Goal: Task Accomplishment & Management: Manage account settings

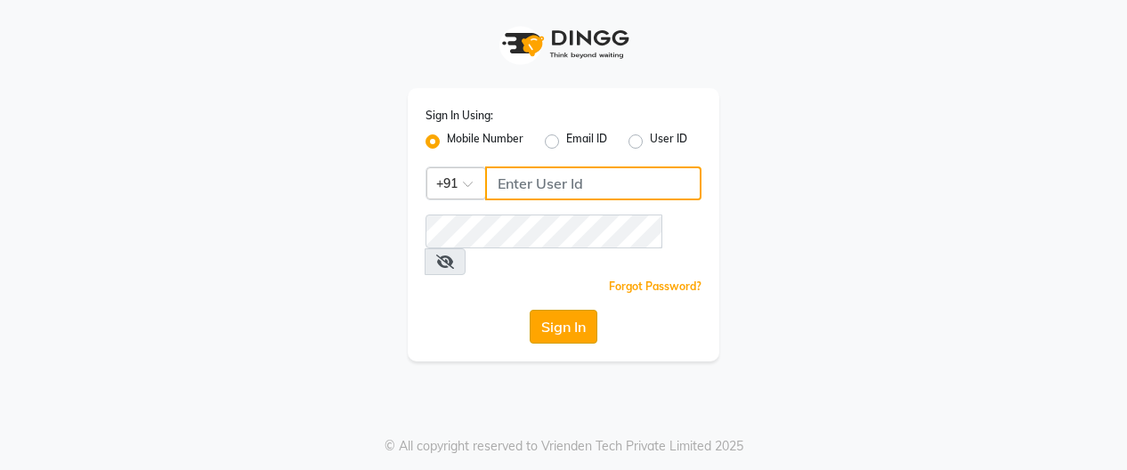
type input "6202390134"
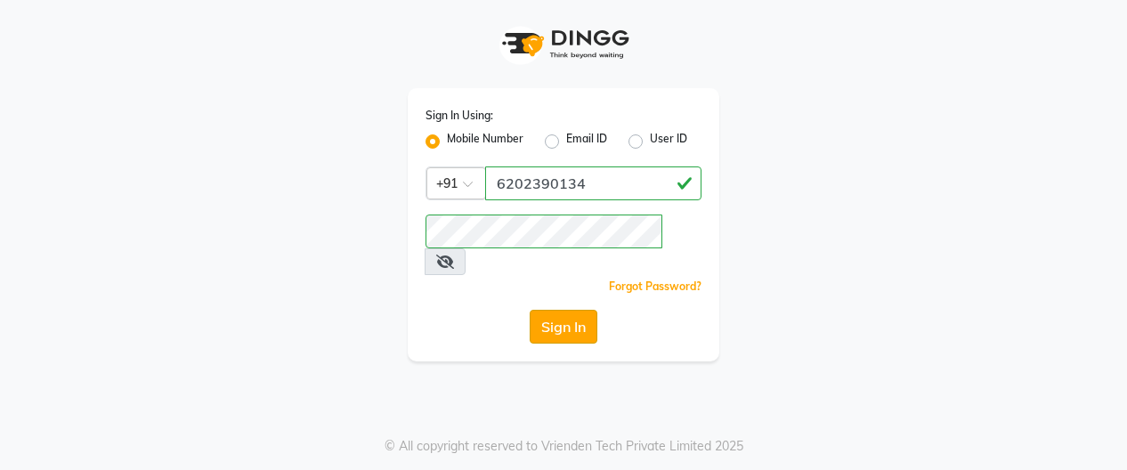
click at [552, 310] on button "Sign In" at bounding box center [564, 327] width 68 height 34
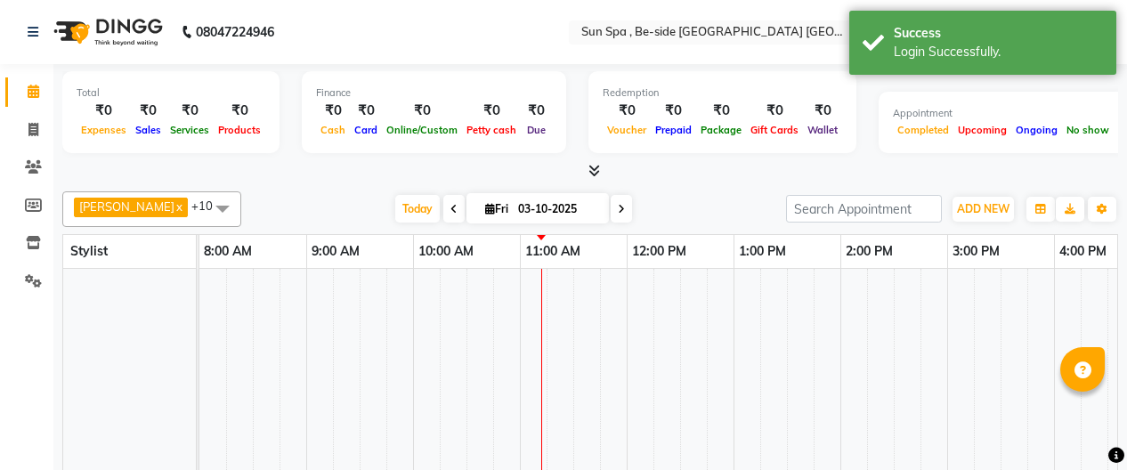
select select "en"
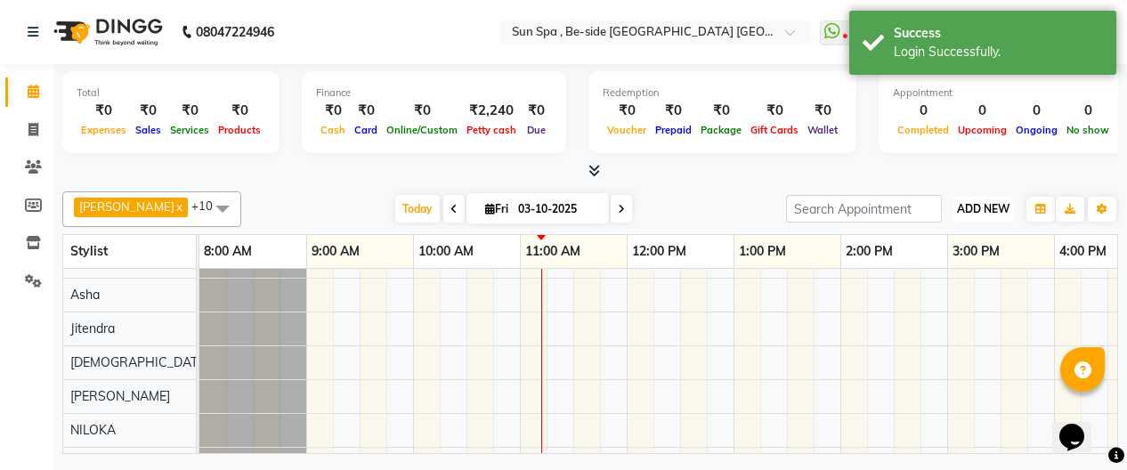
click at [982, 204] on span "ADD NEW" at bounding box center [983, 208] width 53 height 13
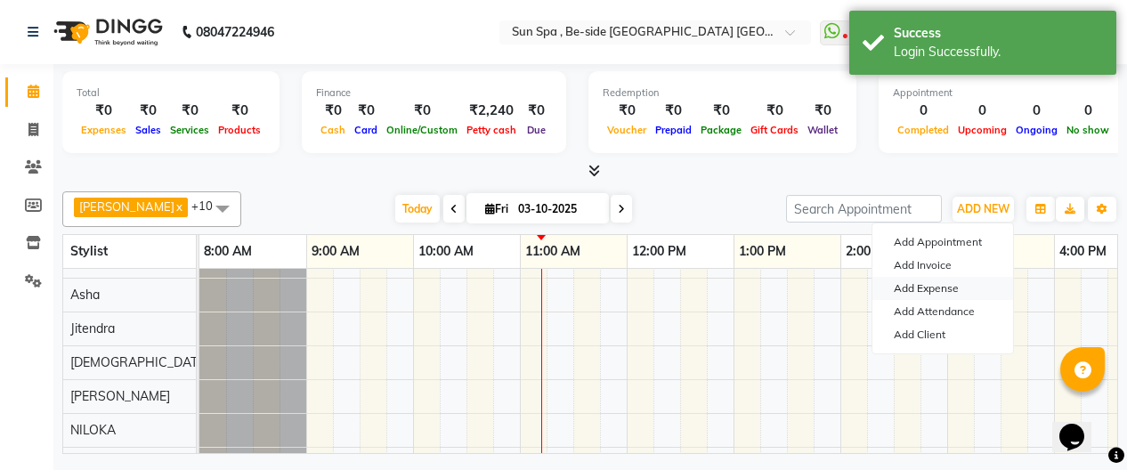
click at [958, 289] on link "Add Expense" at bounding box center [942, 288] width 141 height 23
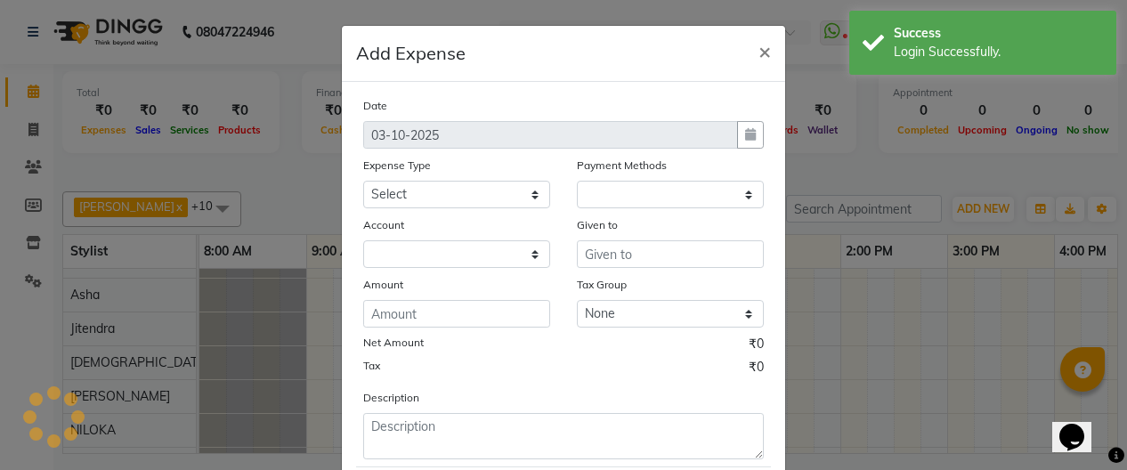
select select "1"
select select "4733"
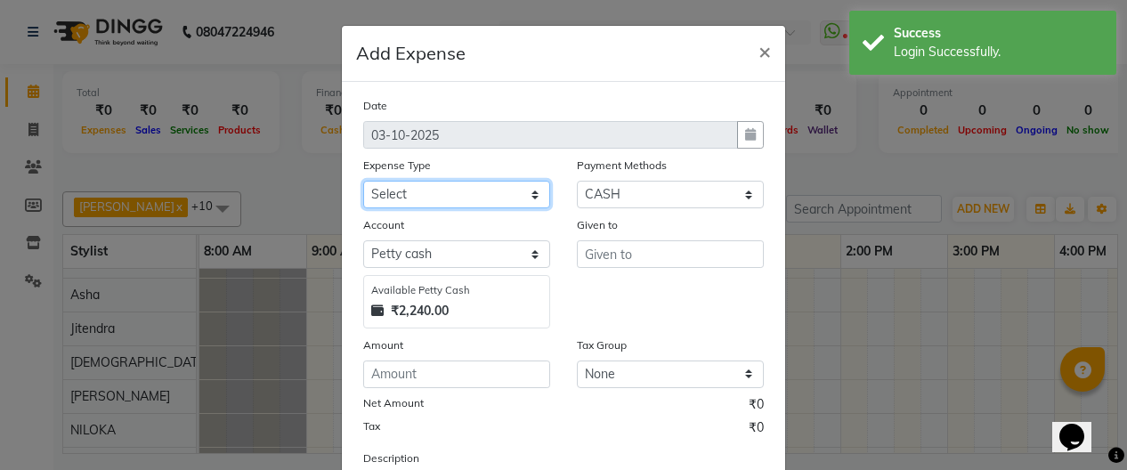
click at [530, 190] on select "Select Advance Salary Bank charges Car maintenance Cash transfer to bank Cash t…" at bounding box center [456, 195] width 187 height 28
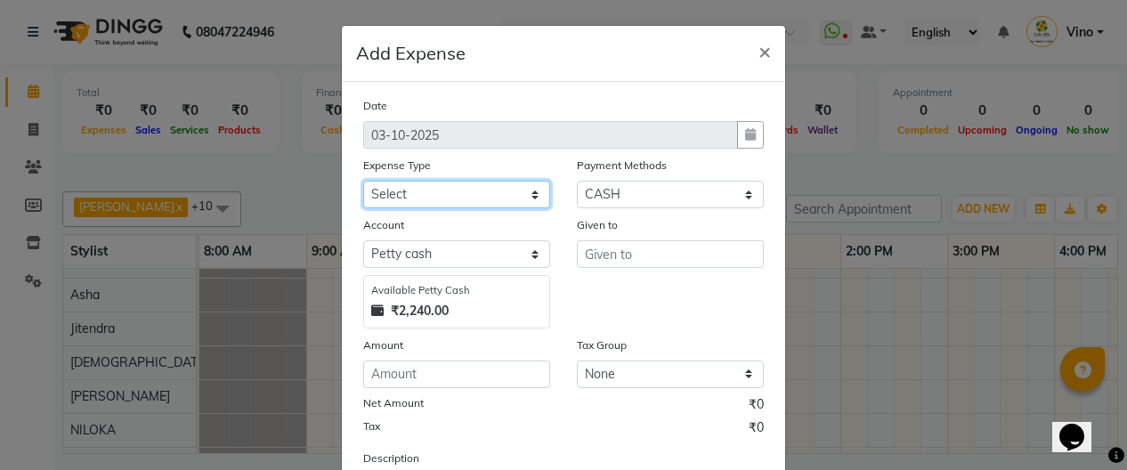
select select "12834"
click at [363, 181] on select "Select Advance Salary Bank charges Car maintenance Cash transfer to bank Cash t…" at bounding box center [456, 195] width 187 height 28
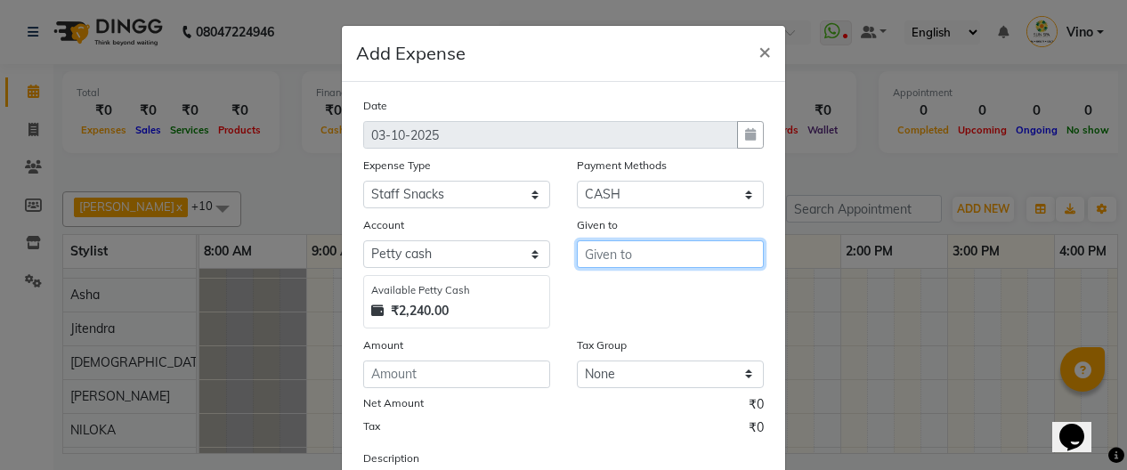
click at [640, 255] on input "text" at bounding box center [670, 254] width 187 height 28
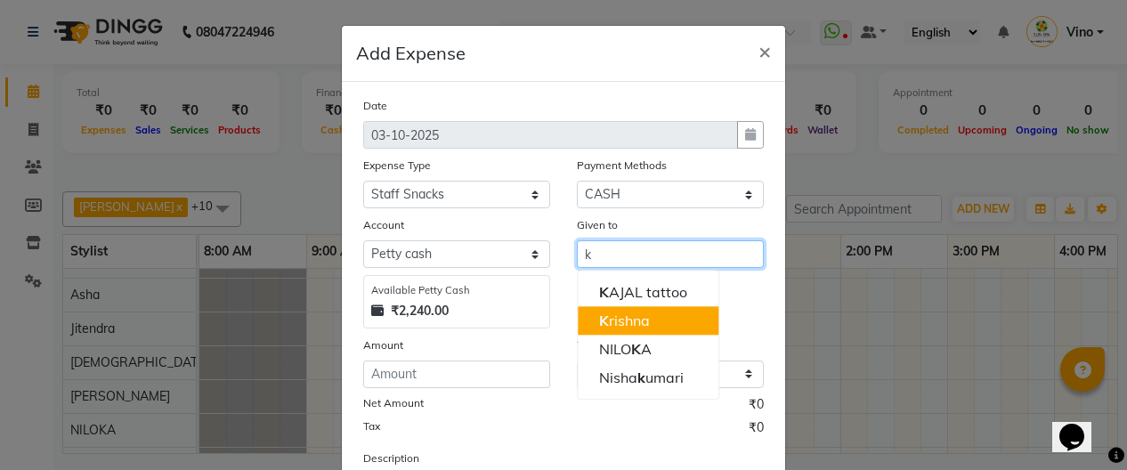
click at [630, 320] on ngb-highlight "K rishna" at bounding box center [624, 321] width 51 height 18
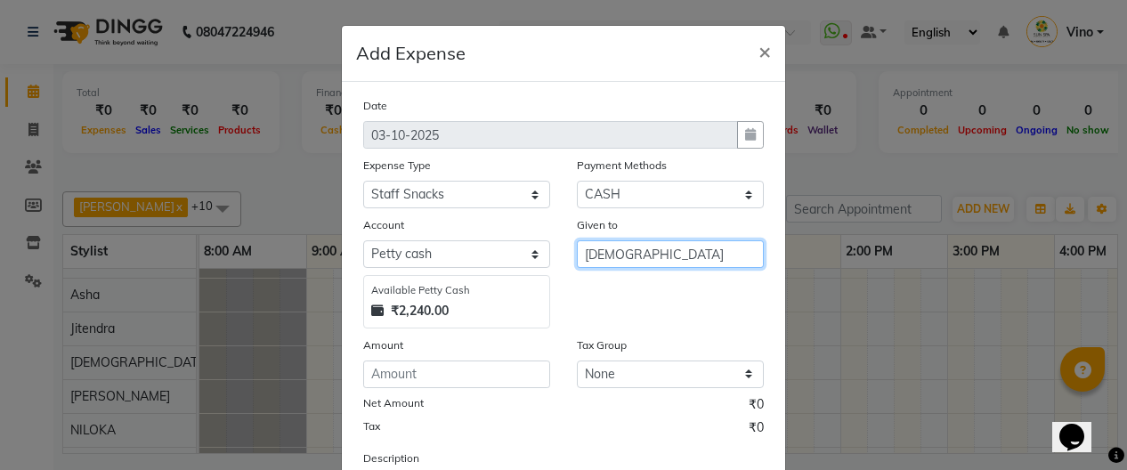
type input "[DEMOGRAPHIC_DATA]"
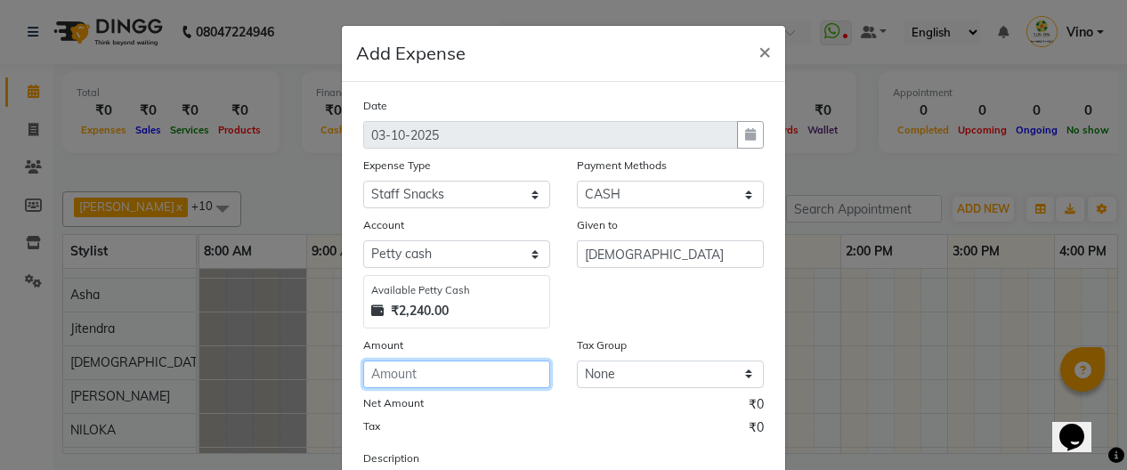
click at [490, 374] on input "number" at bounding box center [456, 374] width 187 height 28
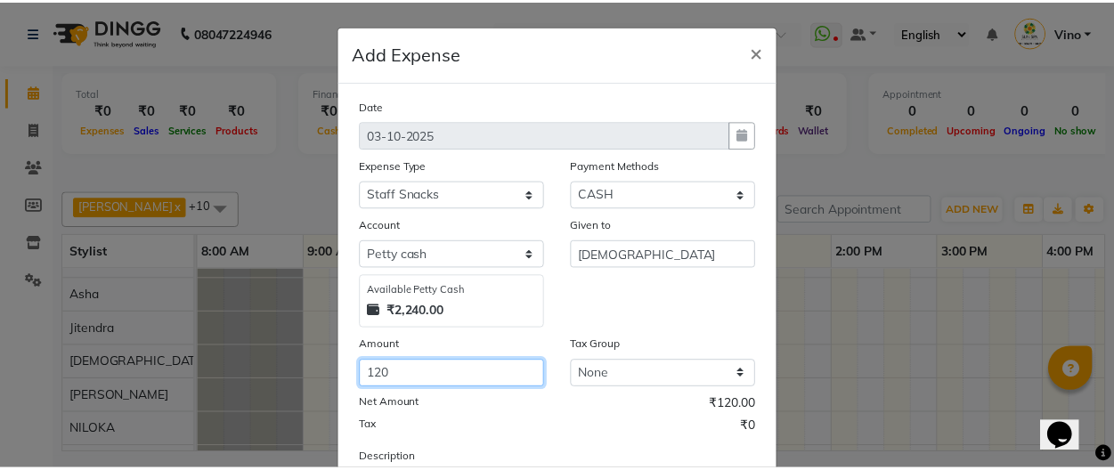
scroll to position [164, 0]
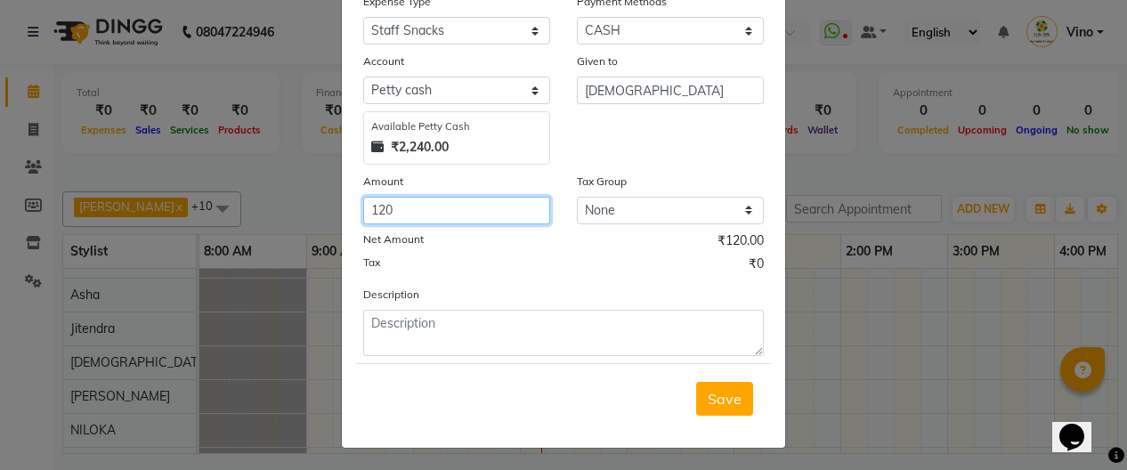
type input "120"
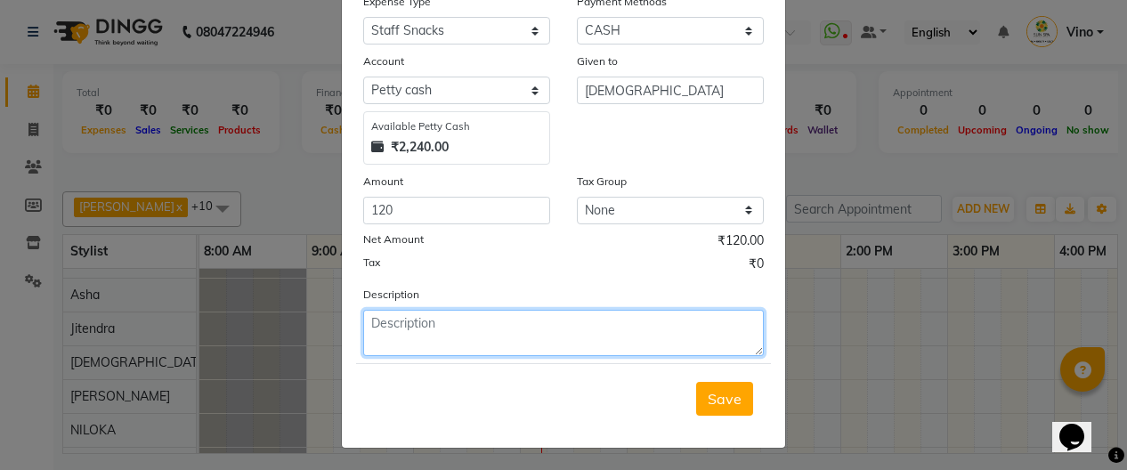
click at [543, 326] on textarea at bounding box center [563, 333] width 401 height 46
type textarea "milk"
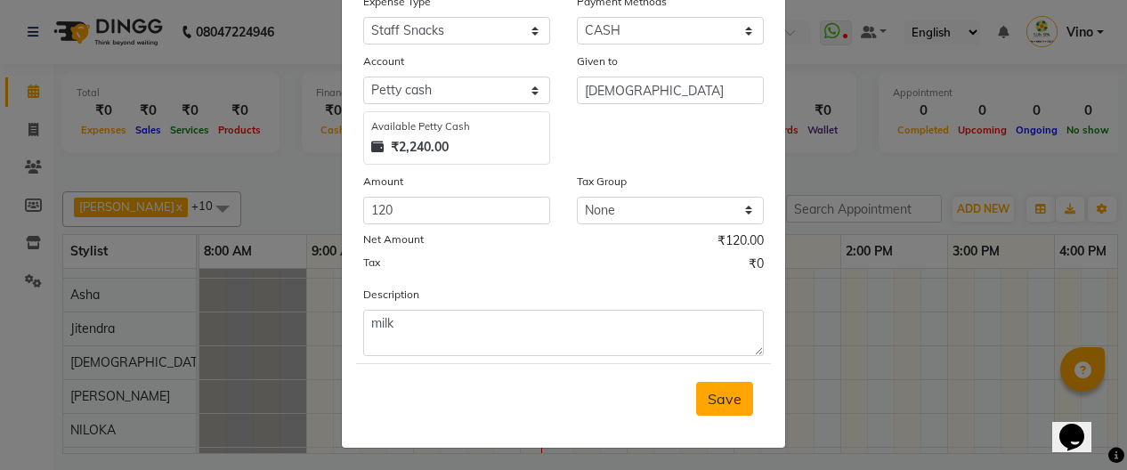
click at [725, 391] on span "Save" at bounding box center [725, 399] width 34 height 18
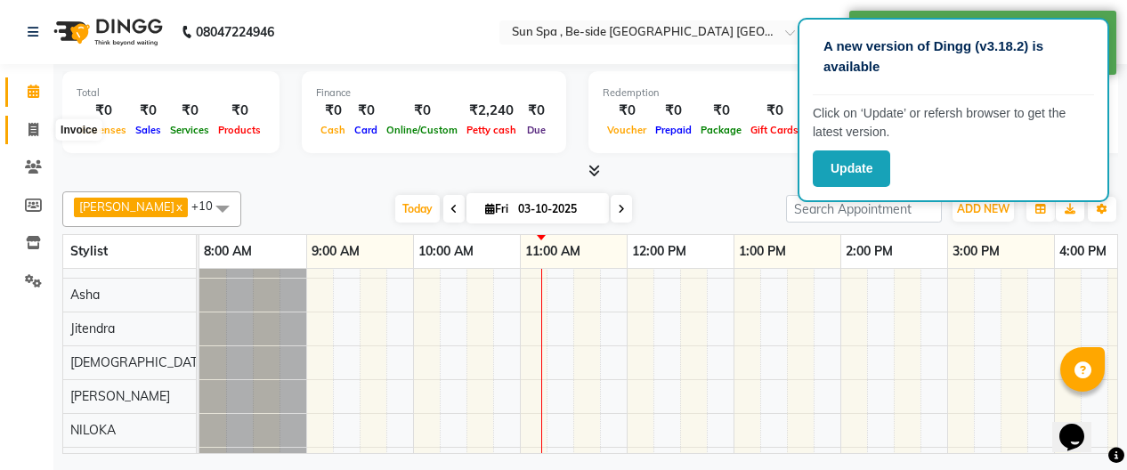
click at [26, 130] on span at bounding box center [33, 130] width 31 height 20
select select "service"
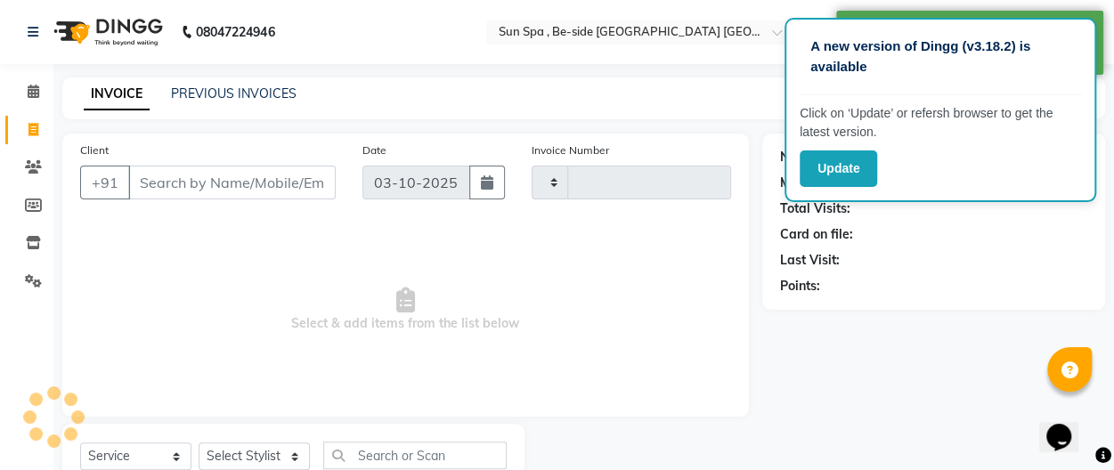
click at [26, 130] on span at bounding box center [33, 130] width 31 height 20
select select "service"
type input "1326"
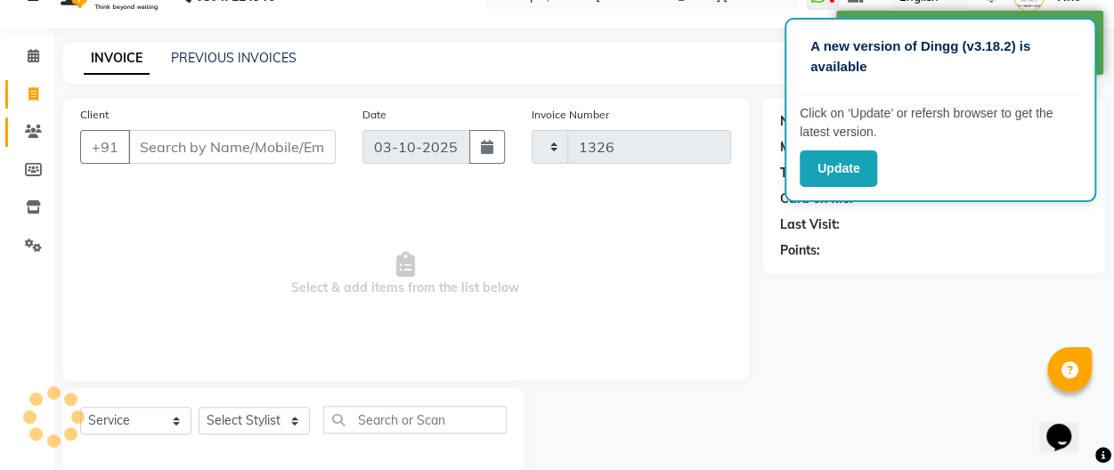
select select "5782"
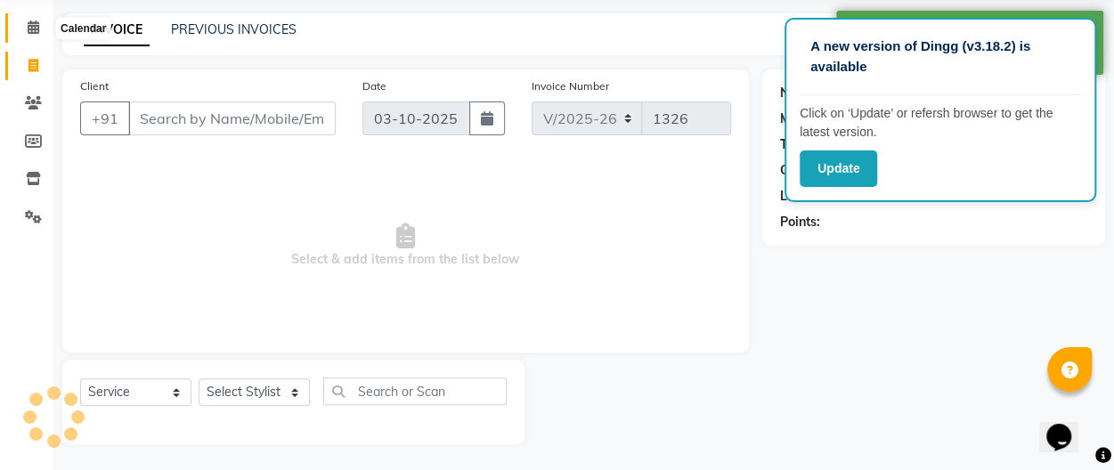
click at [33, 20] on icon at bounding box center [34, 26] width 12 height 13
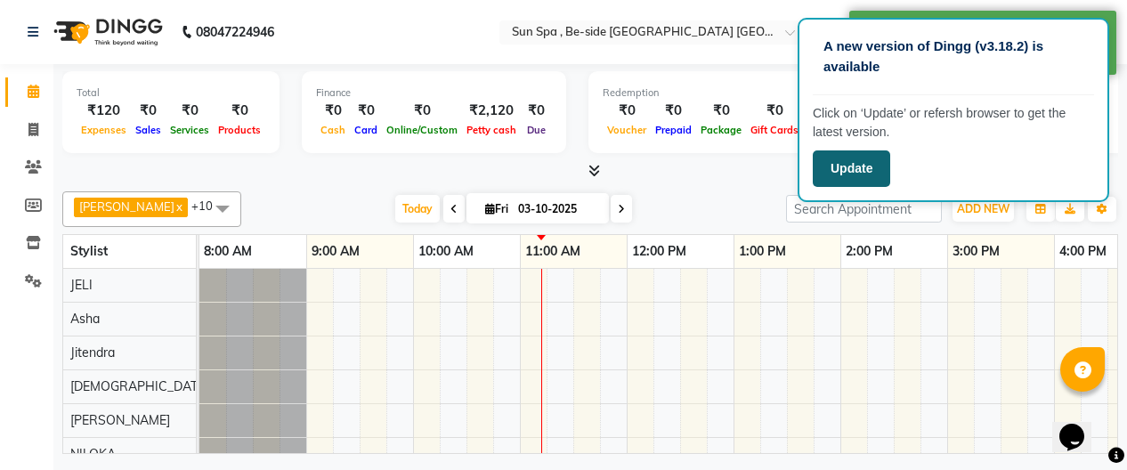
click at [862, 163] on button "Update" at bounding box center [851, 168] width 77 height 36
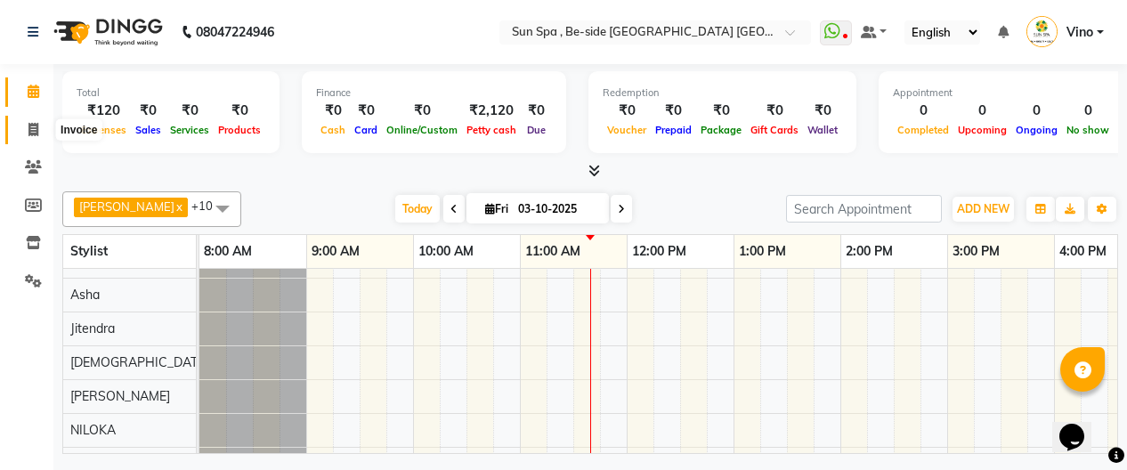
click at [37, 124] on icon at bounding box center [33, 129] width 10 height 13
select select "service"
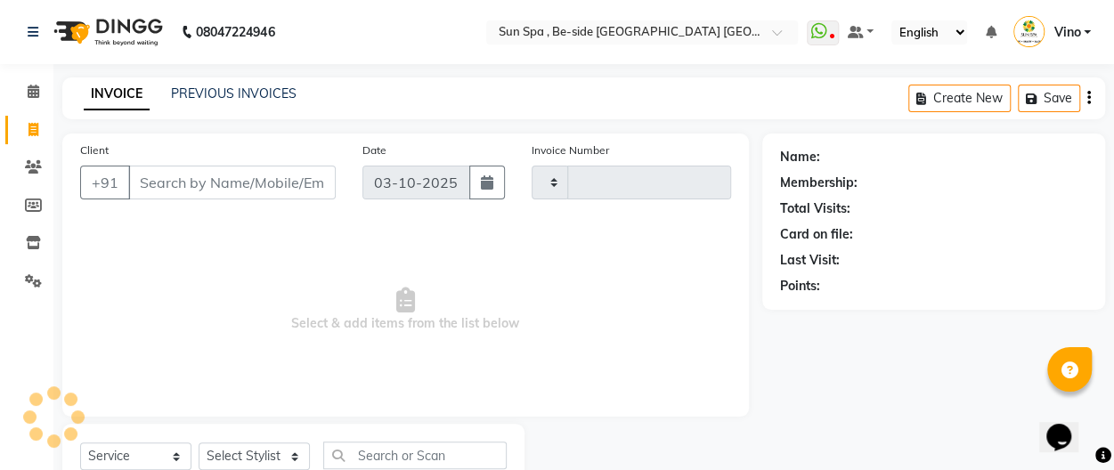
type input "1326"
select select "5782"
click at [212, 198] on div "Client +91" at bounding box center [208, 177] width 282 height 73
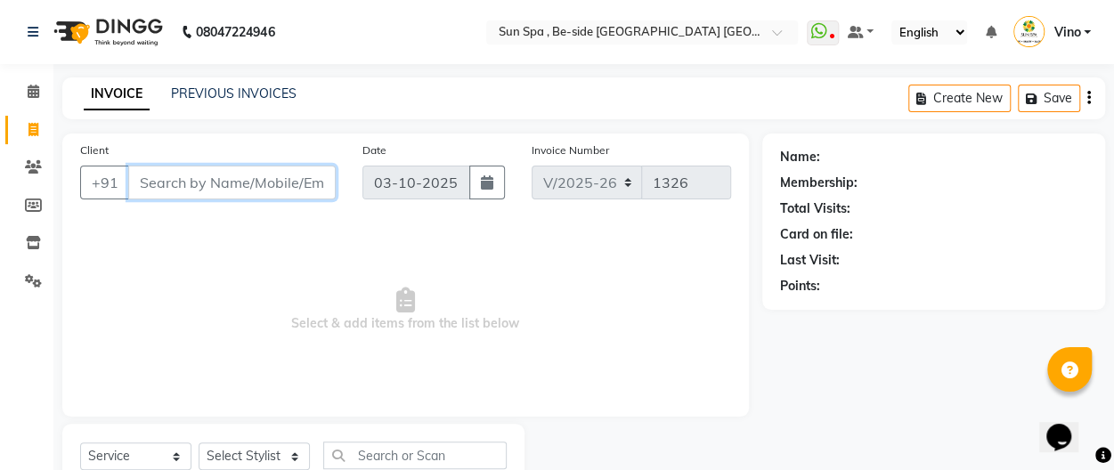
click at [221, 189] on input "Client" at bounding box center [231, 183] width 207 height 34
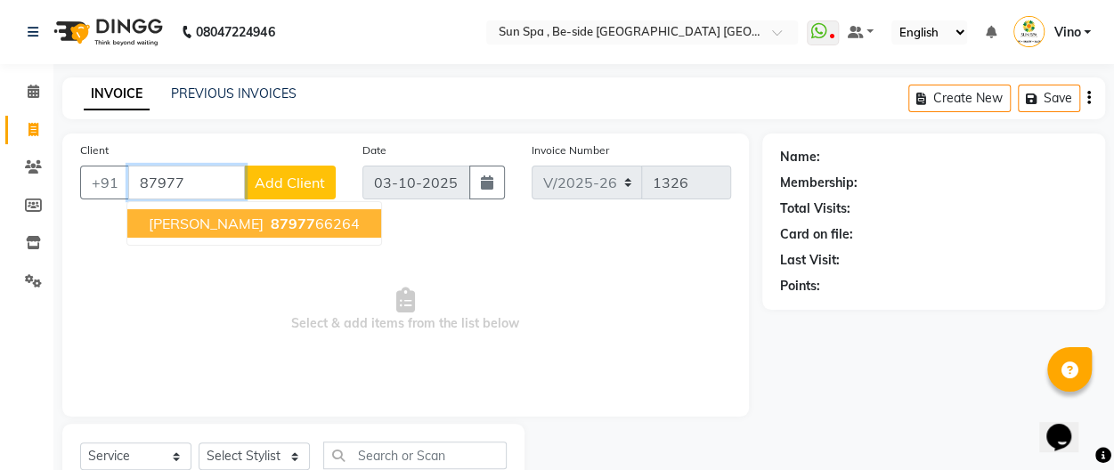
click at [239, 223] on span "[PERSON_NAME]" at bounding box center [206, 224] width 115 height 18
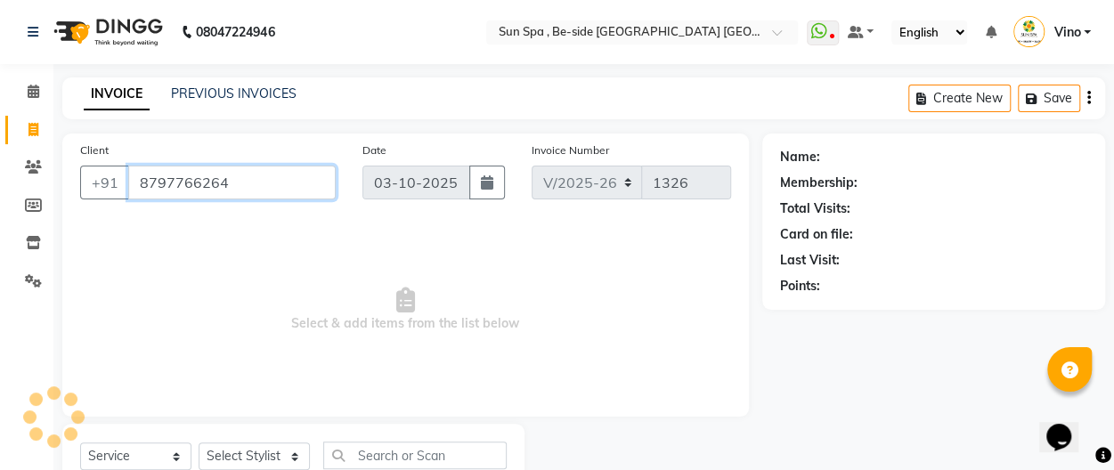
type input "8797766264"
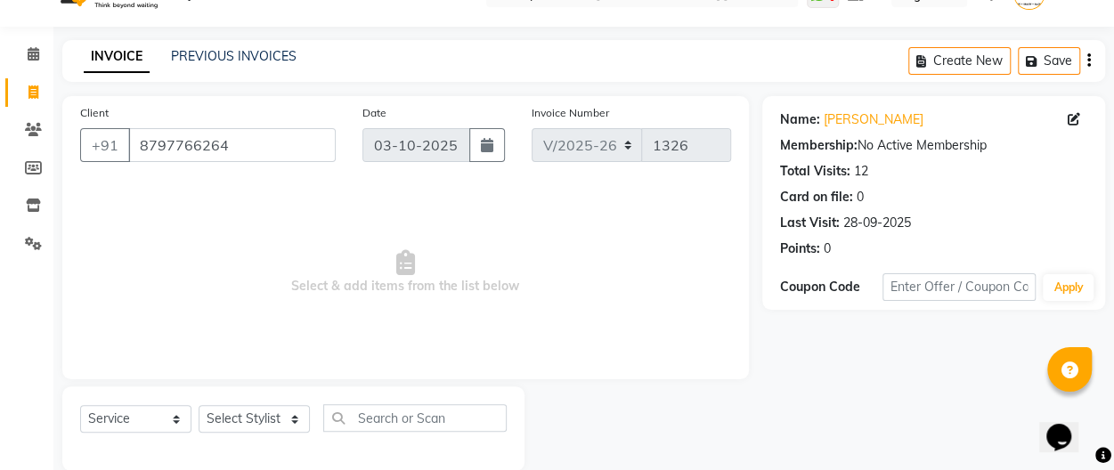
scroll to position [41, 0]
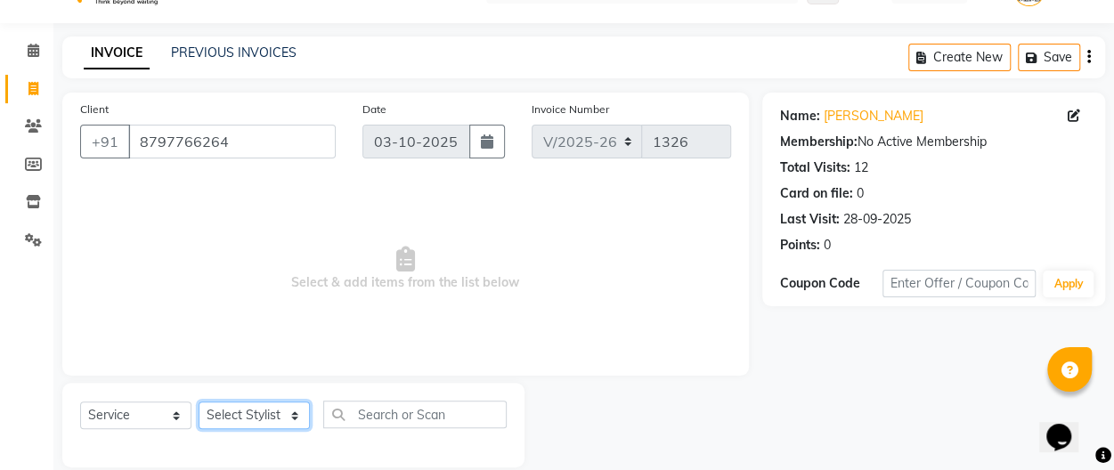
click at [294, 411] on select "Select Stylist Asha [PERSON_NAME] KAJAL tattoo [PERSON_NAME] [PERSON_NAME] [PER…" at bounding box center [253, 415] width 111 height 28
select select "40008"
click at [198, 401] on select "Select Stylist Asha [PERSON_NAME] KAJAL tattoo [PERSON_NAME] [PERSON_NAME] [PER…" at bounding box center [253, 415] width 111 height 28
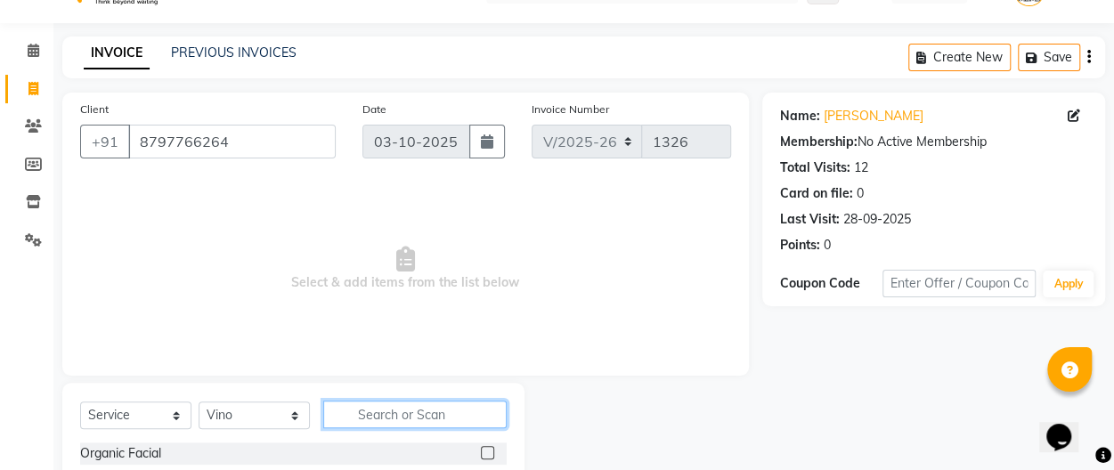
click at [395, 419] on input "text" at bounding box center [414, 415] width 183 height 28
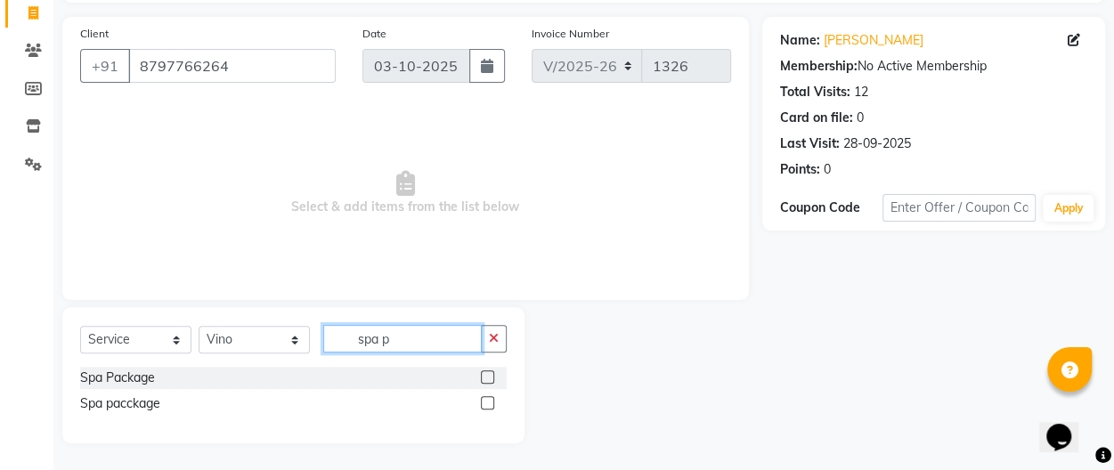
scroll to position [116, 0]
type input "spa p"
click at [486, 374] on label at bounding box center [487, 377] width 13 height 13
click at [486, 374] on input "checkbox" at bounding box center [487, 379] width 12 height 12
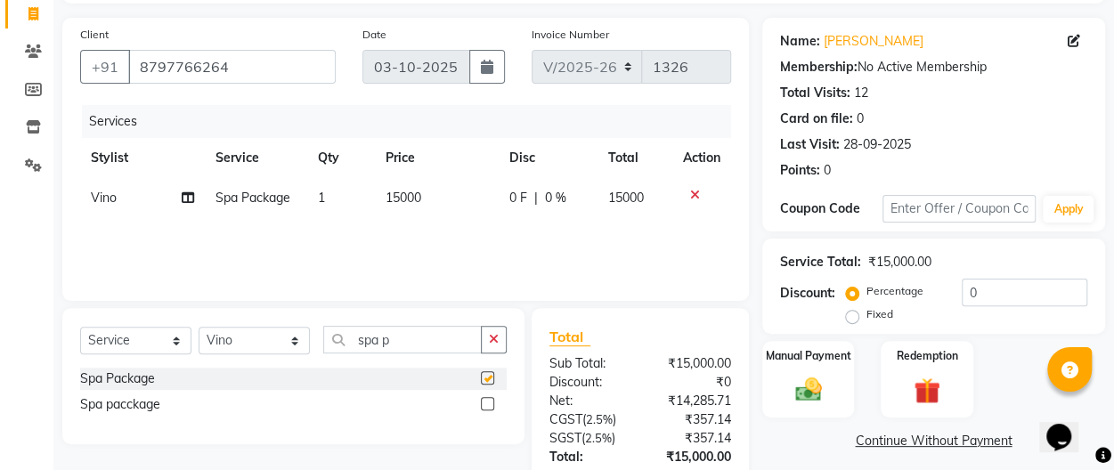
checkbox input "false"
click at [693, 194] on icon at bounding box center [695, 195] width 10 height 12
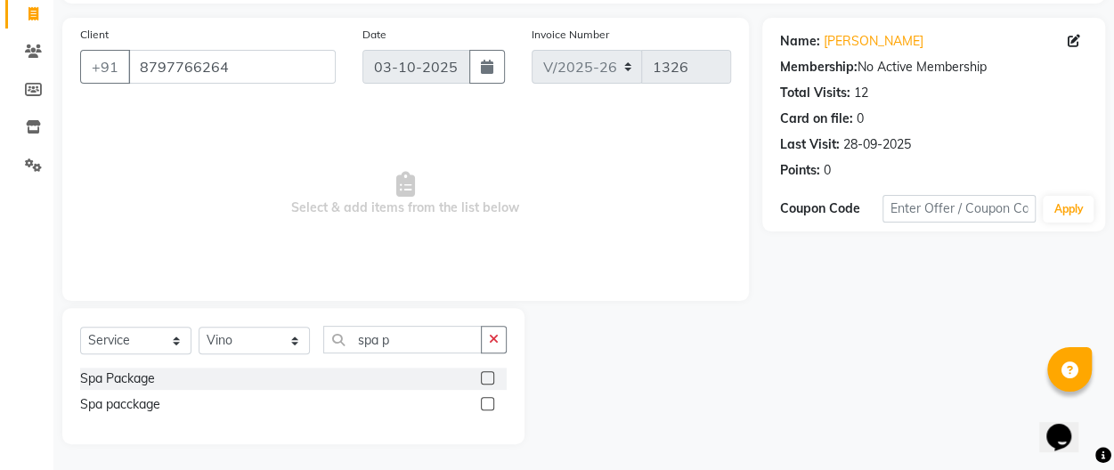
click at [482, 400] on label at bounding box center [487, 403] width 13 height 13
click at [482, 400] on input "checkbox" at bounding box center [487, 405] width 12 height 12
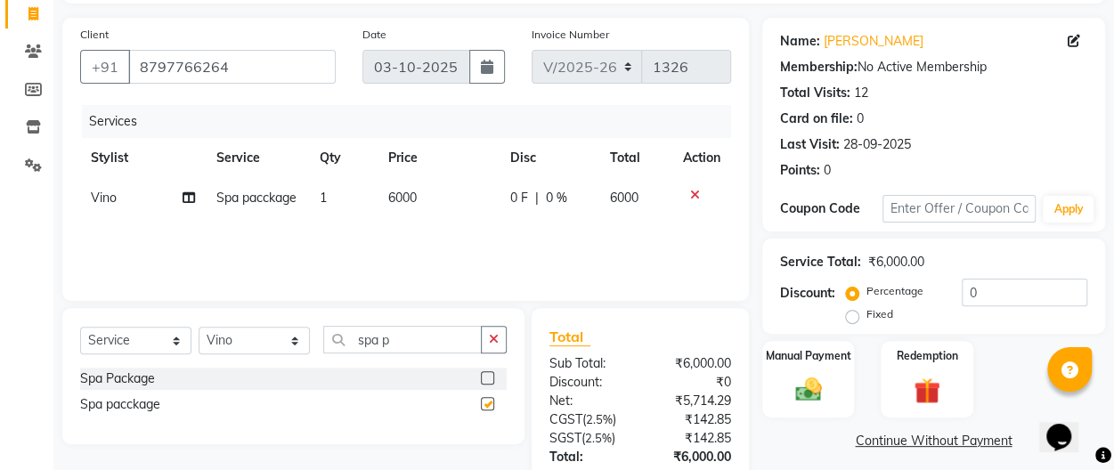
checkbox input "false"
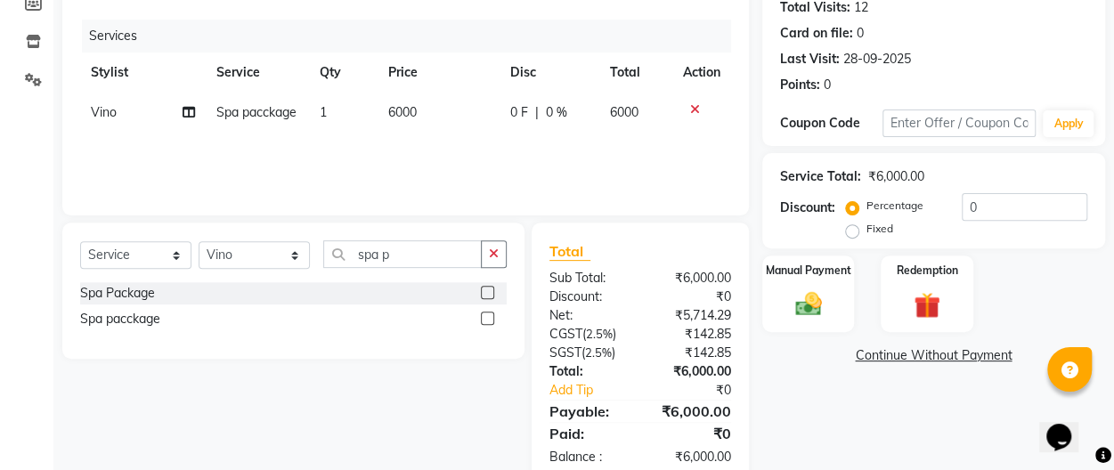
scroll to position [201, 0]
click at [787, 301] on img at bounding box center [808, 303] width 45 height 31
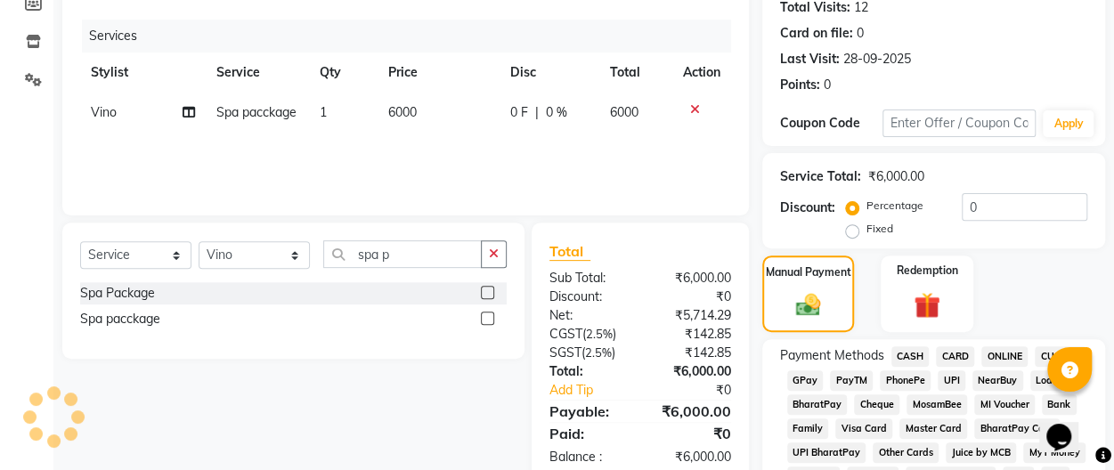
click at [911, 355] on span "CASH" at bounding box center [910, 356] width 38 height 20
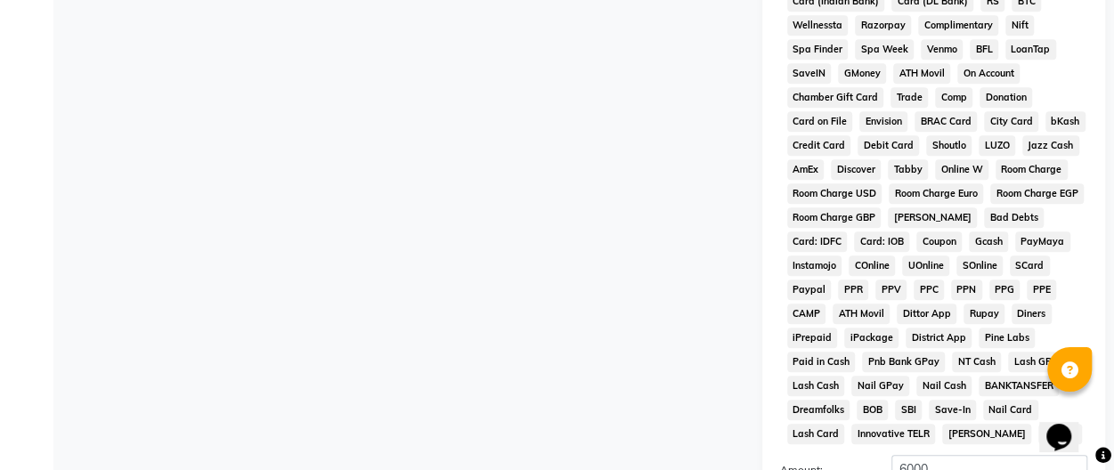
scroll to position [872, 0]
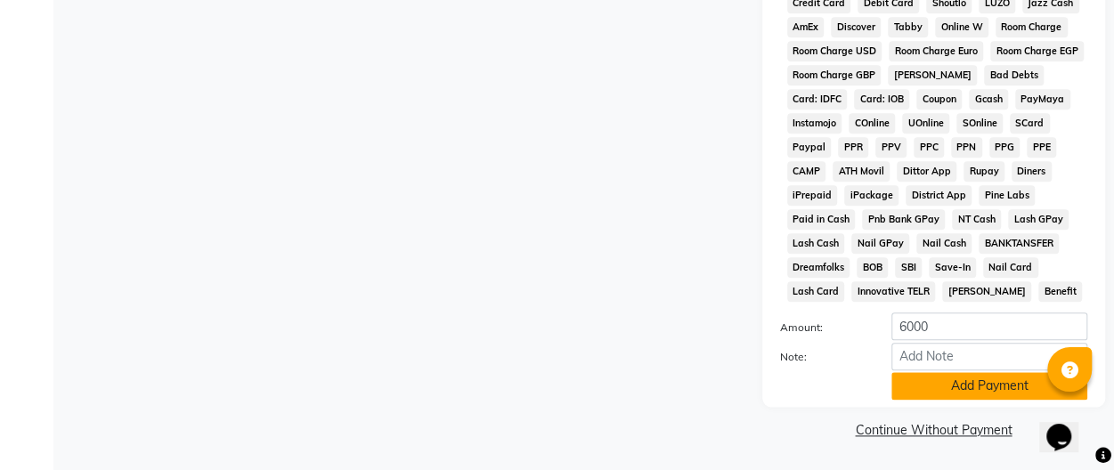
click at [984, 389] on button "Add Payment" at bounding box center [989, 386] width 196 height 28
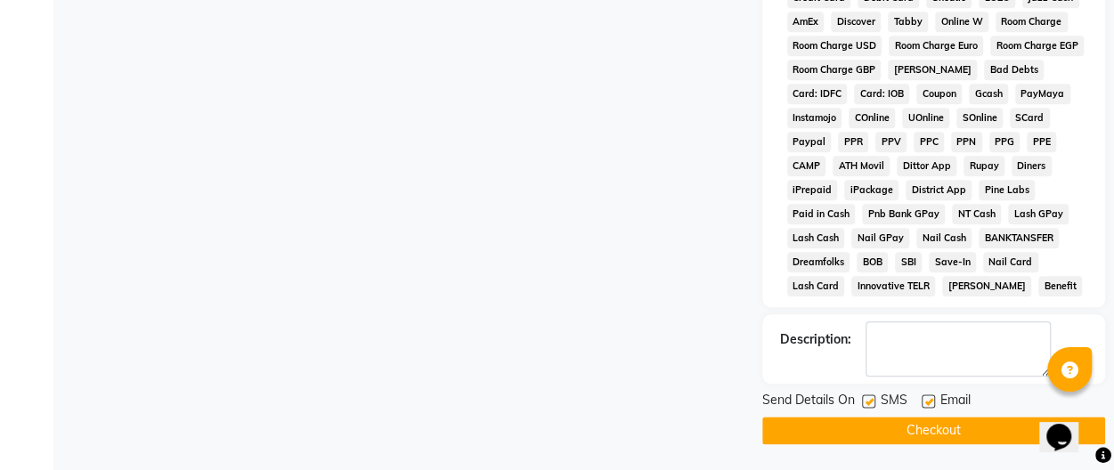
click at [931, 431] on button "Checkout" at bounding box center [933, 431] width 343 height 28
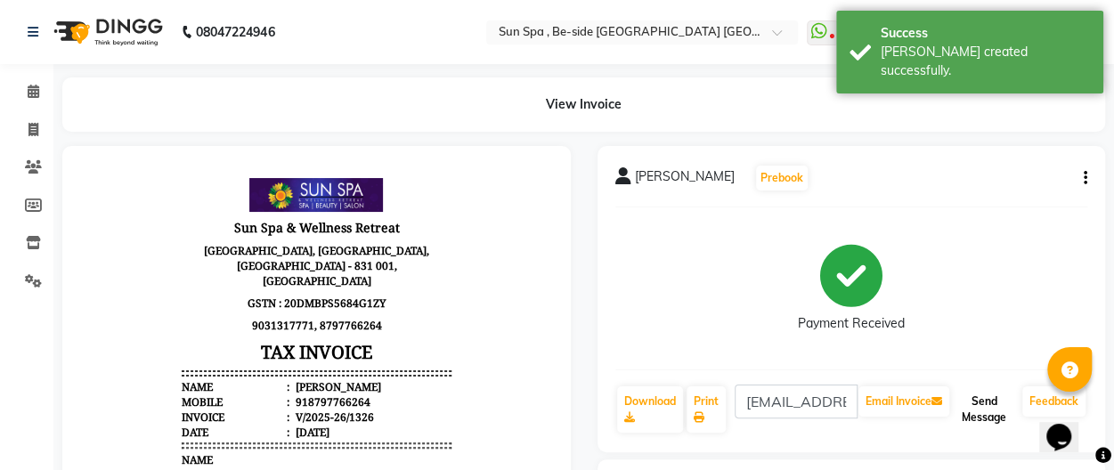
click at [974, 396] on button "Send Message" at bounding box center [983, 409] width 62 height 46
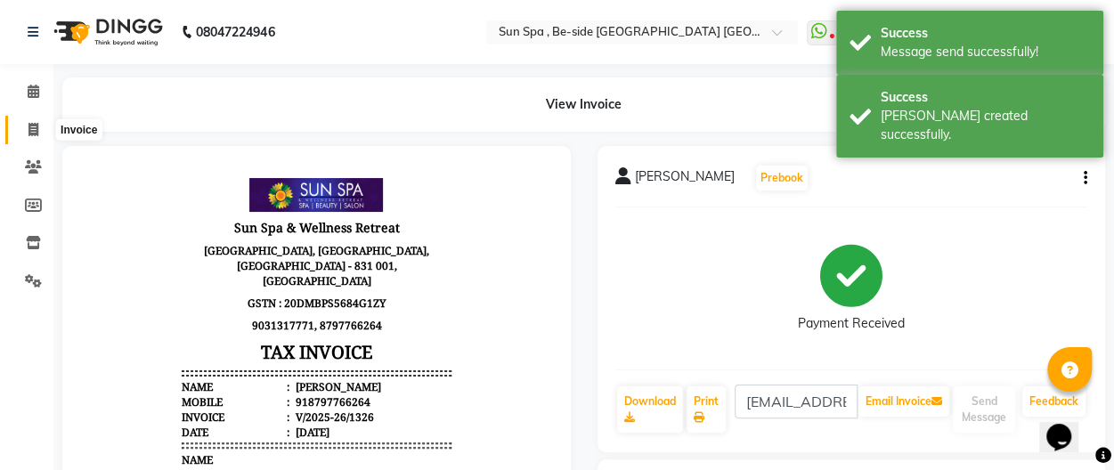
click at [37, 129] on icon at bounding box center [33, 129] width 10 height 13
select select "service"
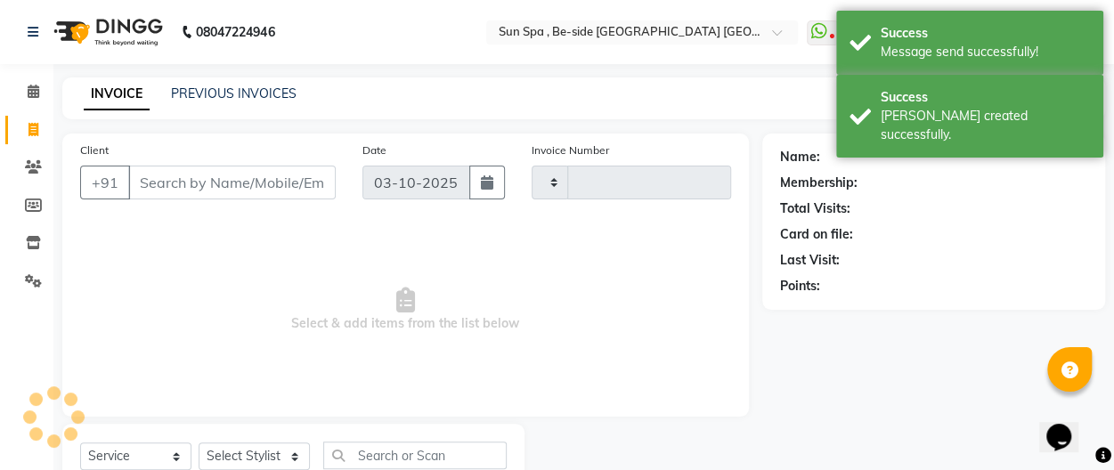
scroll to position [64, 0]
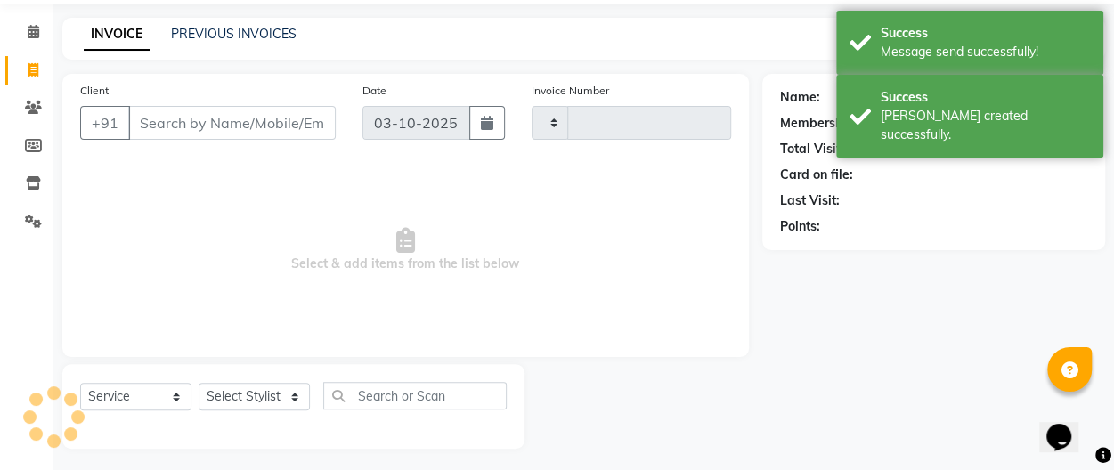
type input "1327"
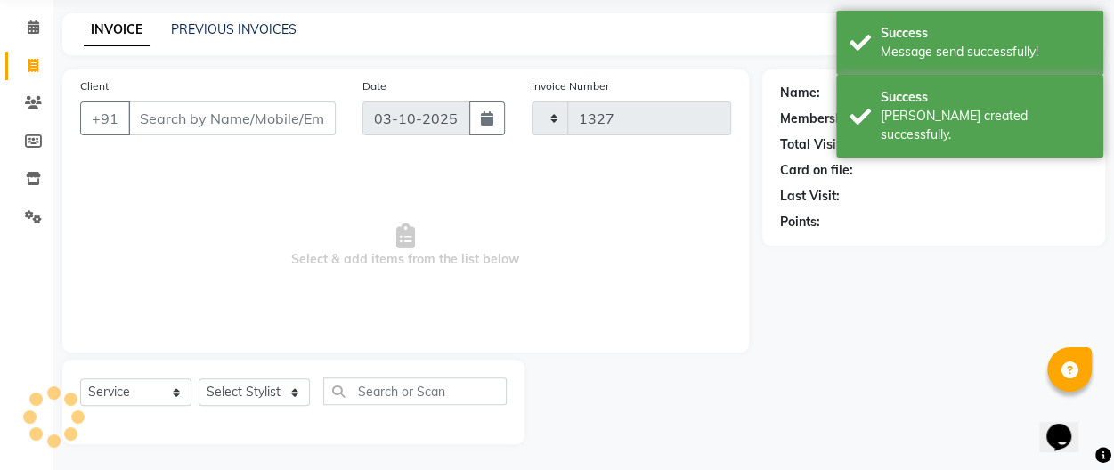
select select "5782"
click at [34, 31] on icon at bounding box center [34, 26] width 12 height 13
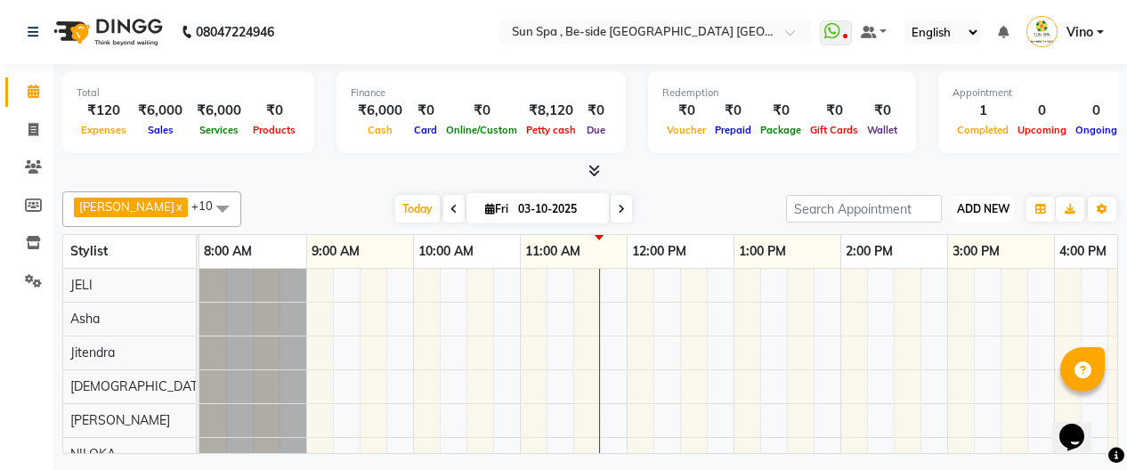
click at [981, 204] on span "ADD NEW" at bounding box center [983, 208] width 53 height 13
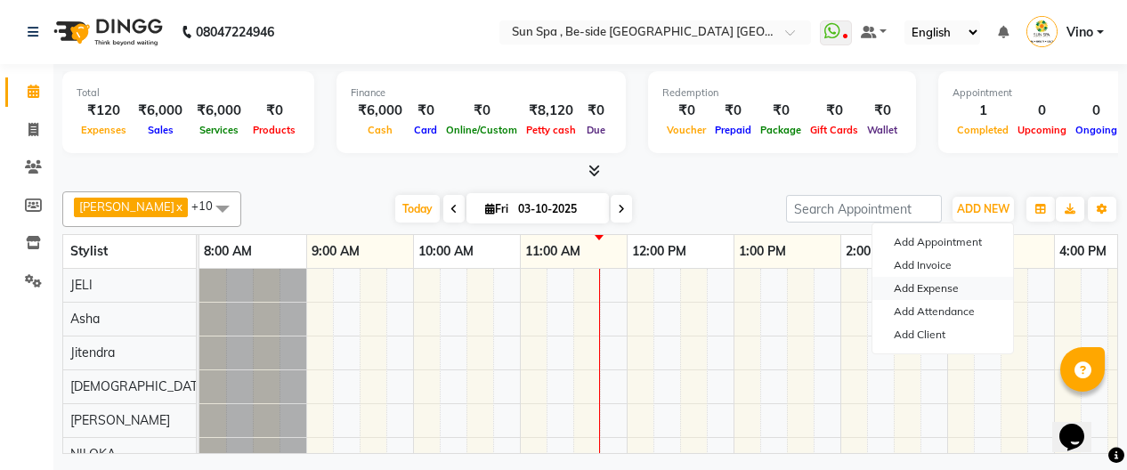
click at [961, 293] on link "Add Expense" at bounding box center [942, 288] width 141 height 23
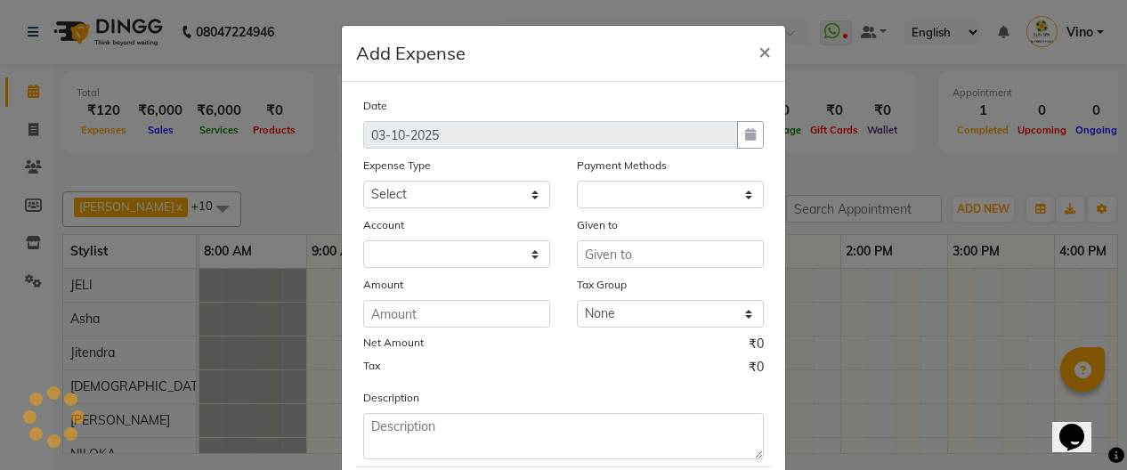
select select "1"
select select "4733"
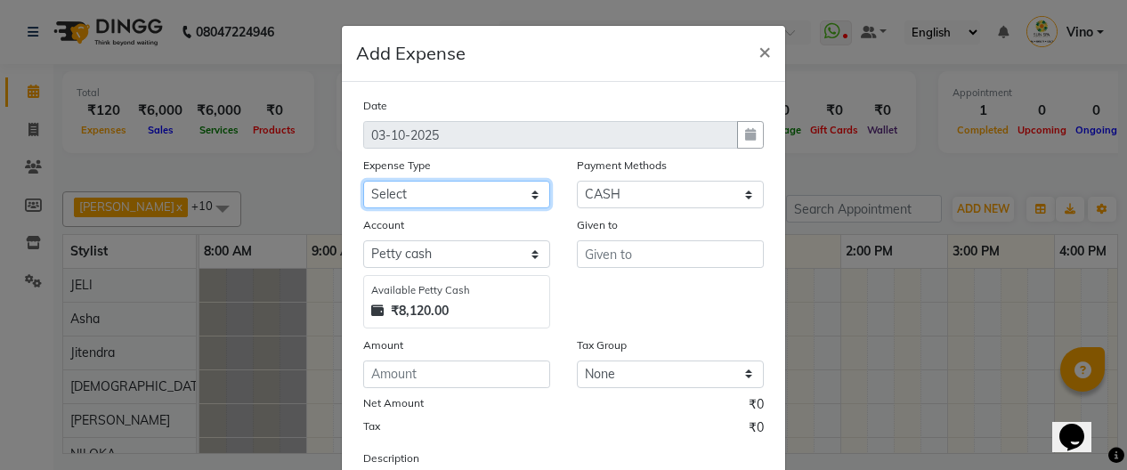
click at [527, 193] on select "Select Advance Salary Bank charges Car maintenance Cash transfer to bank Cash t…" at bounding box center [456, 195] width 187 height 28
select select "12828"
click at [363, 181] on select "Select Advance Salary Bank charges Car maintenance Cash transfer to bank Cash t…" at bounding box center [456, 195] width 187 height 28
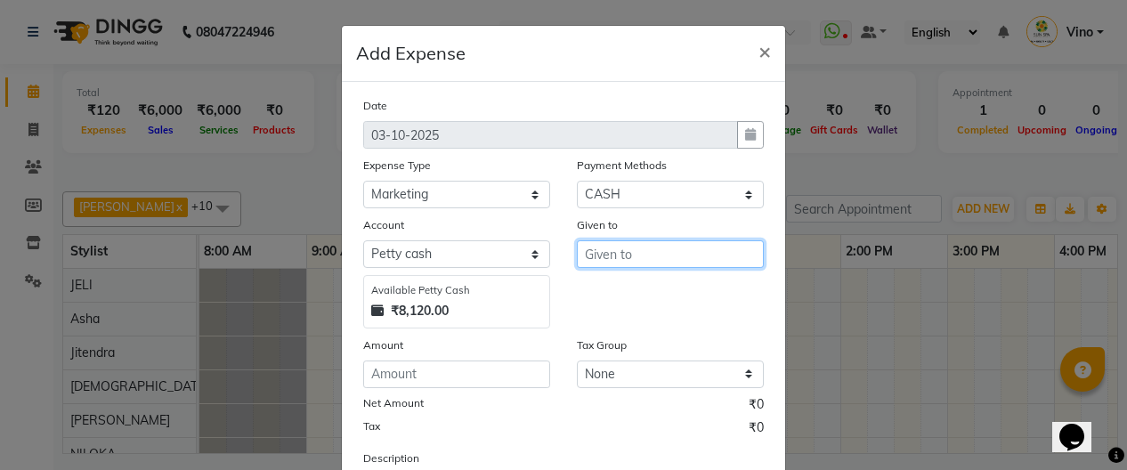
click at [655, 257] on input "text" at bounding box center [670, 254] width 187 height 28
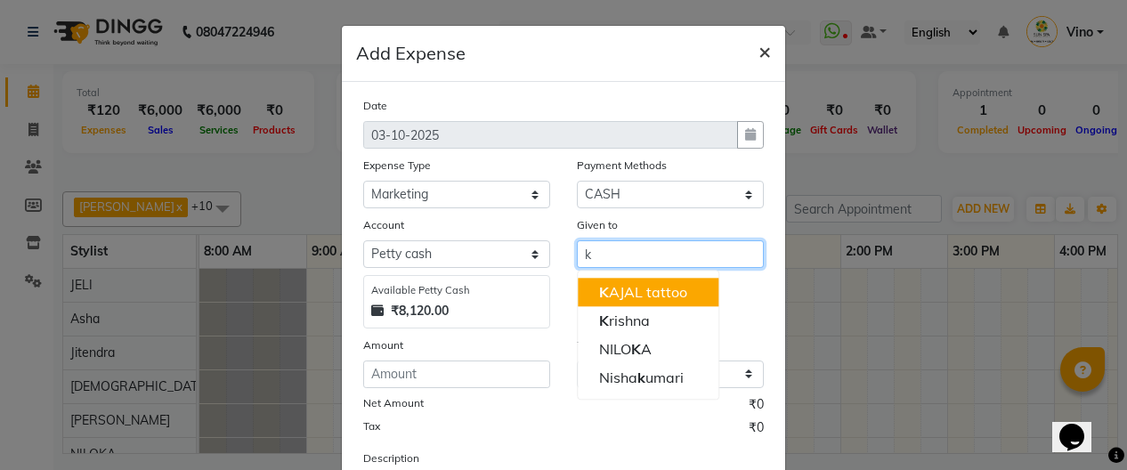
type input "k"
click at [764, 52] on button "×" at bounding box center [764, 51] width 41 height 50
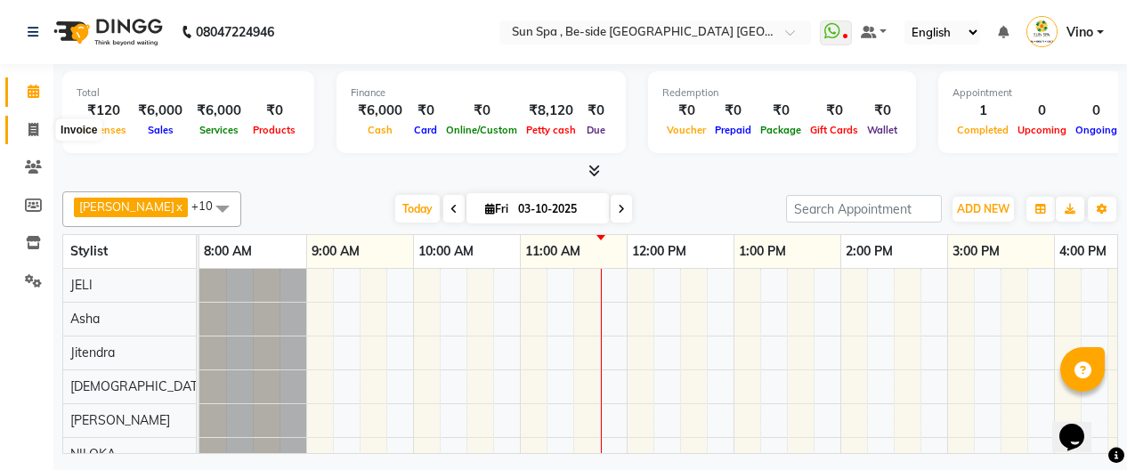
click at [36, 133] on icon at bounding box center [33, 129] width 10 height 13
select select "5782"
select select "service"
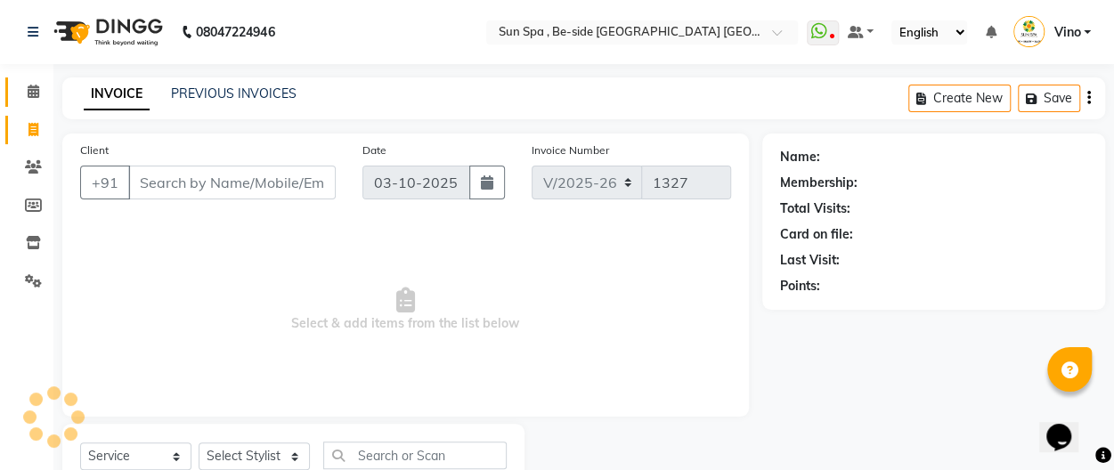
click at [29, 104] on link "Calendar" at bounding box center [26, 91] width 43 height 29
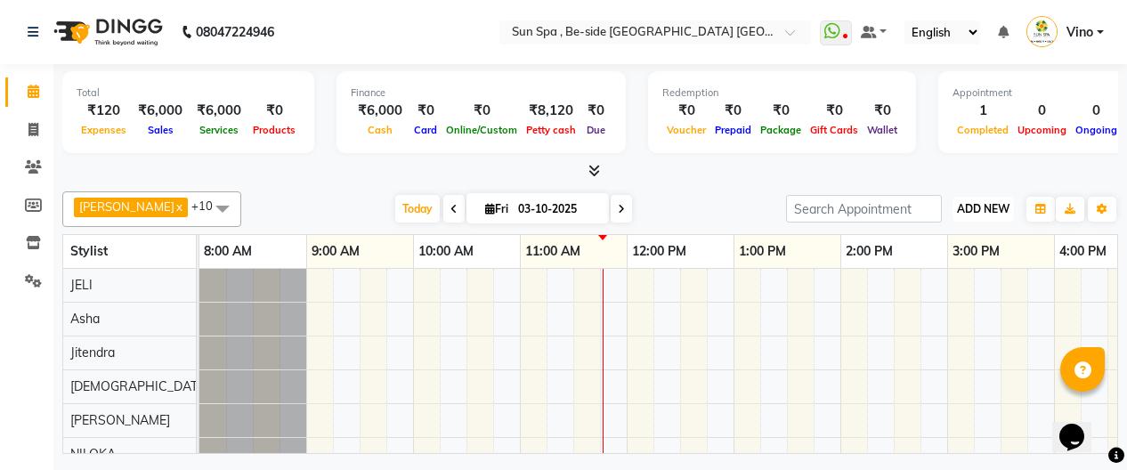
click at [990, 207] on span "ADD NEW" at bounding box center [983, 208] width 53 height 13
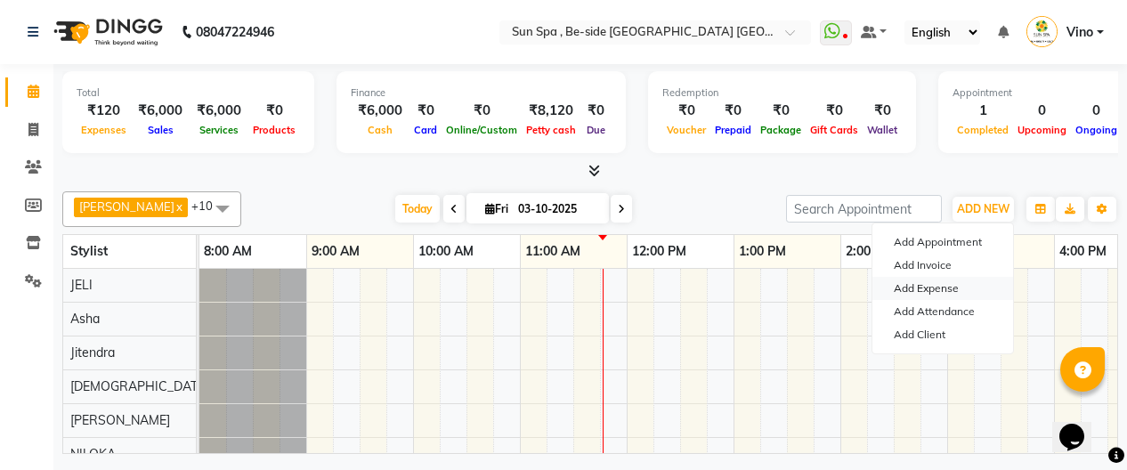
click at [937, 289] on link "Add Expense" at bounding box center [942, 288] width 141 height 23
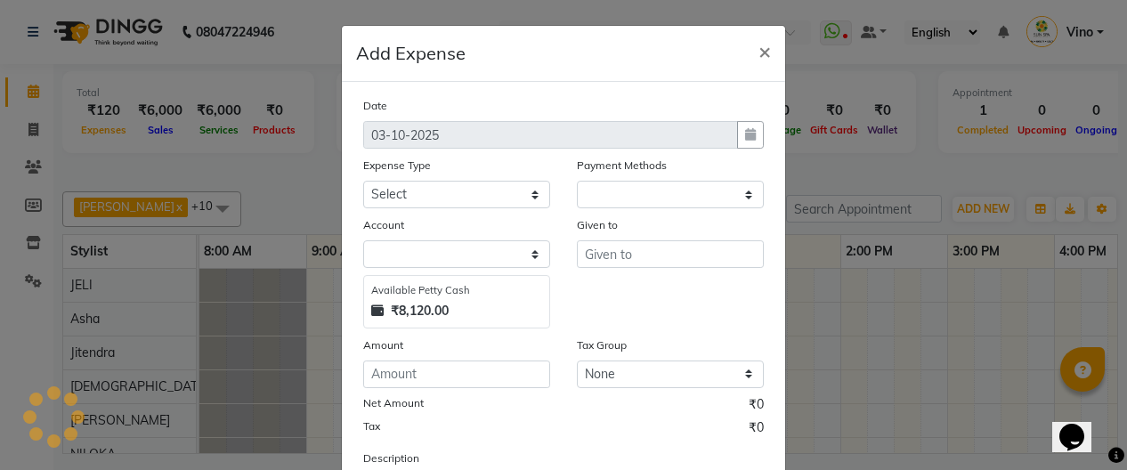
select select "1"
select select "4733"
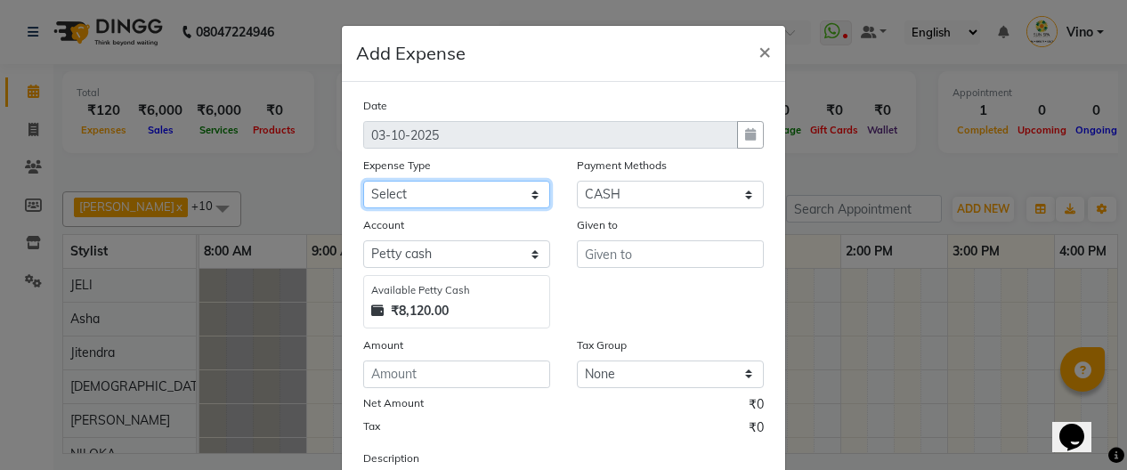
click at [527, 191] on select "Select Advance Salary Bank charges Car maintenance Cash transfer to bank Cash t…" at bounding box center [456, 195] width 187 height 28
select select "12825"
click at [363, 181] on select "Select Advance Salary Bank charges Car maintenance Cash transfer to bank Cash t…" at bounding box center [456, 195] width 187 height 28
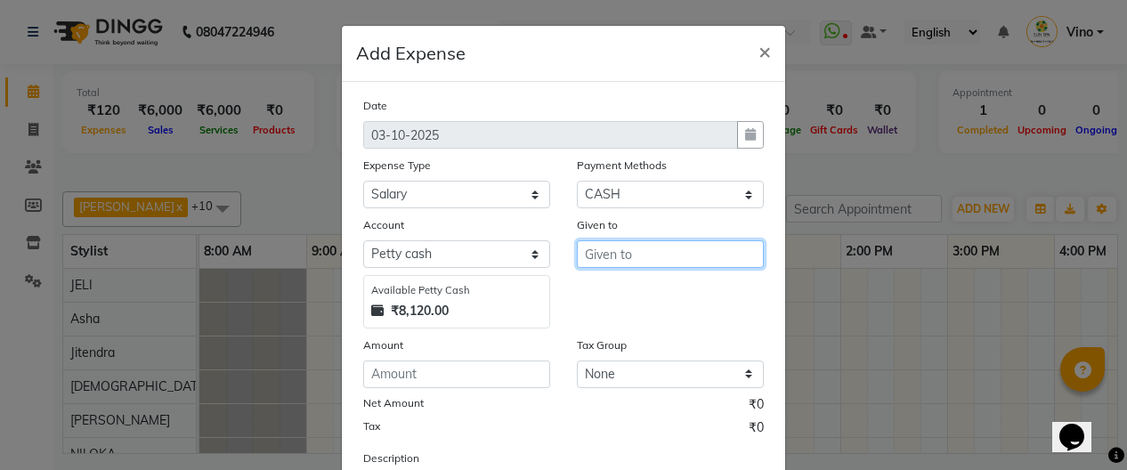
click at [644, 255] on input "text" at bounding box center [670, 254] width 187 height 28
type input "zamal"
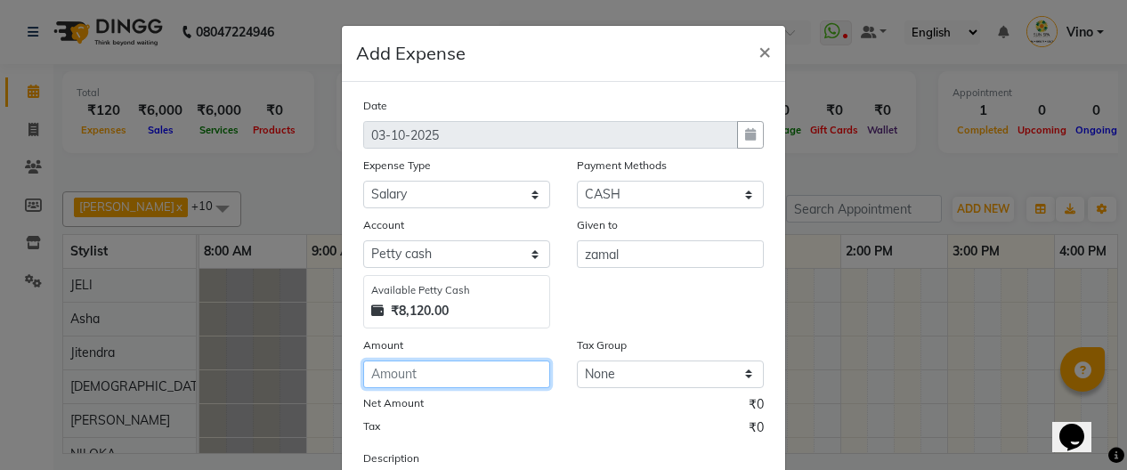
click at [431, 369] on input "number" at bounding box center [456, 374] width 187 height 28
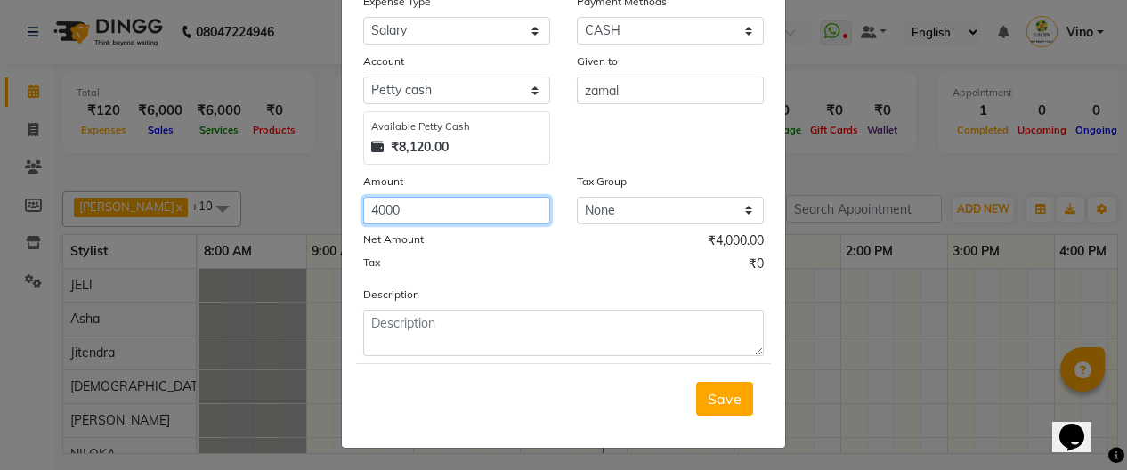
type input "4000"
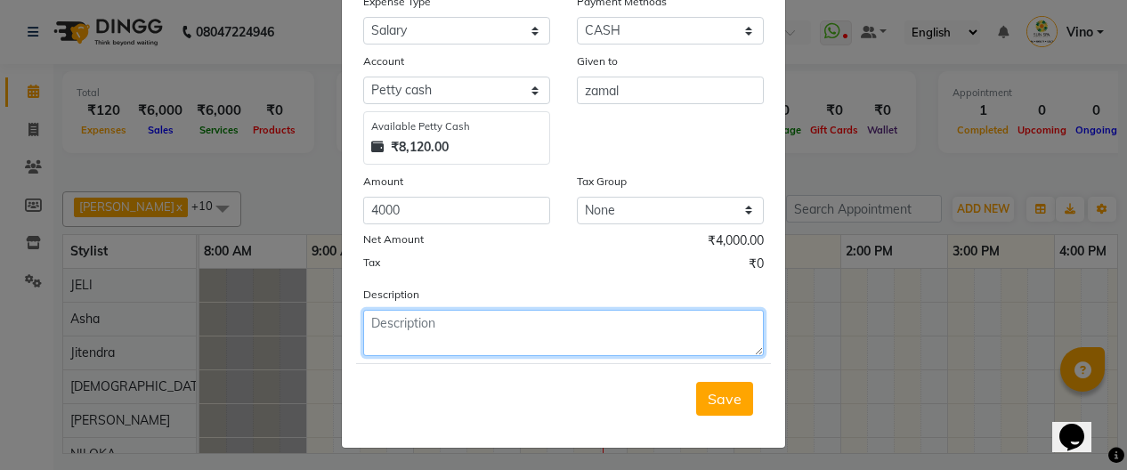
click at [506, 312] on textarea at bounding box center [563, 333] width 401 height 46
type textarea "zamal"
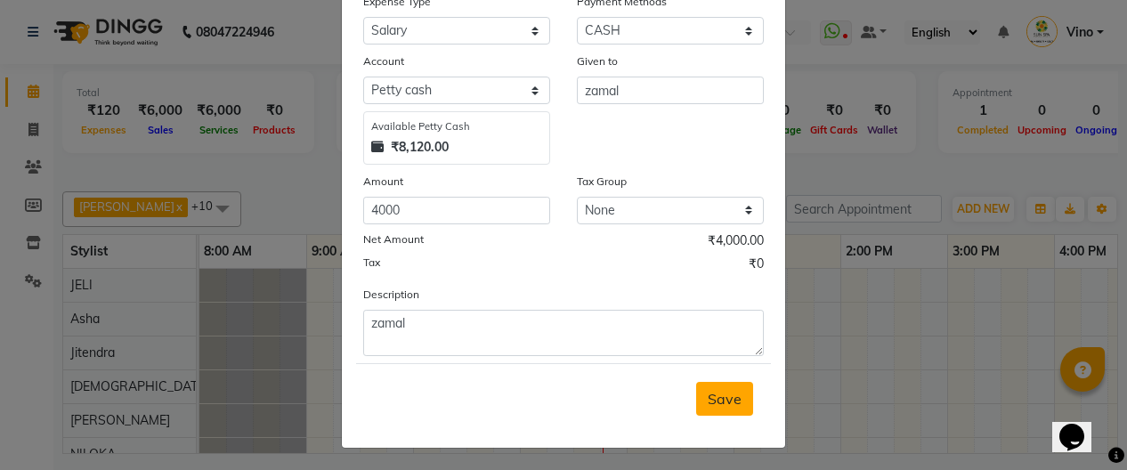
click at [714, 396] on span "Save" at bounding box center [725, 399] width 34 height 18
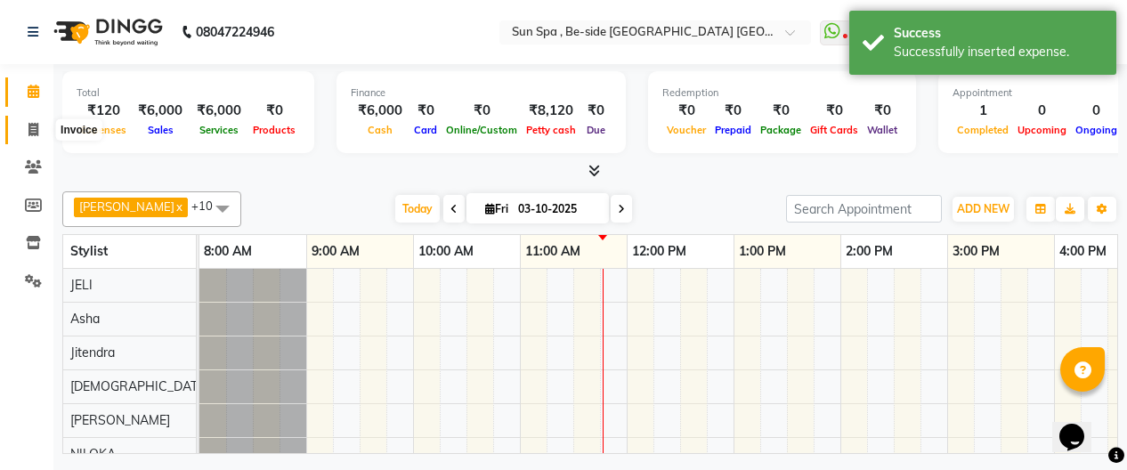
click at [34, 127] on icon at bounding box center [33, 129] width 10 height 13
select select "service"
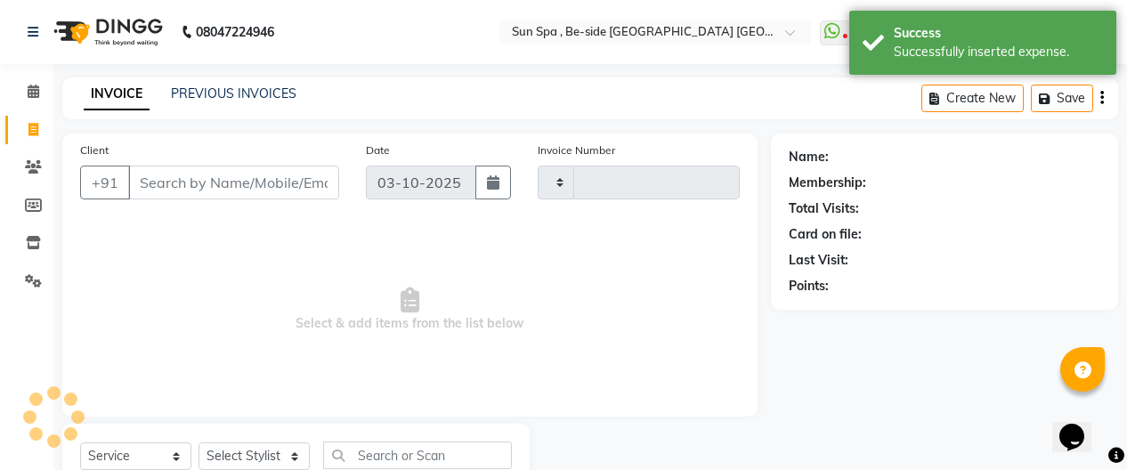
type input "1327"
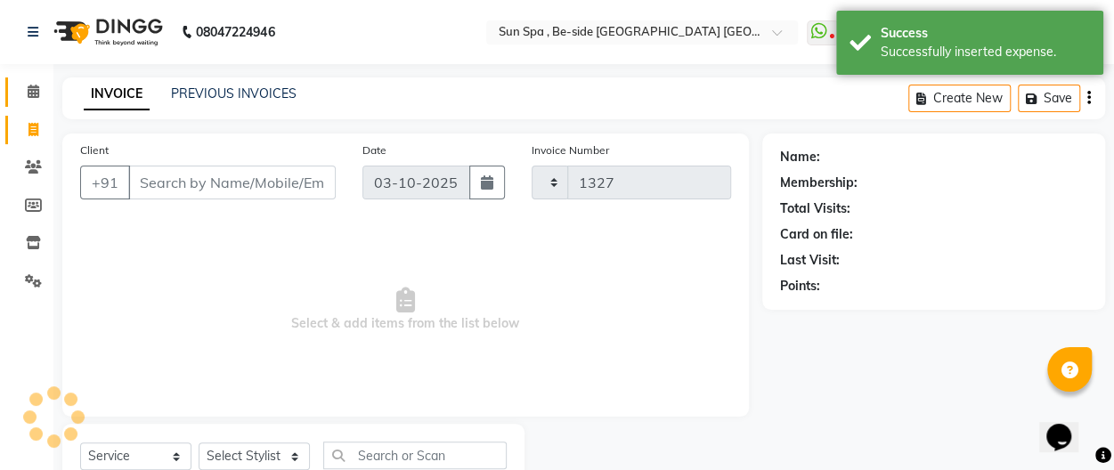
select select "5782"
click at [31, 90] on icon at bounding box center [34, 91] width 12 height 13
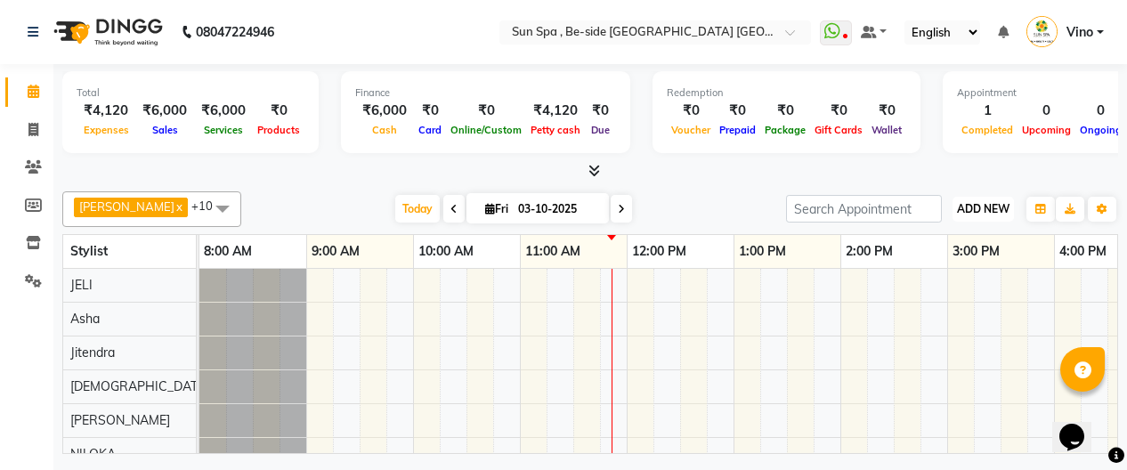
click at [984, 202] on span "ADD NEW" at bounding box center [983, 208] width 53 height 13
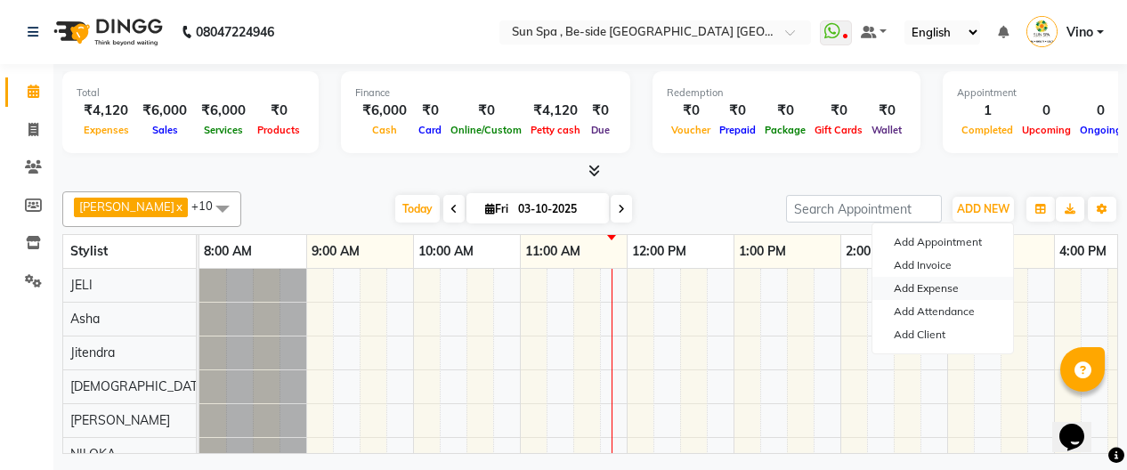
click at [952, 284] on link "Add Expense" at bounding box center [942, 288] width 141 height 23
select select "1"
select select "4733"
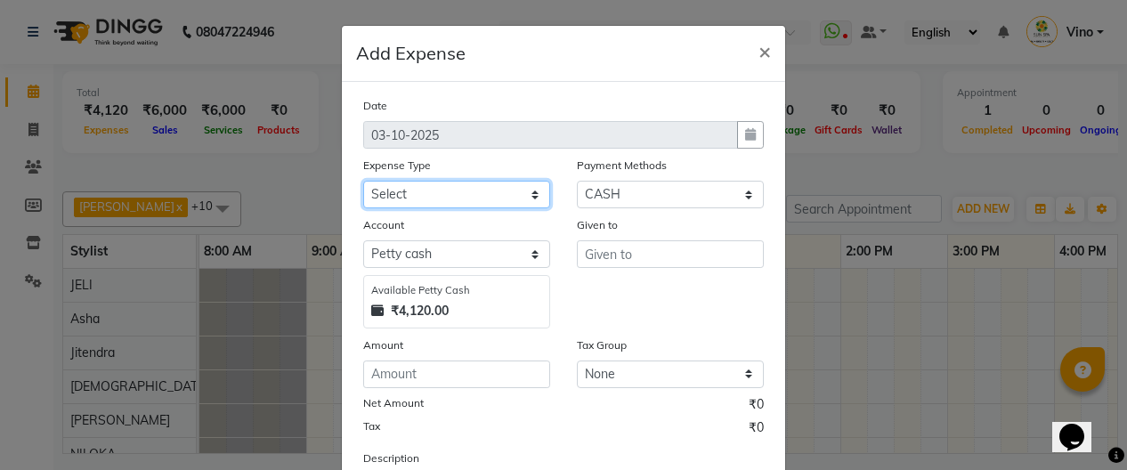
click at [531, 190] on select "Select Advance Salary Bank charges Car maintenance Cash transfer to bank Cash t…" at bounding box center [456, 195] width 187 height 28
select select "12828"
click at [363, 181] on select "Select Advance Salary Bank charges Car maintenance Cash transfer to bank Cash t…" at bounding box center [456, 195] width 187 height 28
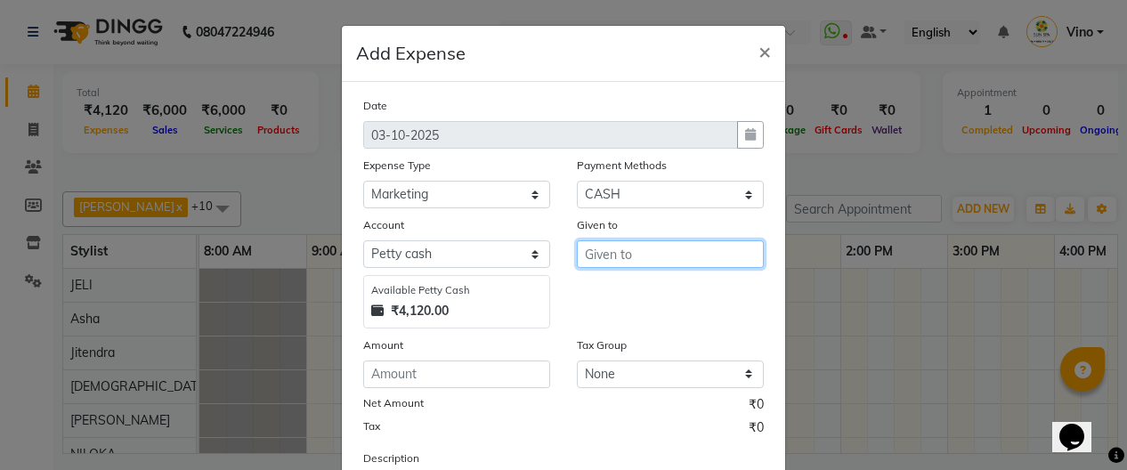
click at [670, 250] on input "text" at bounding box center [670, 254] width 187 height 28
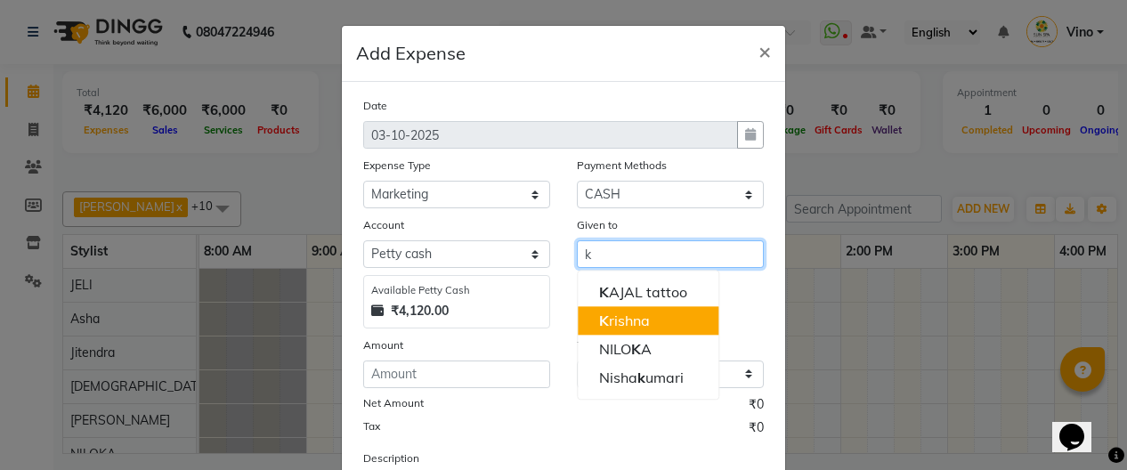
click at [644, 320] on button "K rishna" at bounding box center [648, 320] width 141 height 28
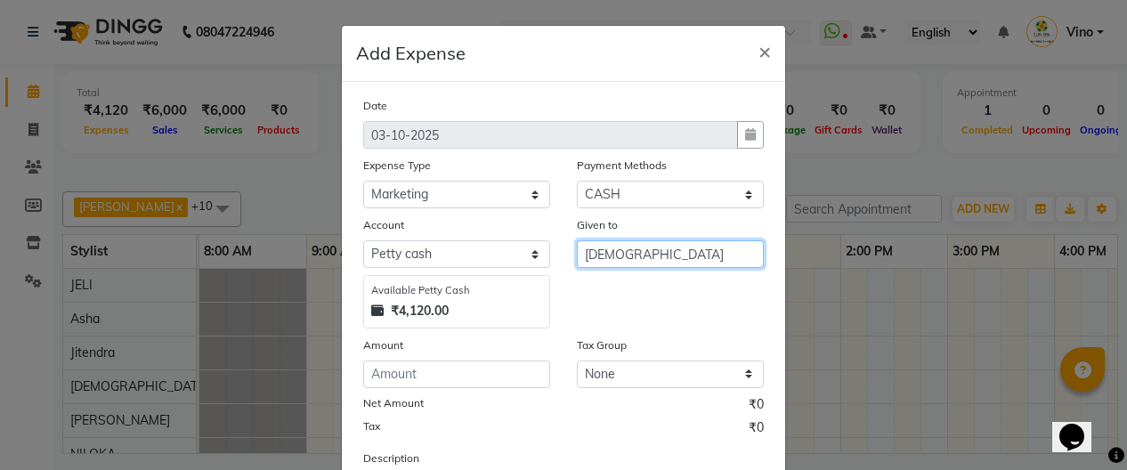
type input "[DEMOGRAPHIC_DATA]"
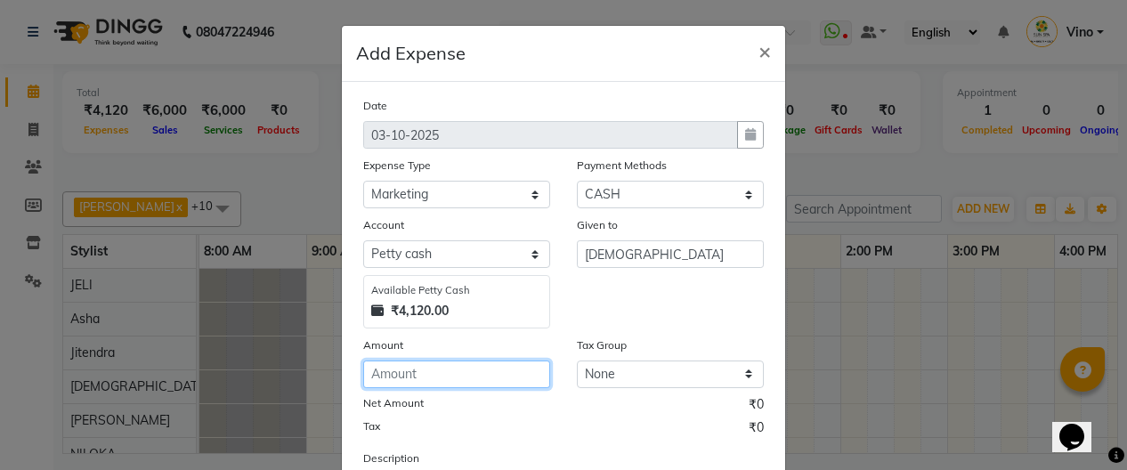
click at [441, 369] on input "number" at bounding box center [456, 374] width 187 height 28
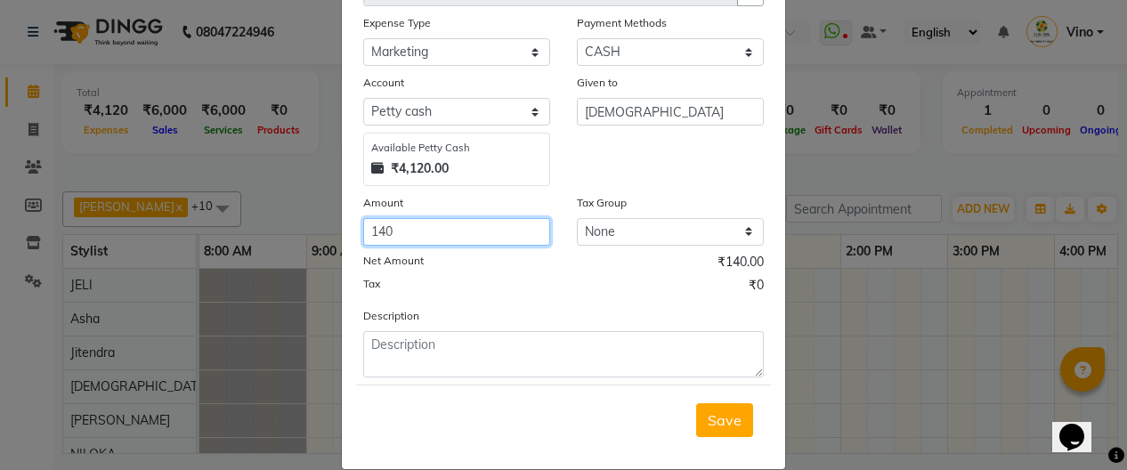
scroll to position [164, 0]
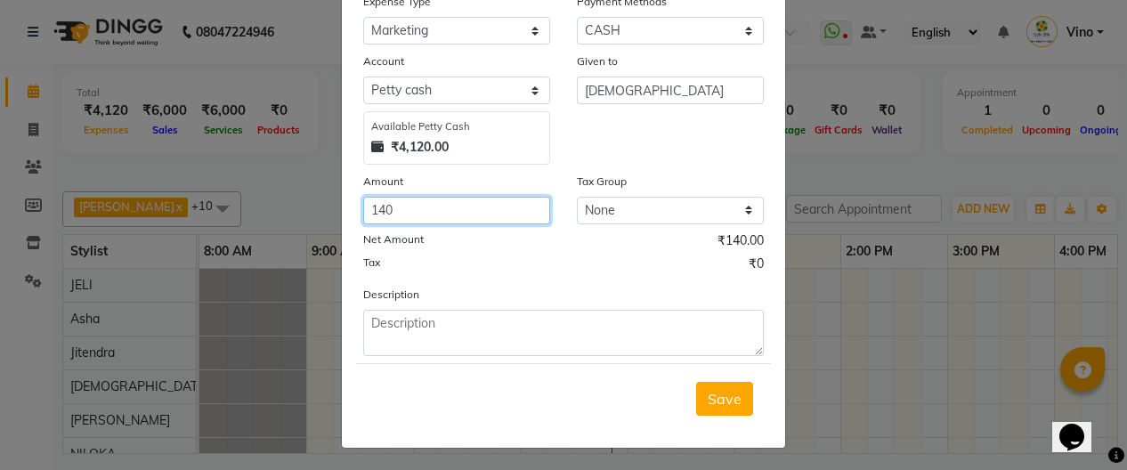
type input "140"
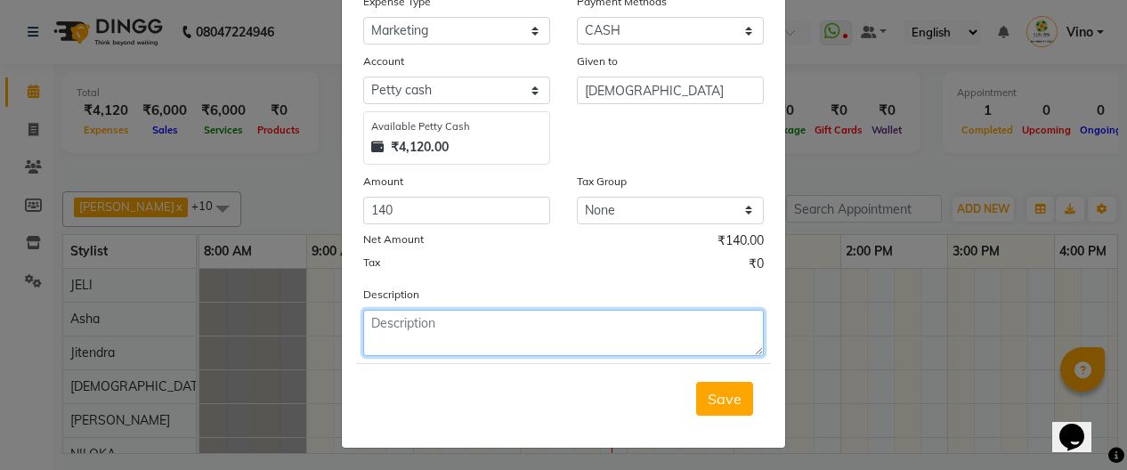
click at [490, 329] on textarea at bounding box center [563, 333] width 401 height 46
type textarea "garbsh"
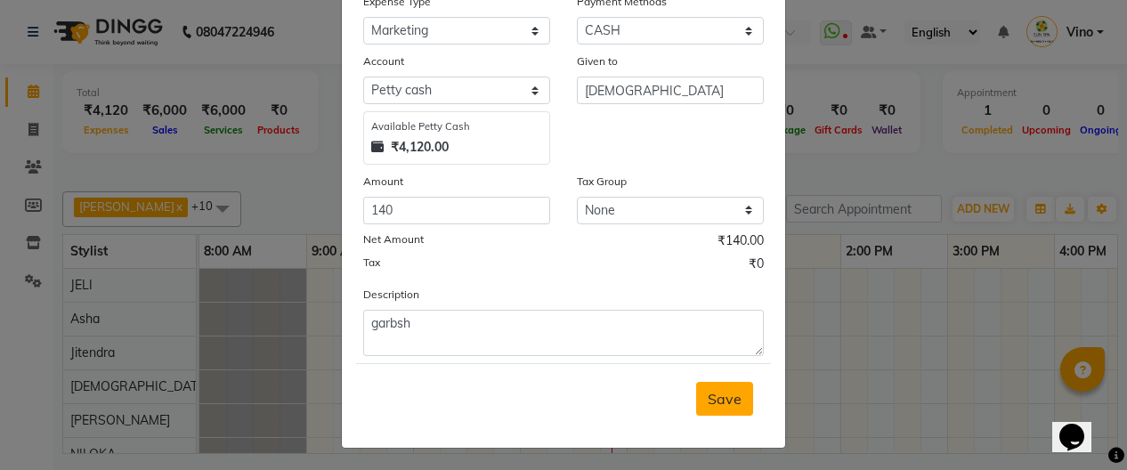
click at [715, 398] on span "Save" at bounding box center [725, 399] width 34 height 18
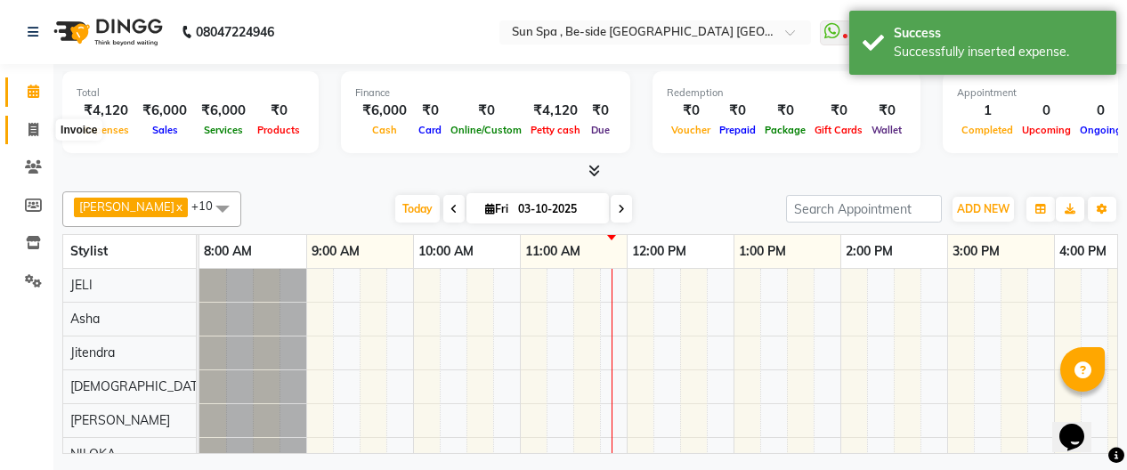
click at [29, 133] on icon at bounding box center [33, 129] width 10 height 13
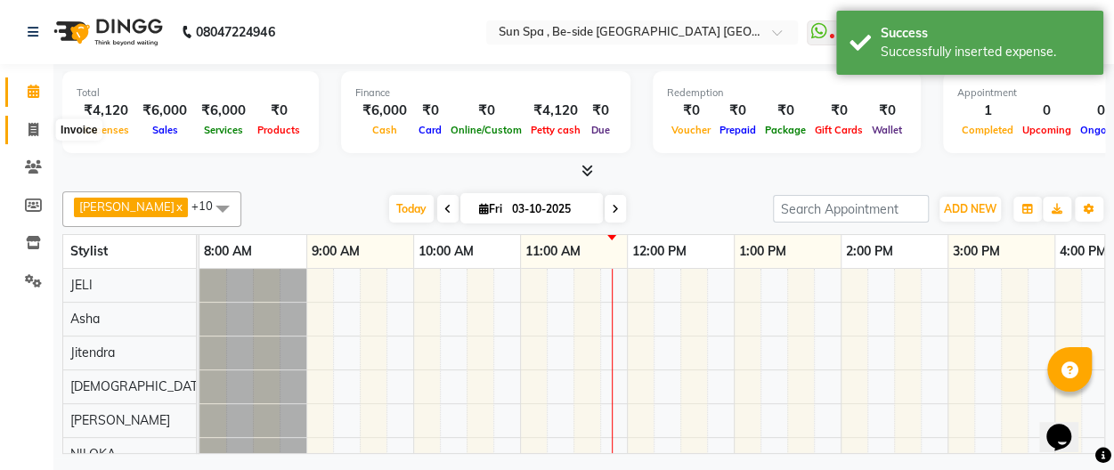
select select "5782"
select select "service"
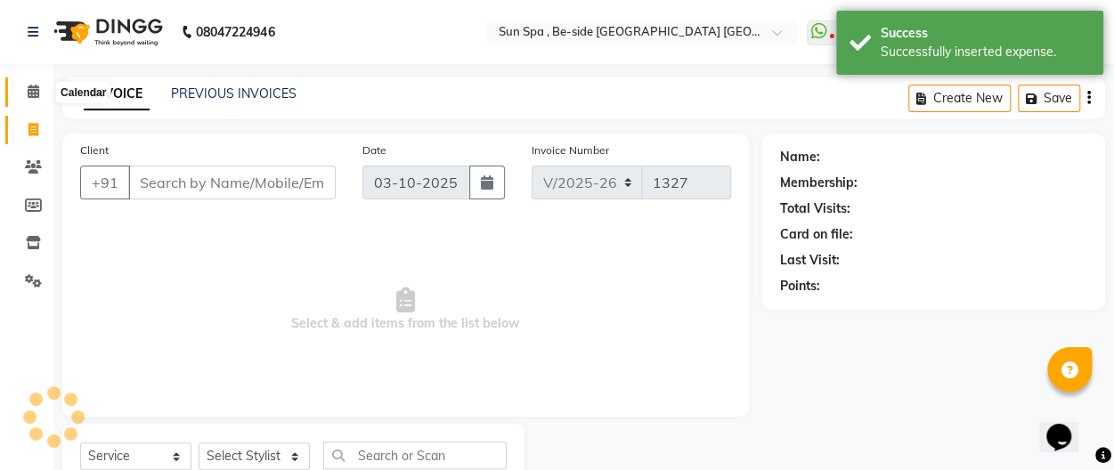
click at [34, 88] on icon at bounding box center [34, 91] width 12 height 13
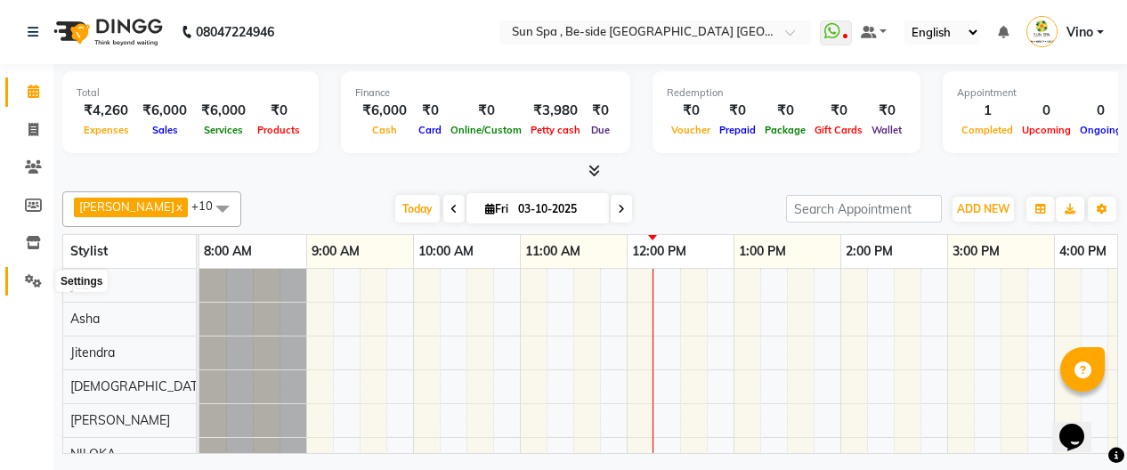
click at [36, 281] on icon at bounding box center [33, 280] width 17 height 13
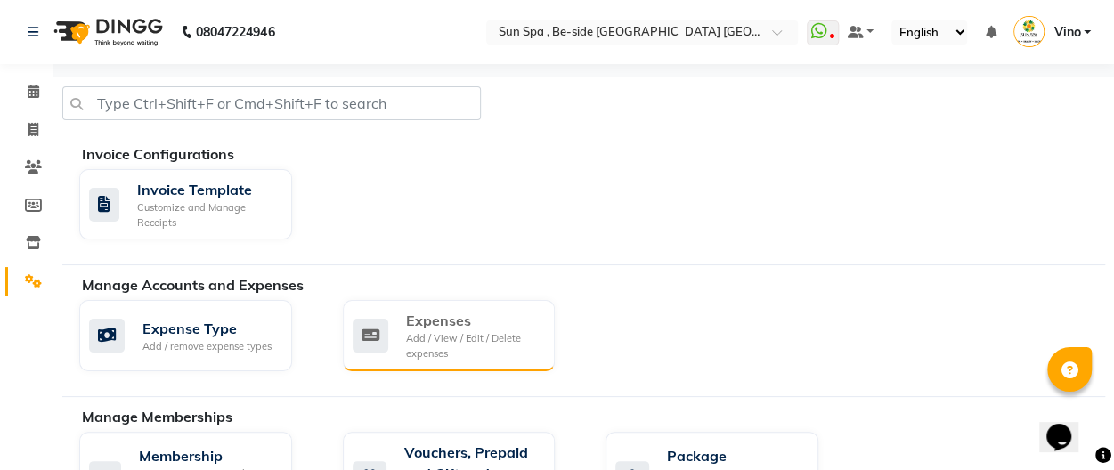
click at [438, 335] on div "Add / View / Edit / Delete expenses" at bounding box center [473, 345] width 135 height 29
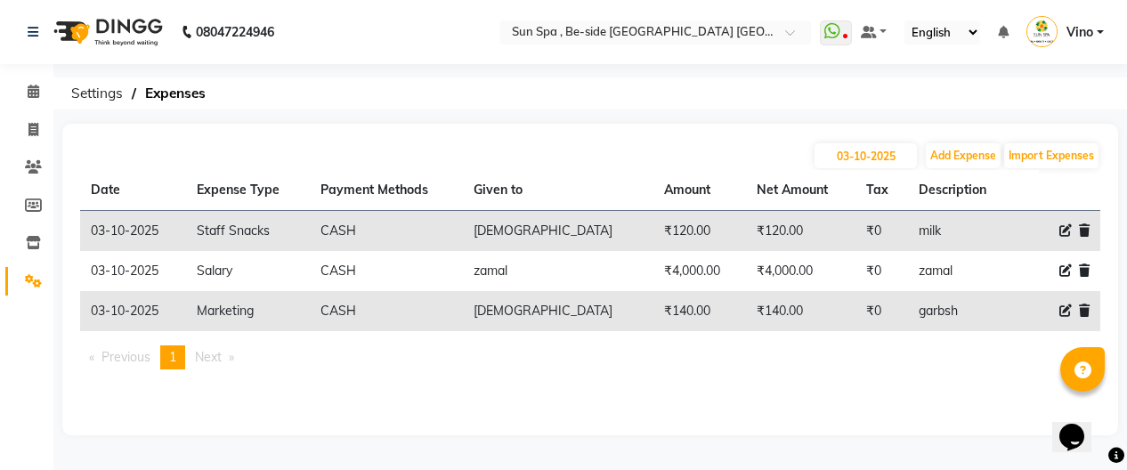
click at [1061, 305] on icon at bounding box center [1065, 310] width 12 height 12
select select "12828"
select select "1"
select select "4733"
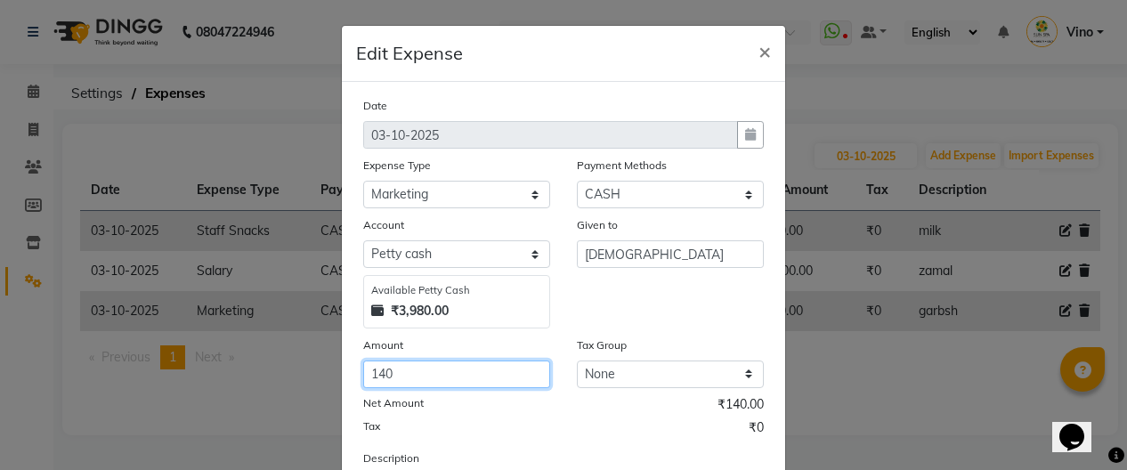
click at [459, 377] on input "140" at bounding box center [456, 374] width 187 height 28
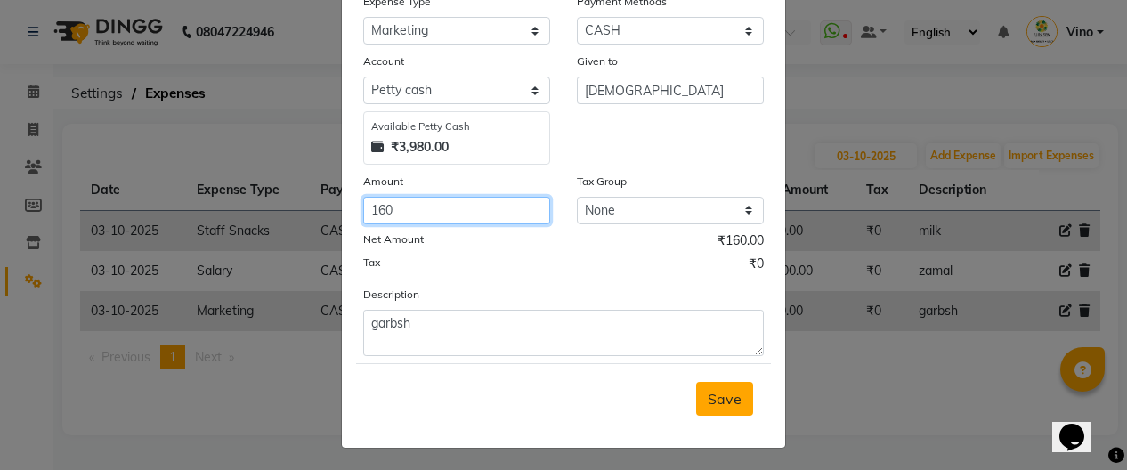
type input "160"
click at [715, 383] on button "Save" at bounding box center [724, 399] width 57 height 34
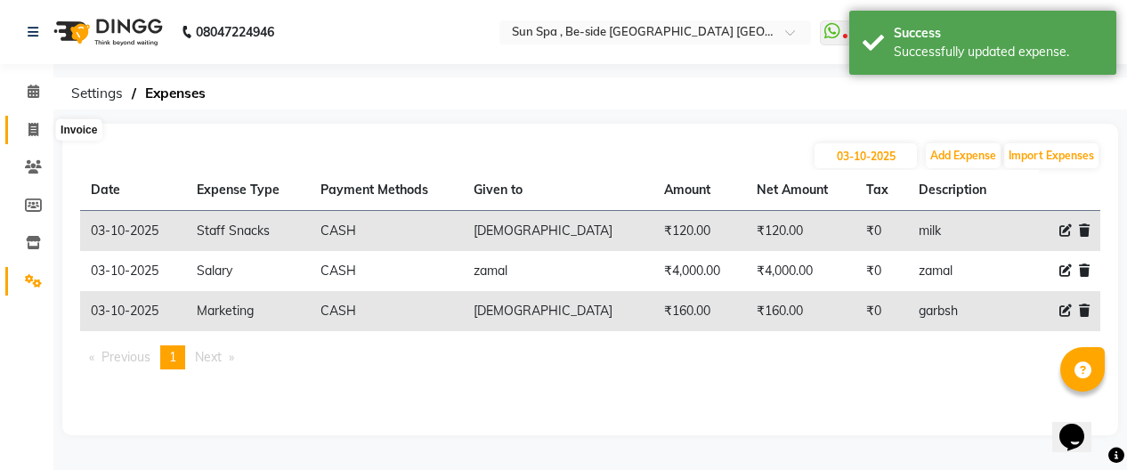
click at [38, 127] on span at bounding box center [33, 130] width 31 height 20
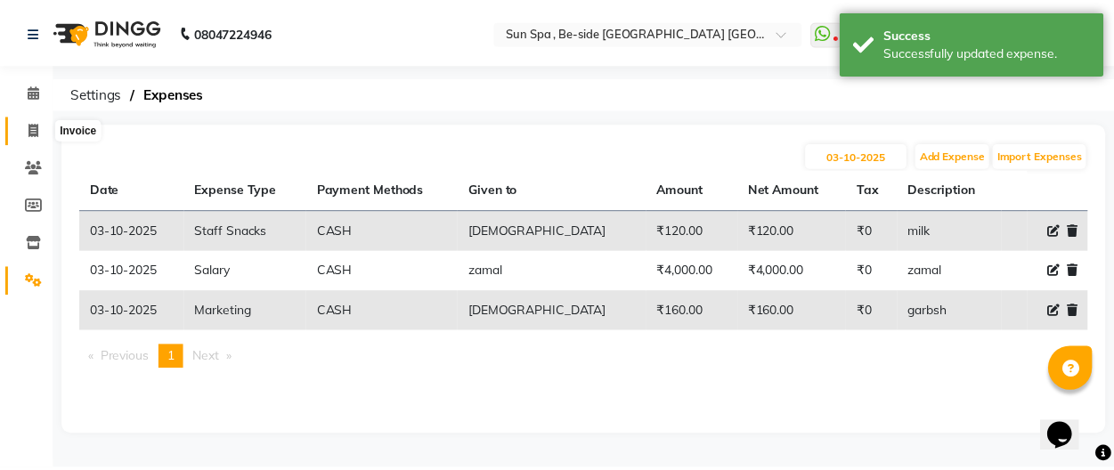
scroll to position [64, 0]
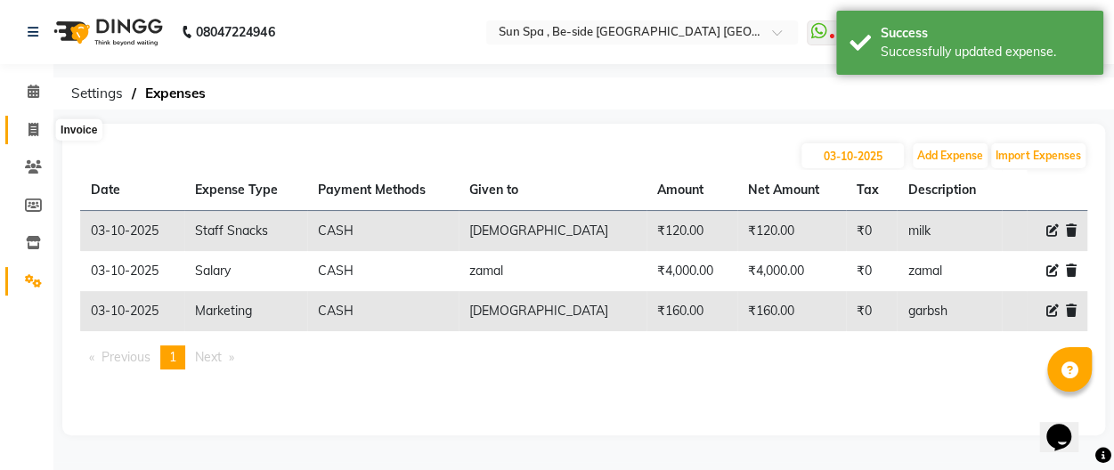
select select "service"
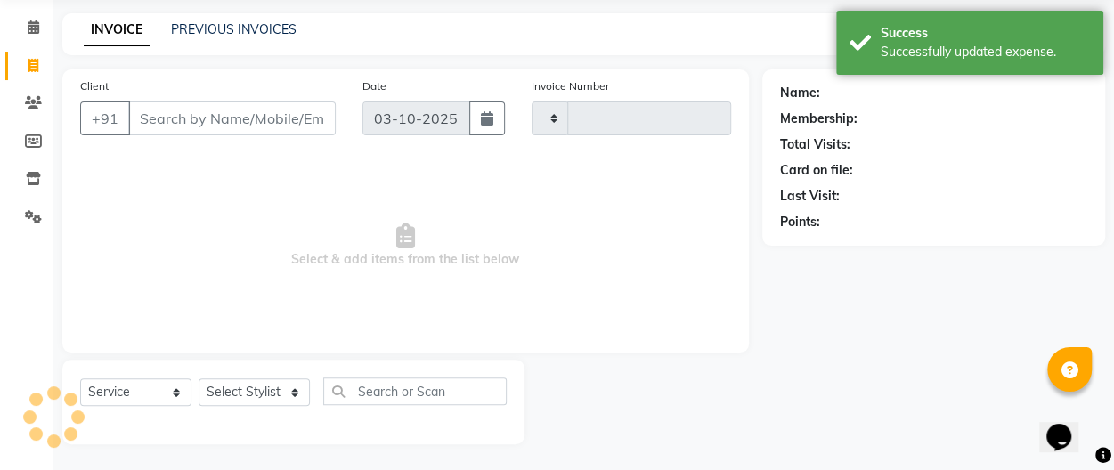
type input "1327"
select select "5782"
click at [35, 20] on icon at bounding box center [34, 26] width 12 height 13
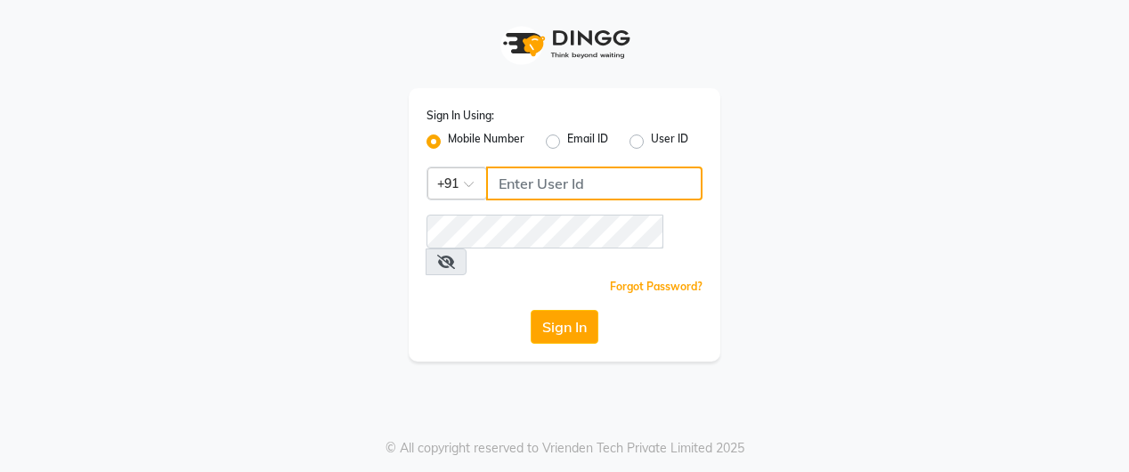
type input "6202390134"
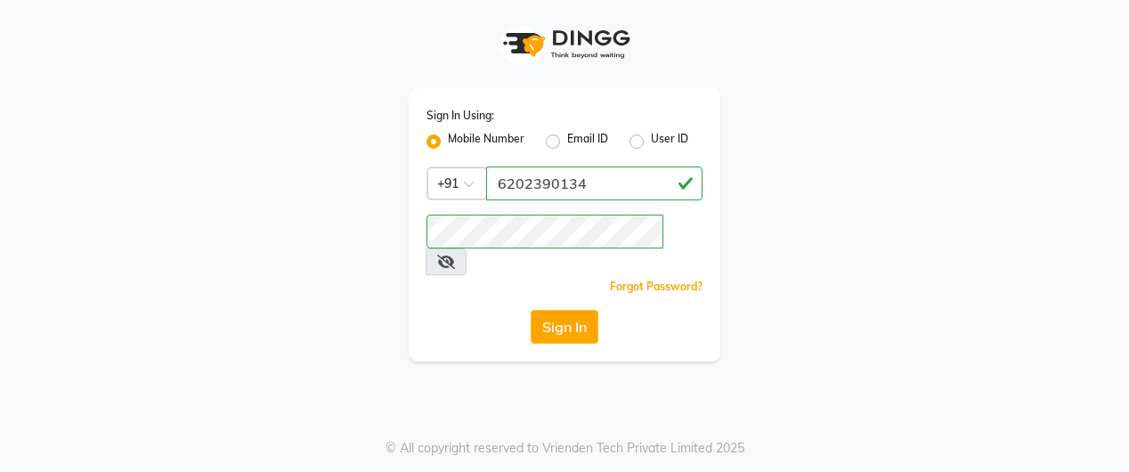
click at [448, 140] on label "Mobile Number" at bounding box center [486, 141] width 77 height 21
click at [448, 140] on input "Mobile Number" at bounding box center [454, 137] width 12 height 12
drag, startPoint x: 783, startPoint y: 64, endPoint x: 975, endPoint y: -47, distance: 221.4
click at [975, 0] on html "Sign In Using: Mobile Number Email ID User ID Country Code × +91 Remember me Fo…" at bounding box center [564, 236] width 1129 height 472
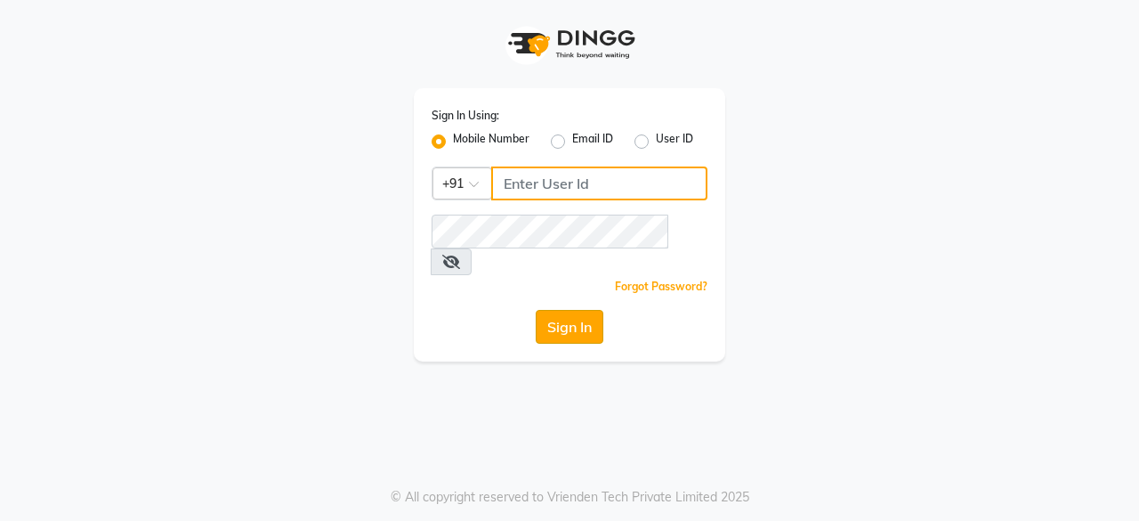
type input "6202390134"
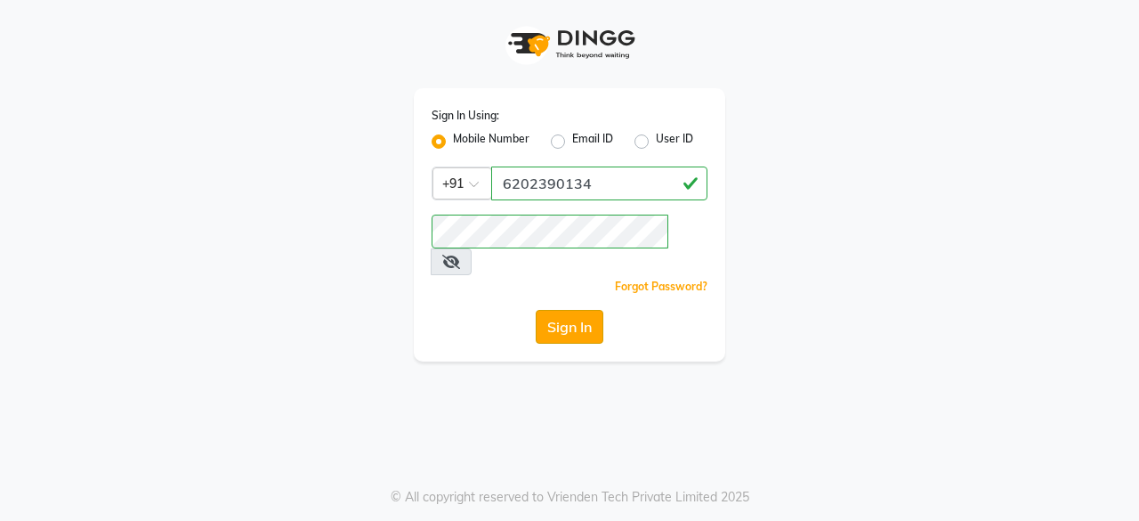
click at [576, 310] on button "Sign In" at bounding box center [570, 327] width 68 height 34
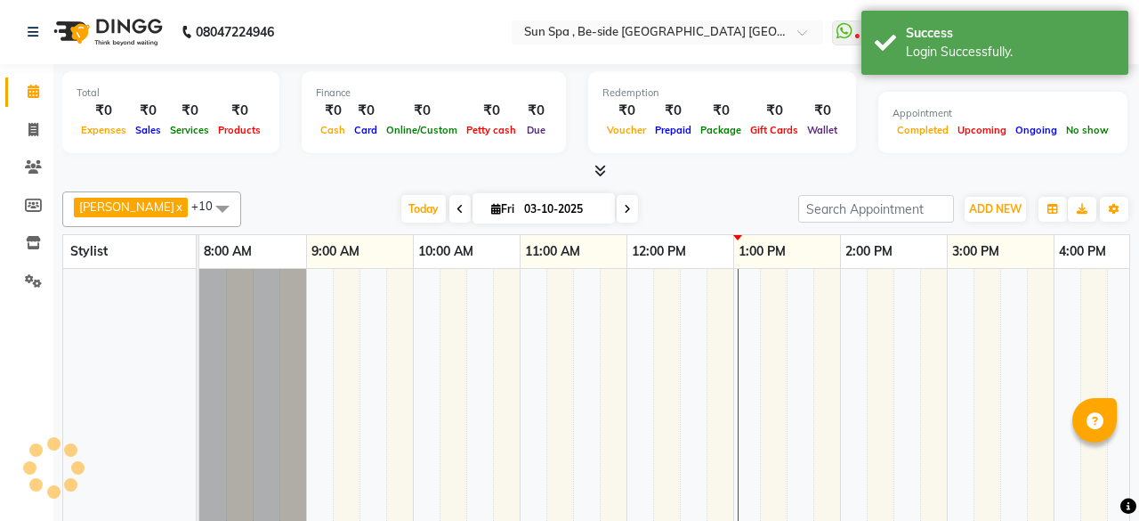
select select "en"
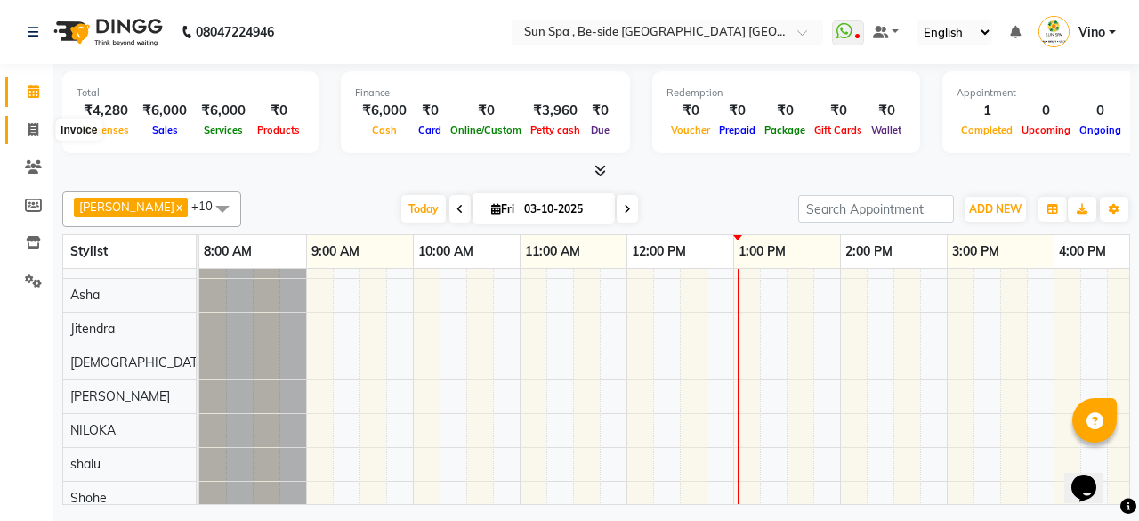
click at [39, 130] on span at bounding box center [33, 130] width 31 height 20
select select "5782"
select select "service"
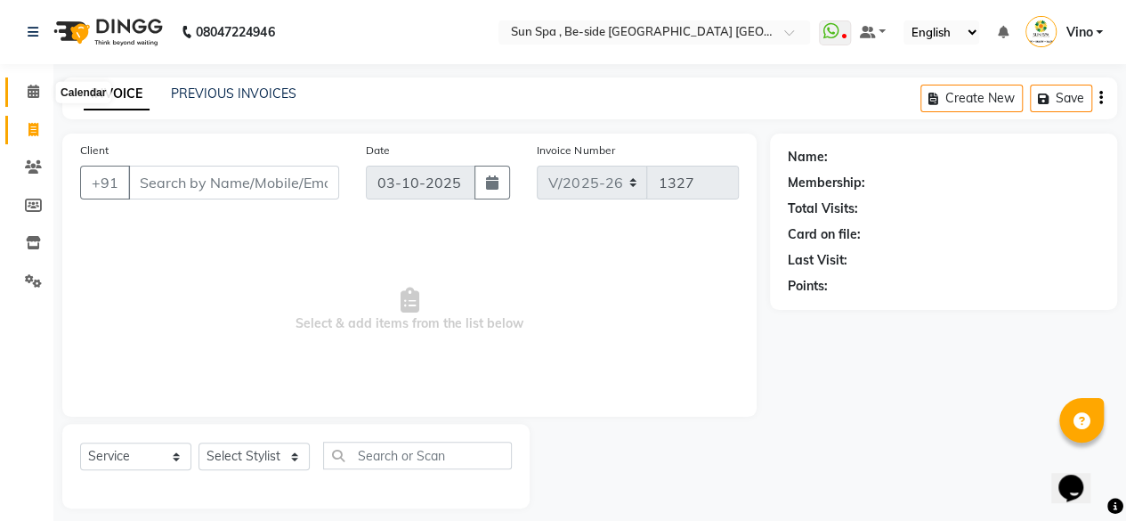
click at [36, 86] on icon at bounding box center [34, 91] width 12 height 13
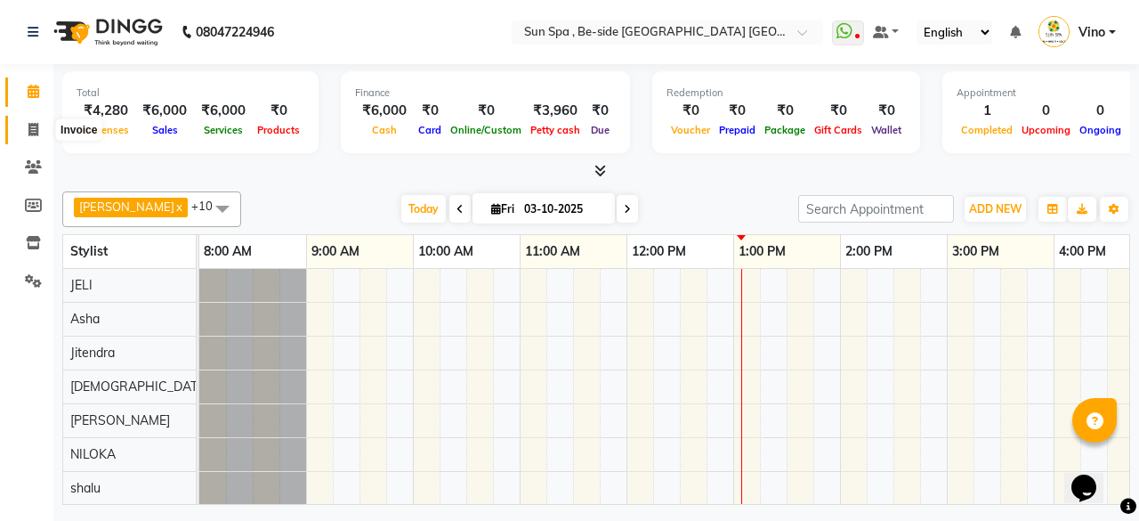
click at [32, 126] on icon at bounding box center [33, 129] width 10 height 13
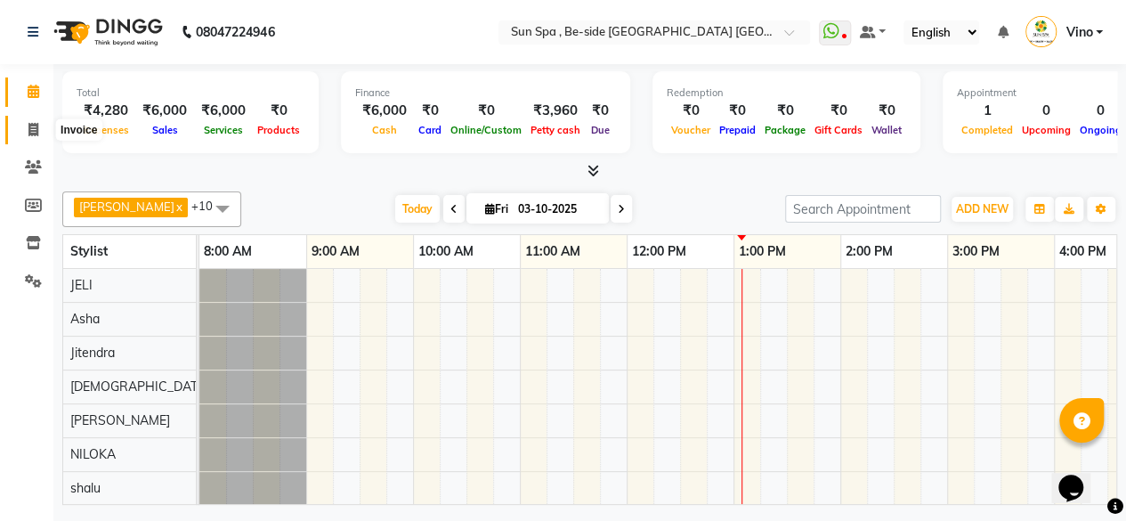
select select "service"
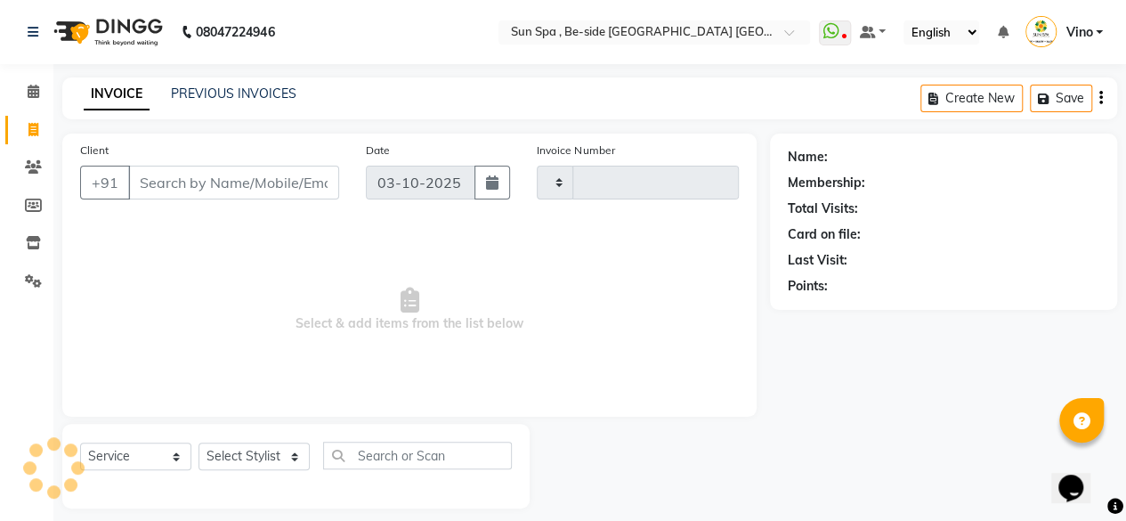
type input "1327"
select select "5782"
click at [193, 184] on input "Client" at bounding box center [233, 183] width 211 height 34
click at [194, 184] on input "Client" at bounding box center [233, 183] width 211 height 34
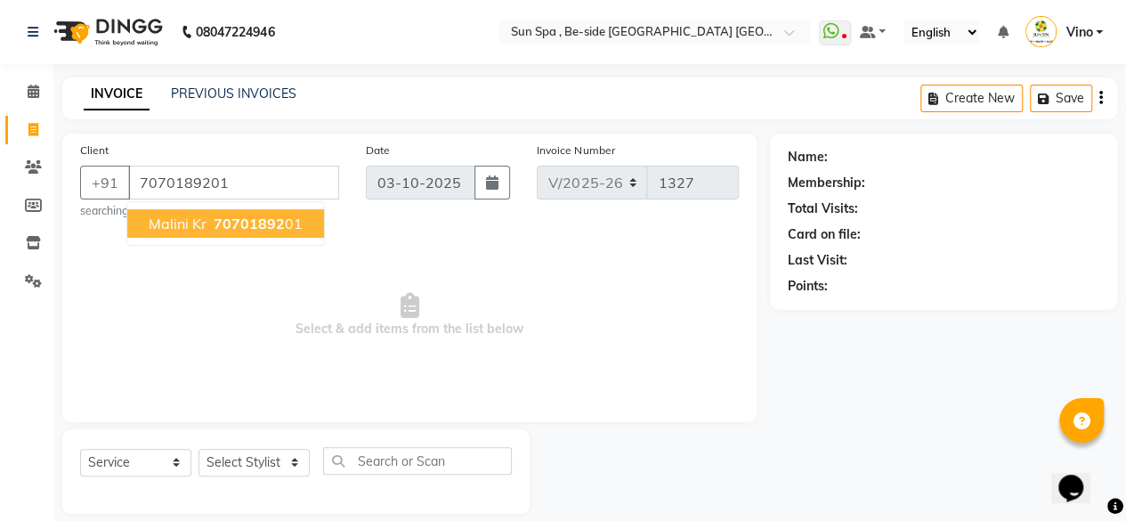
type input "7070189201"
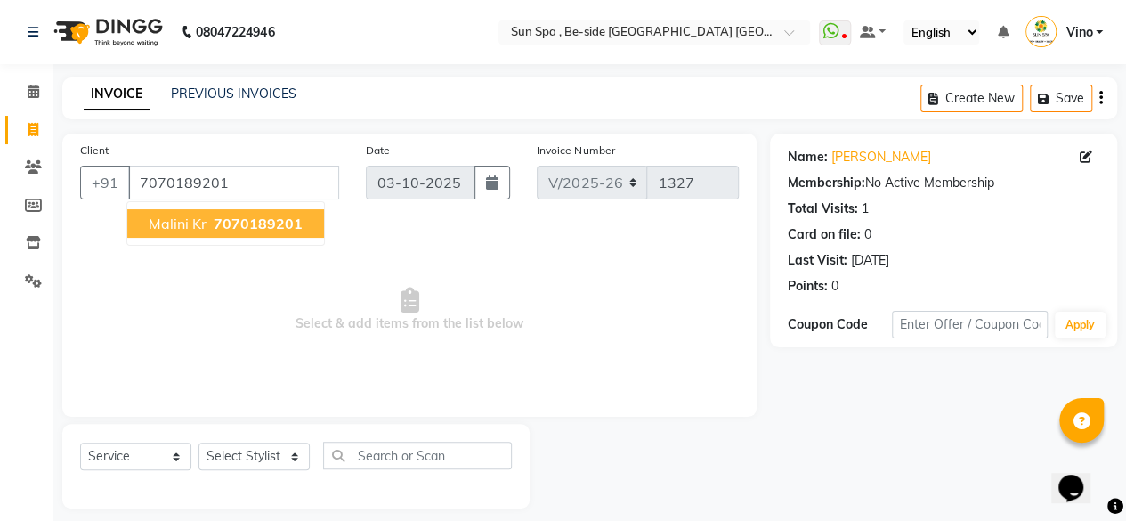
click at [198, 218] on span "malini kr" at bounding box center [178, 224] width 58 height 18
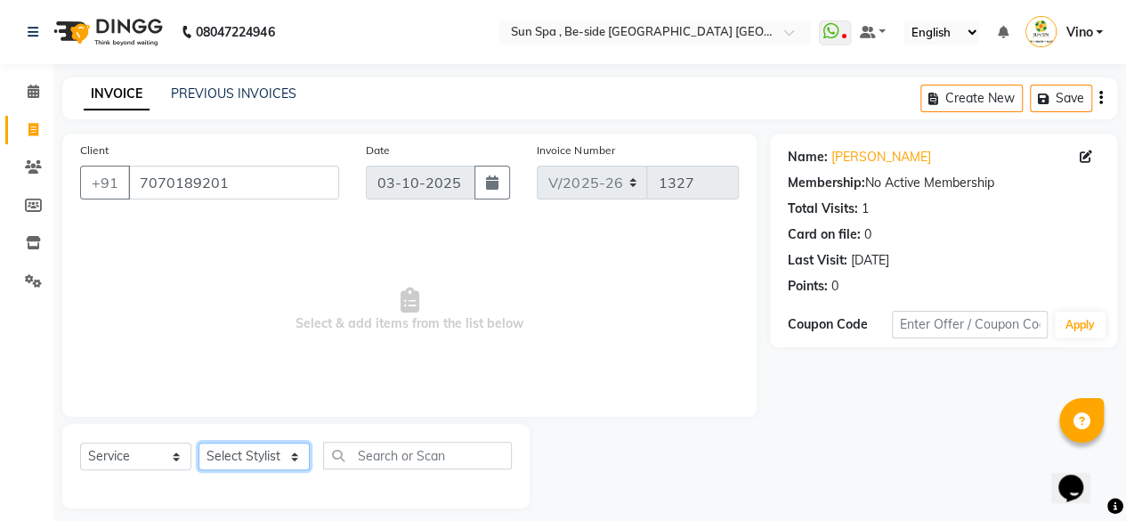
click at [294, 457] on select "Select Stylist Asha [PERSON_NAME] KAJAL tattoo [PERSON_NAME] [PERSON_NAME] [PER…" at bounding box center [253, 456] width 111 height 28
select select "49477"
click at [198, 442] on select "Select Stylist Asha [PERSON_NAME] KAJAL tattoo [PERSON_NAME] [PERSON_NAME] [PER…" at bounding box center [253, 456] width 111 height 28
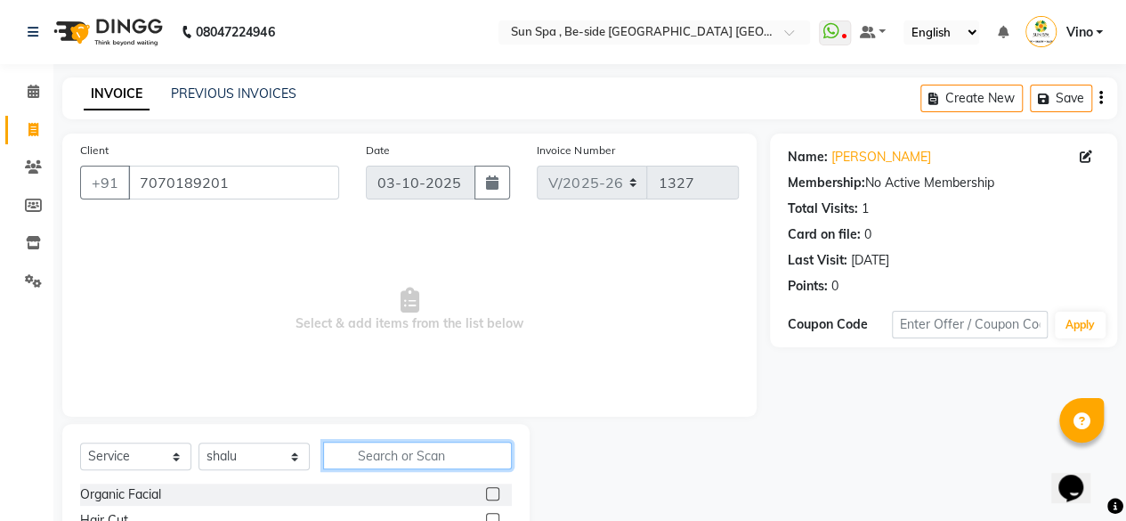
click at [374, 448] on input "text" at bounding box center [417, 455] width 189 height 28
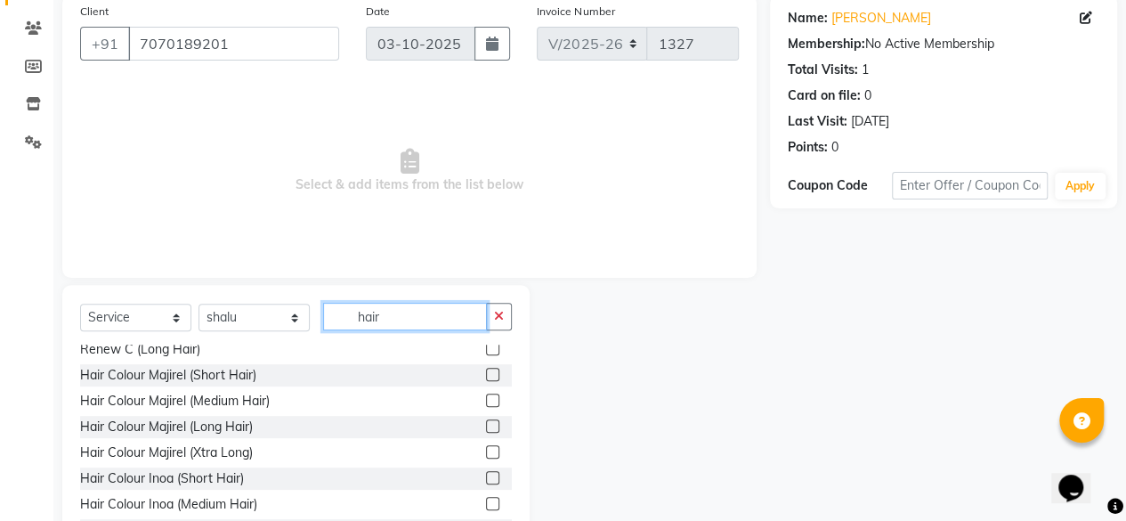
scroll to position [162, 0]
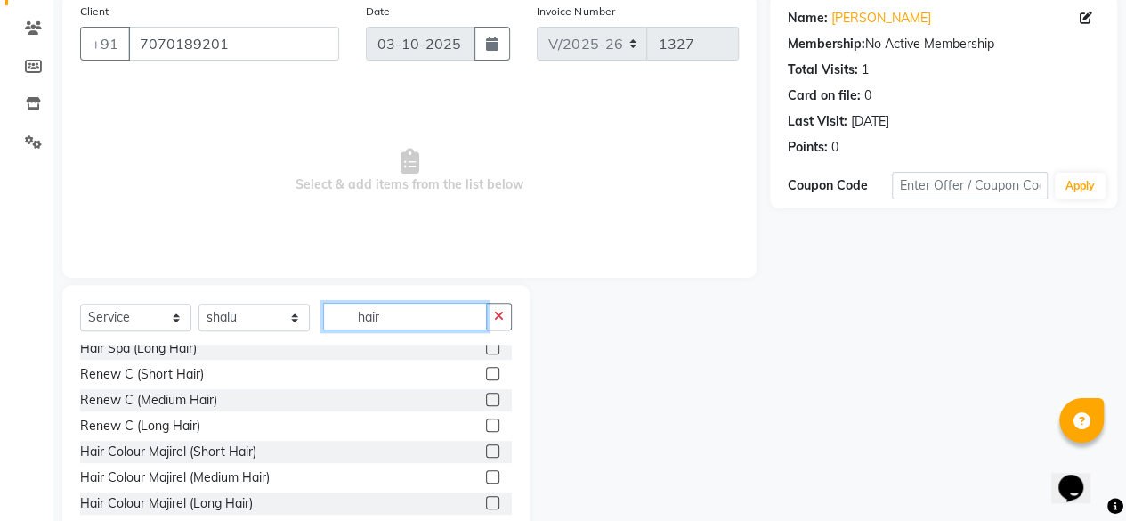
click at [409, 322] on input "hair" at bounding box center [405, 317] width 164 height 28
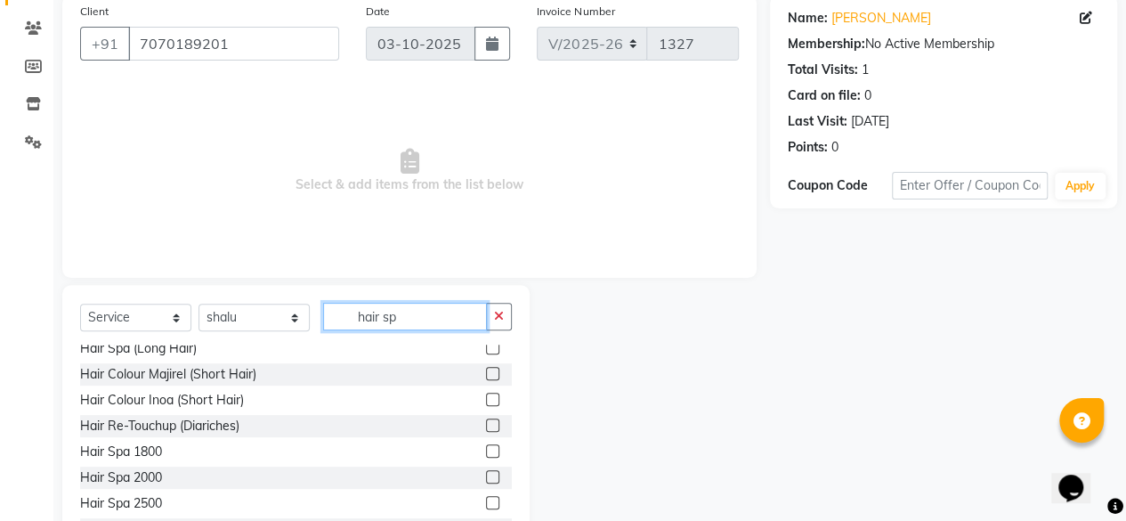
scroll to position [3, 0]
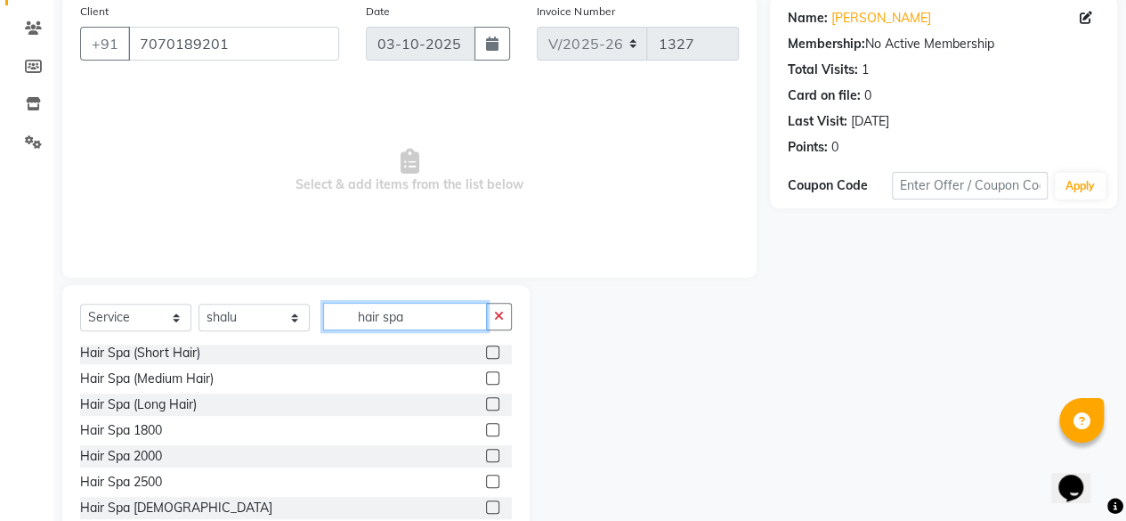
type input "hair spa"
click at [486, 453] on label at bounding box center [492, 455] width 13 height 13
click at [486, 453] on input "checkbox" at bounding box center [492, 456] width 12 height 12
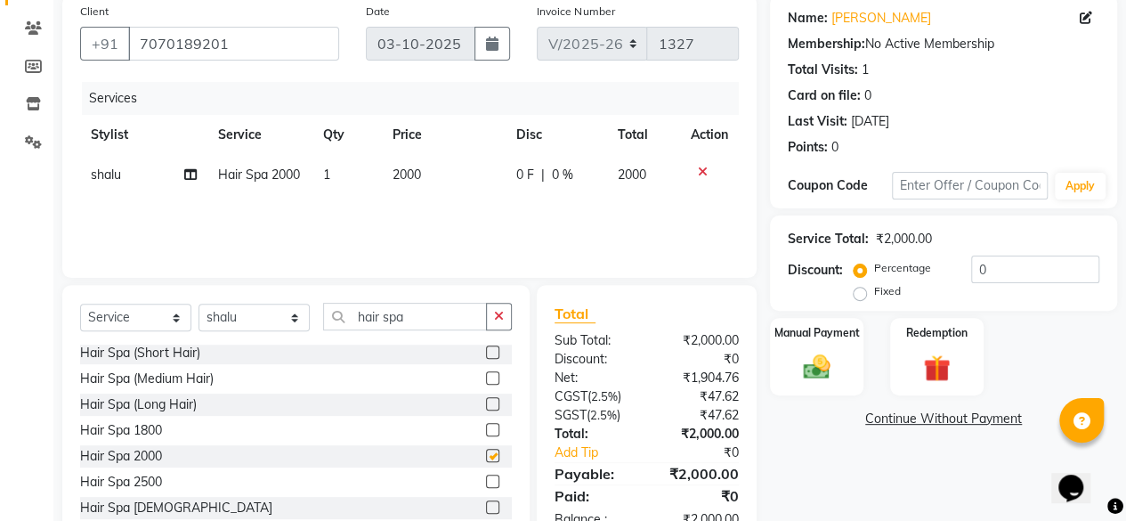
checkbox input "false"
click at [1027, 268] on input "0" at bounding box center [1035, 269] width 128 height 28
drag, startPoint x: 855, startPoint y: 293, endPoint x: 1025, endPoint y: 270, distance: 171.6
click at [1025, 270] on div "Percentage Fixed" at bounding box center [978, 279] width 242 height 48
click at [1025, 270] on input "number" at bounding box center [1035, 269] width 128 height 28
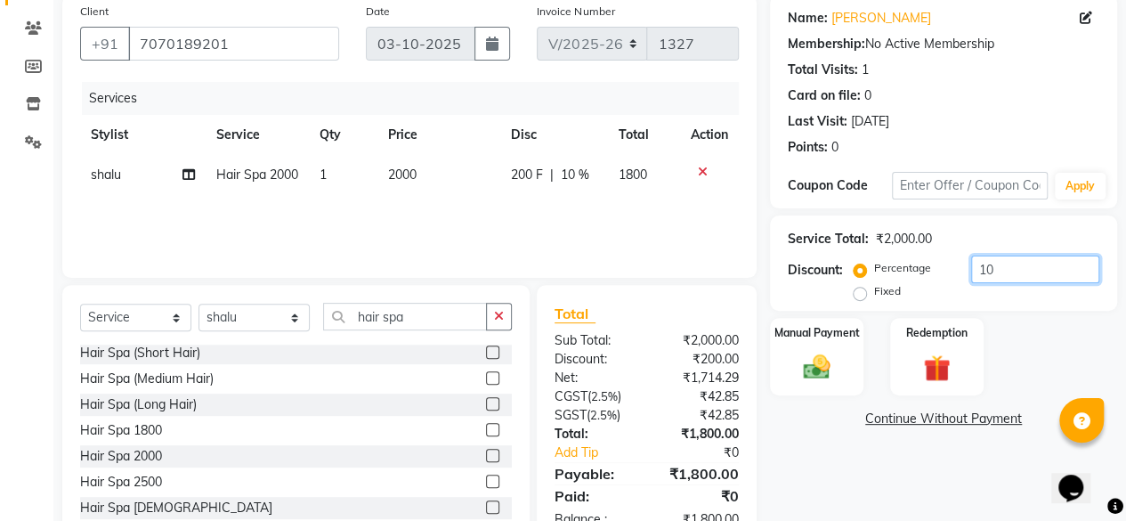
type input "1"
click at [874, 295] on label "Fixed" at bounding box center [887, 291] width 27 height 16
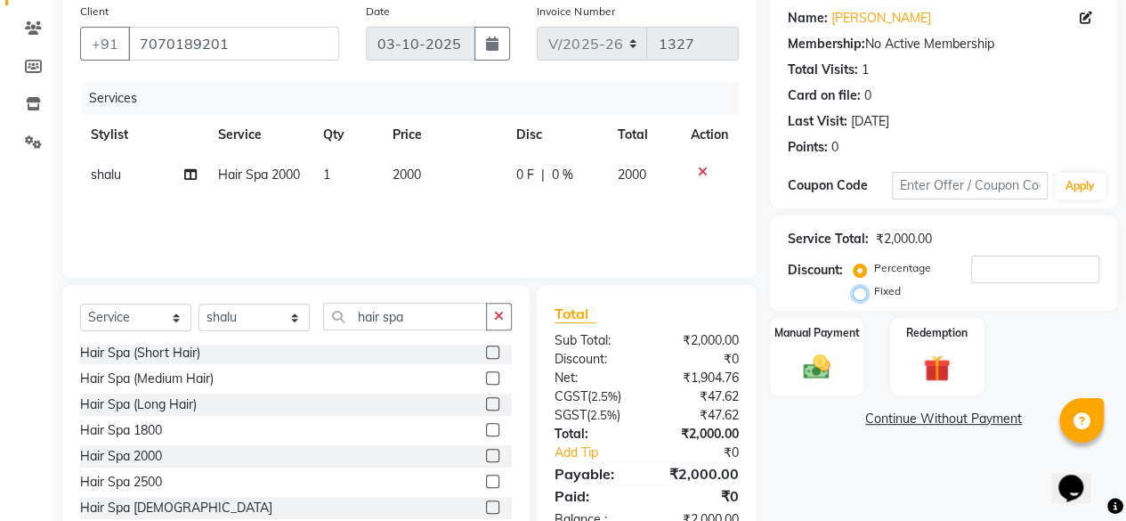
click at [857, 295] on input "Fixed" at bounding box center [863, 291] width 12 height 12
radio input "true"
click at [998, 270] on input "number" at bounding box center [1035, 269] width 128 height 28
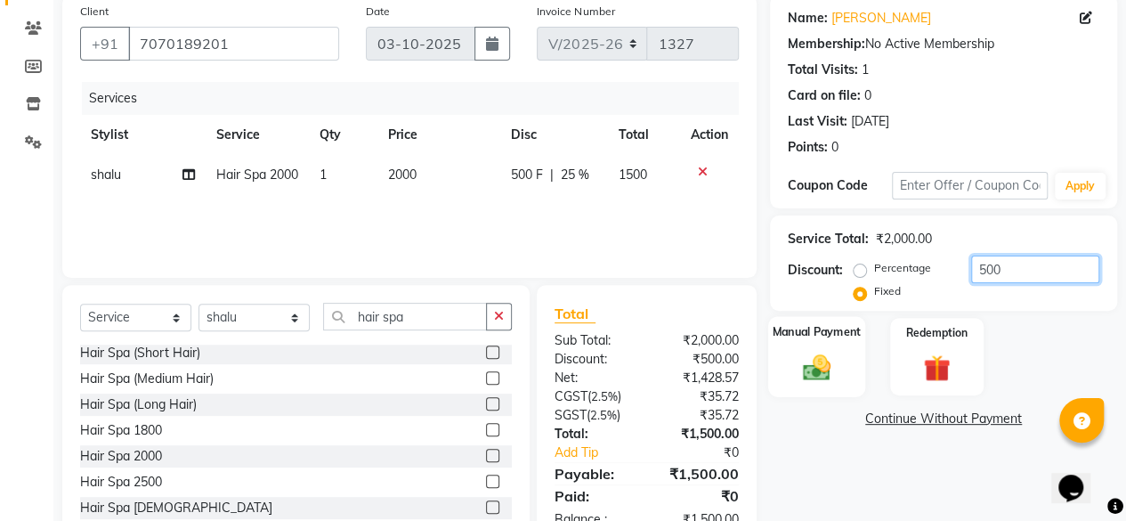
type input "500"
click at [837, 350] on div "Manual Payment" at bounding box center [816, 356] width 97 height 81
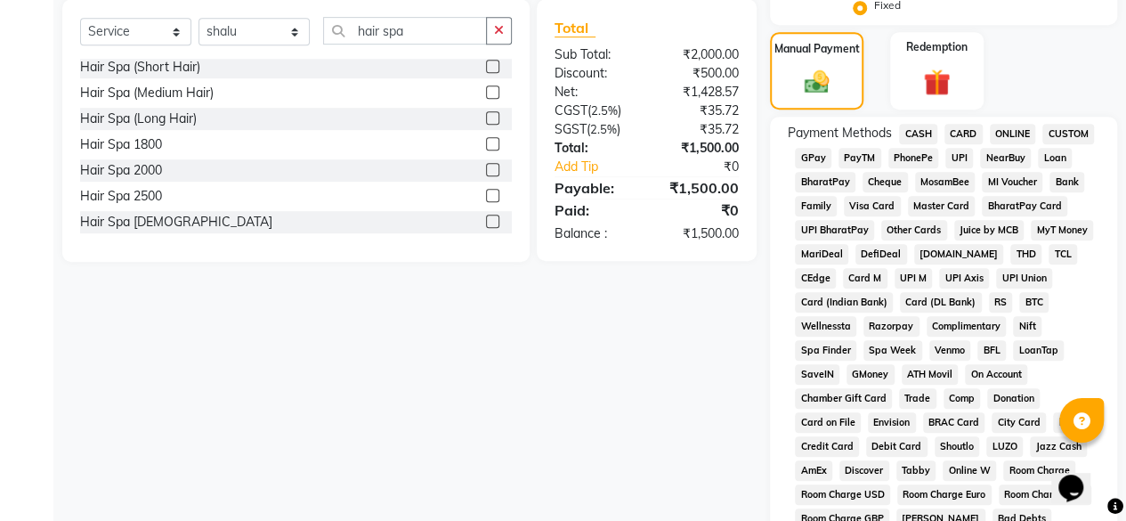
scroll to position [430, 0]
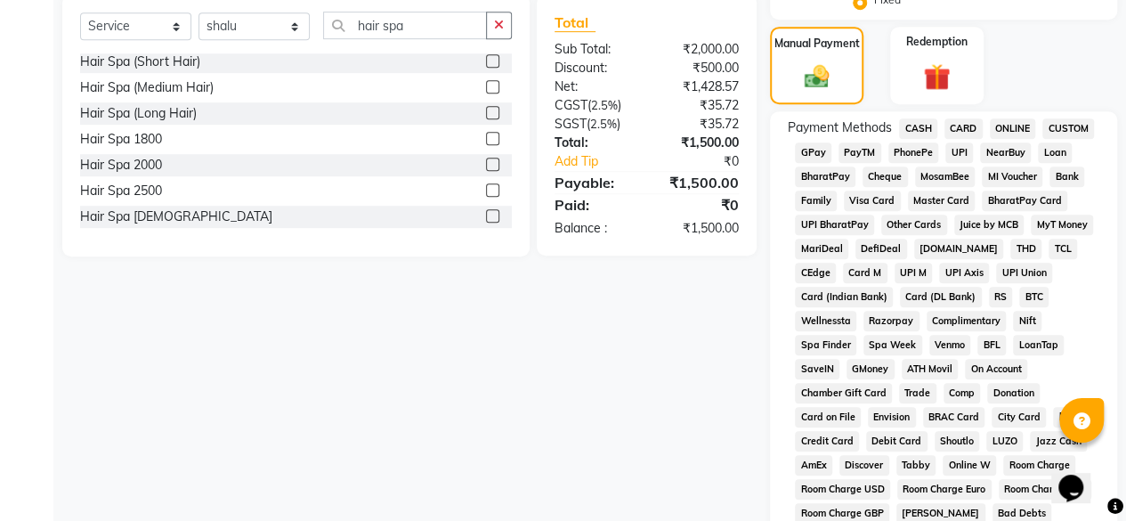
click at [817, 152] on span "GPay" at bounding box center [813, 152] width 36 height 20
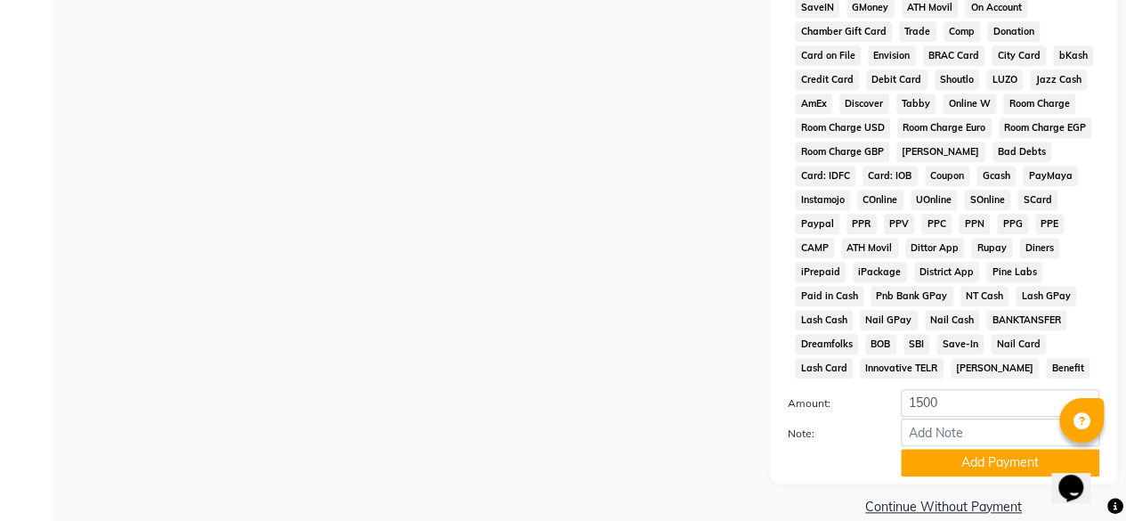
scroll to position [822, 0]
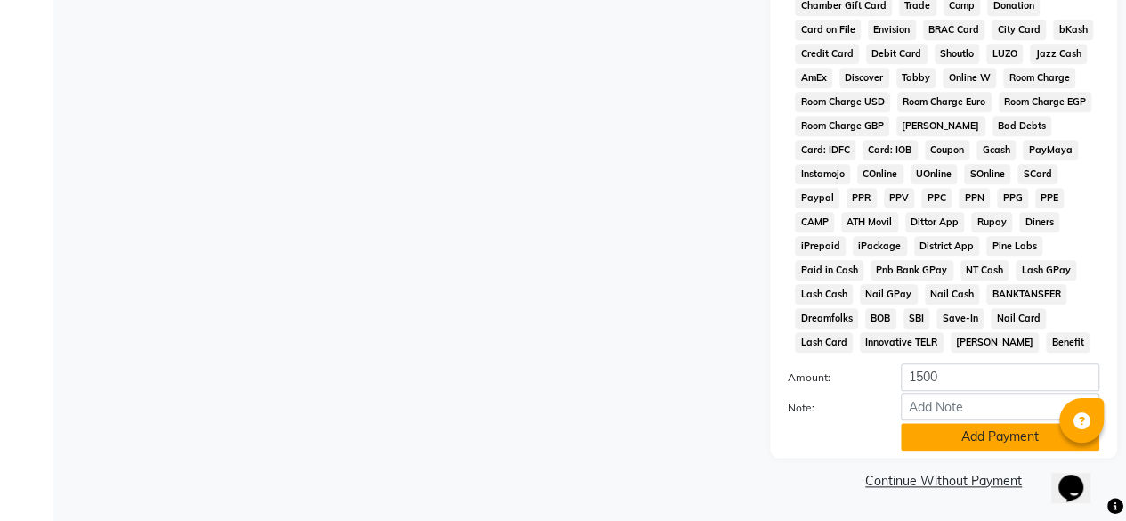
click at [968, 436] on button "Add Payment" at bounding box center [1000, 437] width 198 height 28
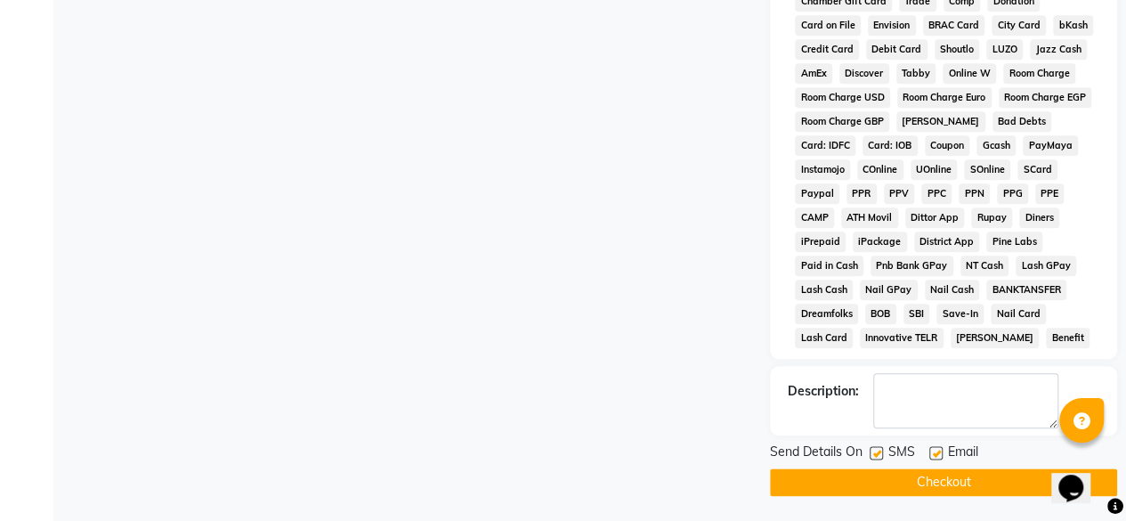
click at [954, 471] on button "Checkout" at bounding box center [943, 482] width 347 height 28
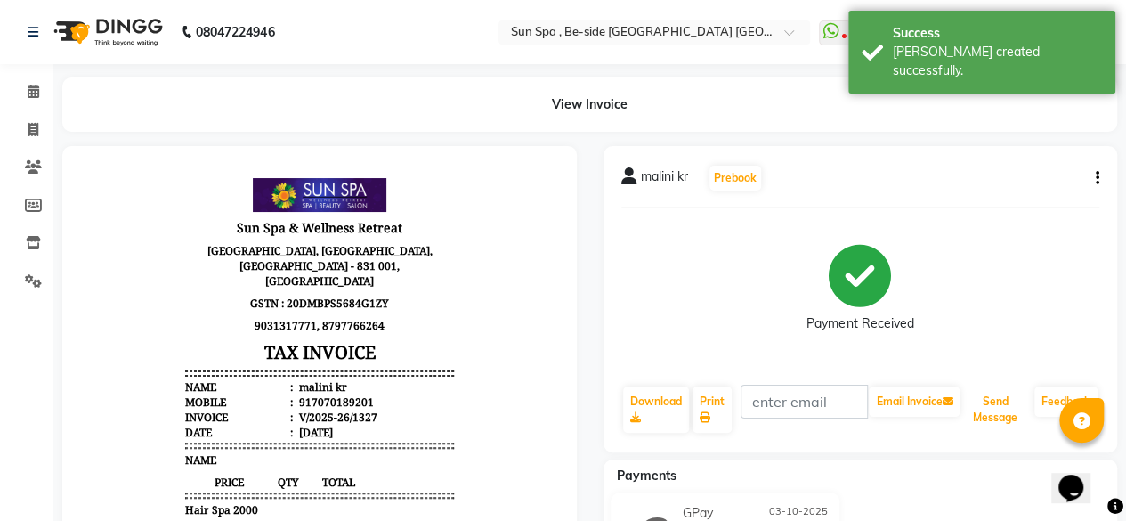
drag, startPoint x: 995, startPoint y: 414, endPoint x: 11, endPoint y: 37, distance: 1054.0
click at [11, 37] on app-home "08047224946 Select Location × Sun Spa , Be-side [GEOGRAPHIC_DATA] [GEOGRAPHIC_D…" at bounding box center [563, 372] width 1126 height 745
click at [39, 123] on span at bounding box center [33, 130] width 31 height 20
select select "service"
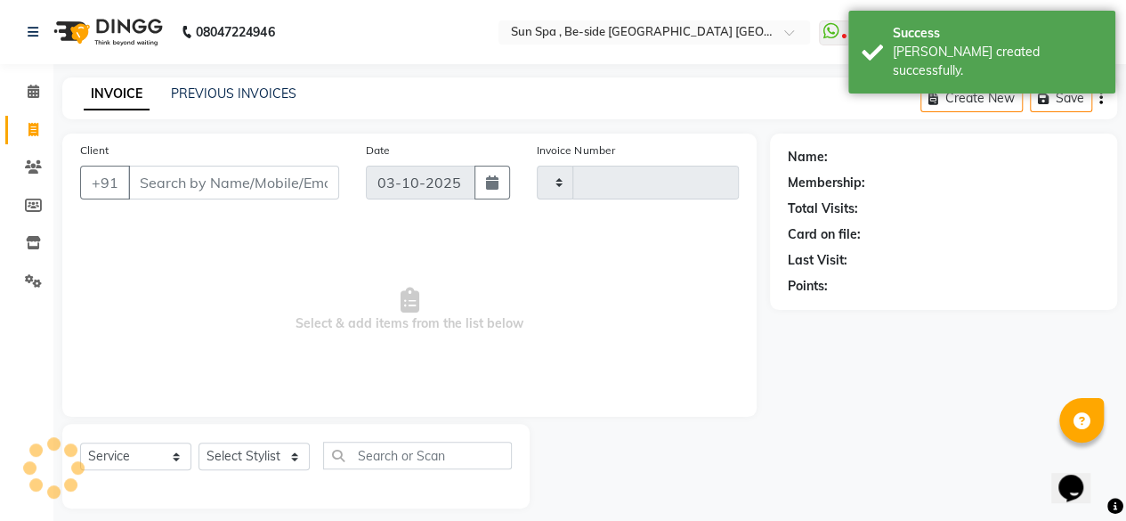
scroll to position [13, 0]
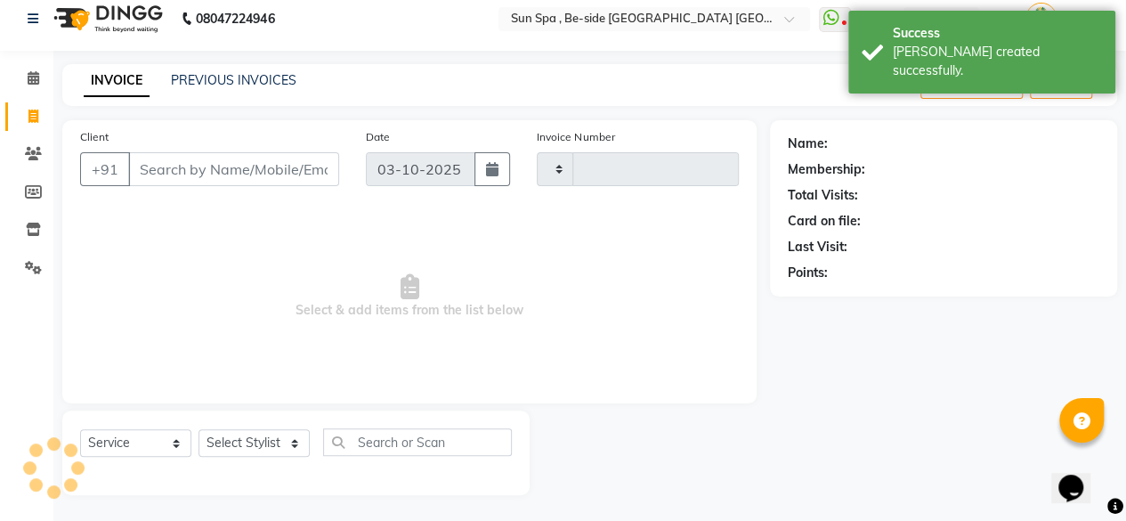
type input "1328"
select select "5782"
click at [36, 79] on icon at bounding box center [34, 77] width 12 height 13
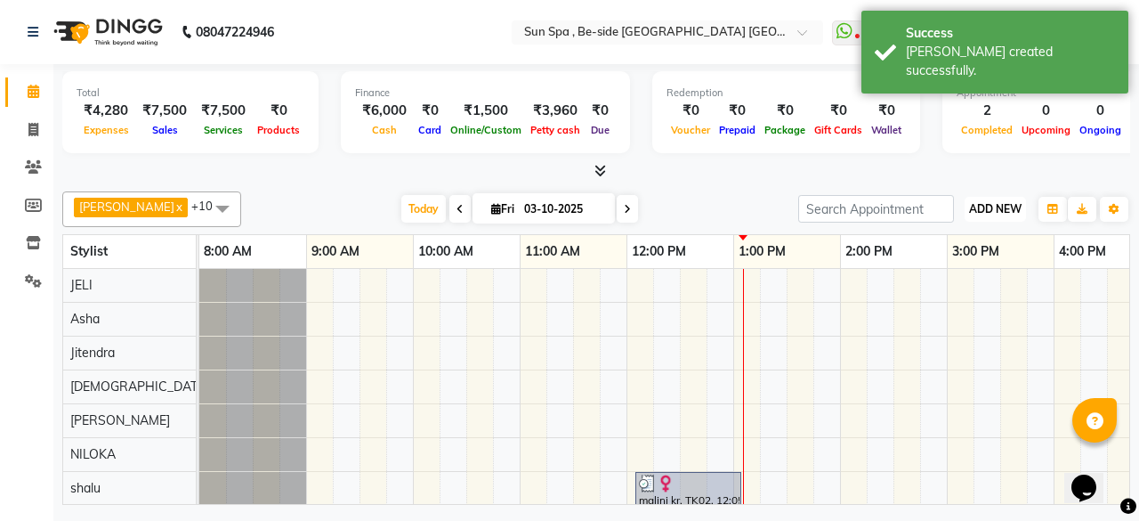
click at [988, 207] on span "ADD NEW" at bounding box center [995, 208] width 53 height 13
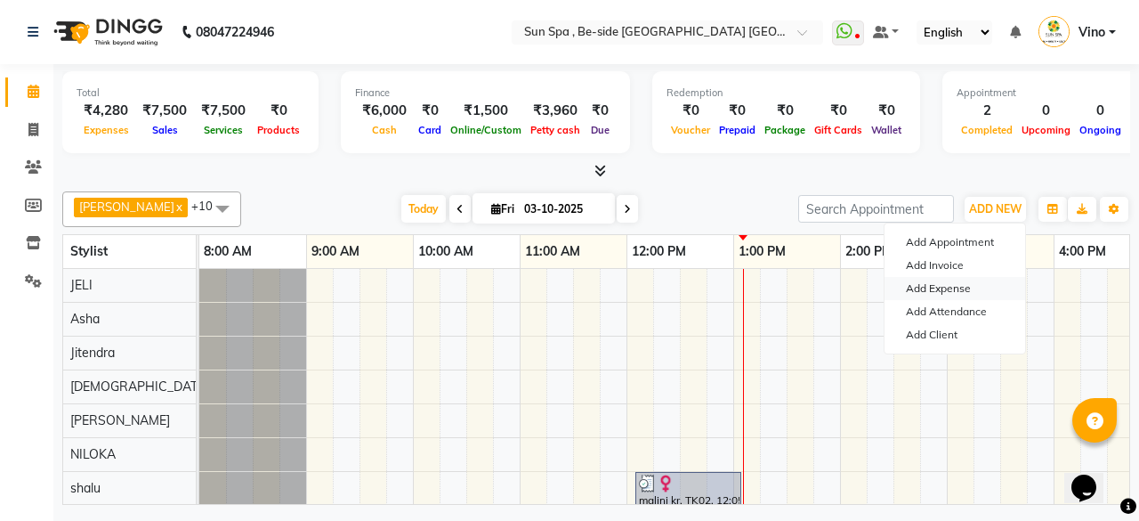
click at [955, 279] on link "Add Expense" at bounding box center [955, 288] width 141 height 23
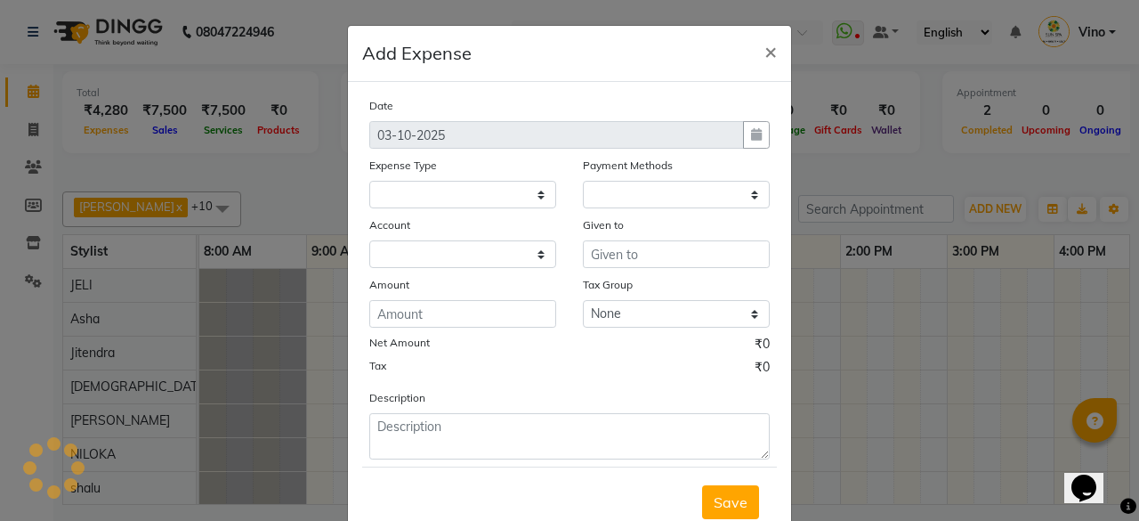
select select
select select "1"
select select "4733"
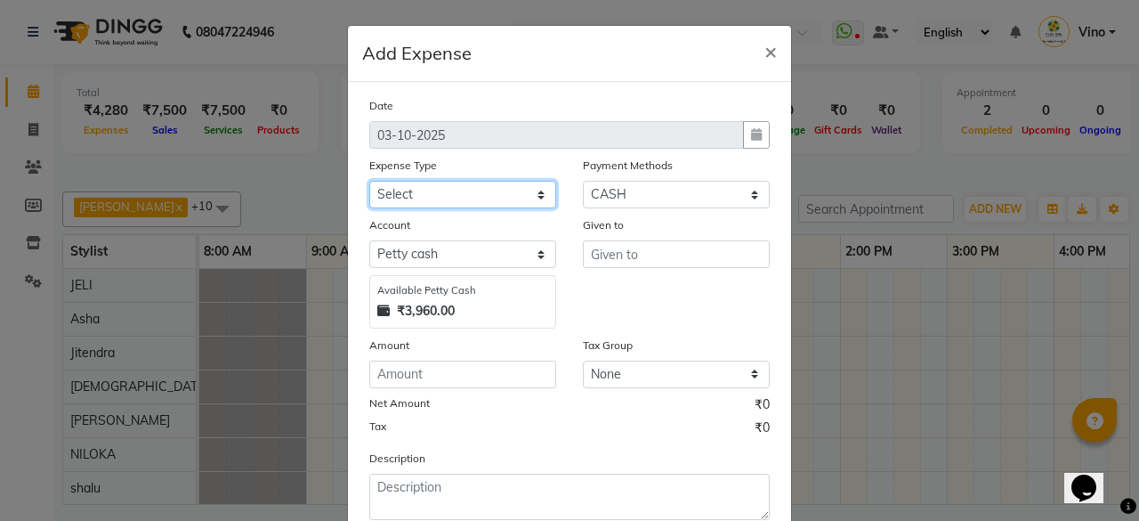
click at [533, 190] on select "Select Advance Salary Bank charges Car maintenance Cash transfer to bank Cash t…" at bounding box center [462, 195] width 187 height 28
select select "12828"
click at [369, 181] on select "Select Advance Salary Bank charges Car maintenance Cash transfer to bank Cash t…" at bounding box center [462, 195] width 187 height 28
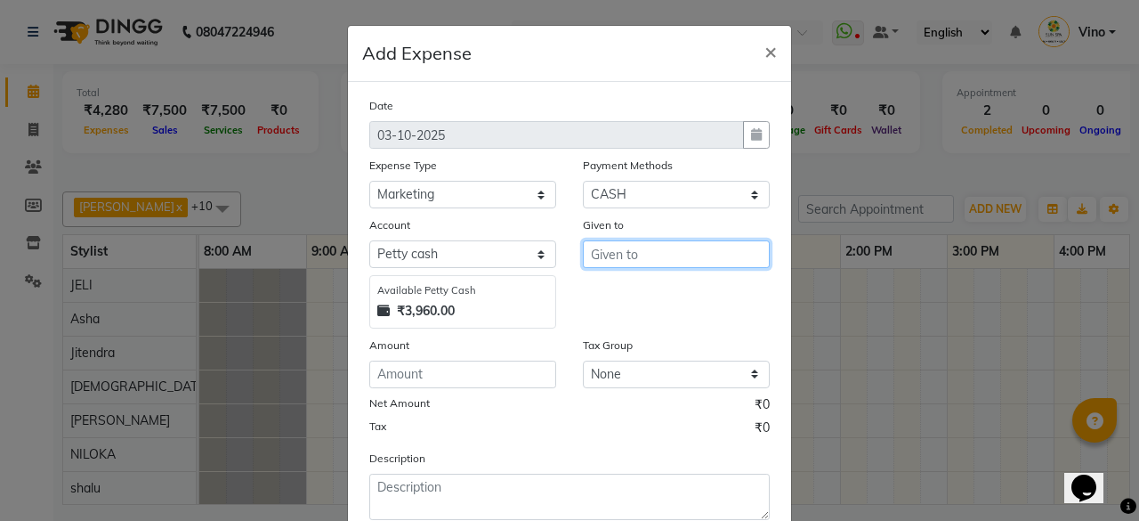
click at [648, 247] on input "text" at bounding box center [676, 254] width 187 height 28
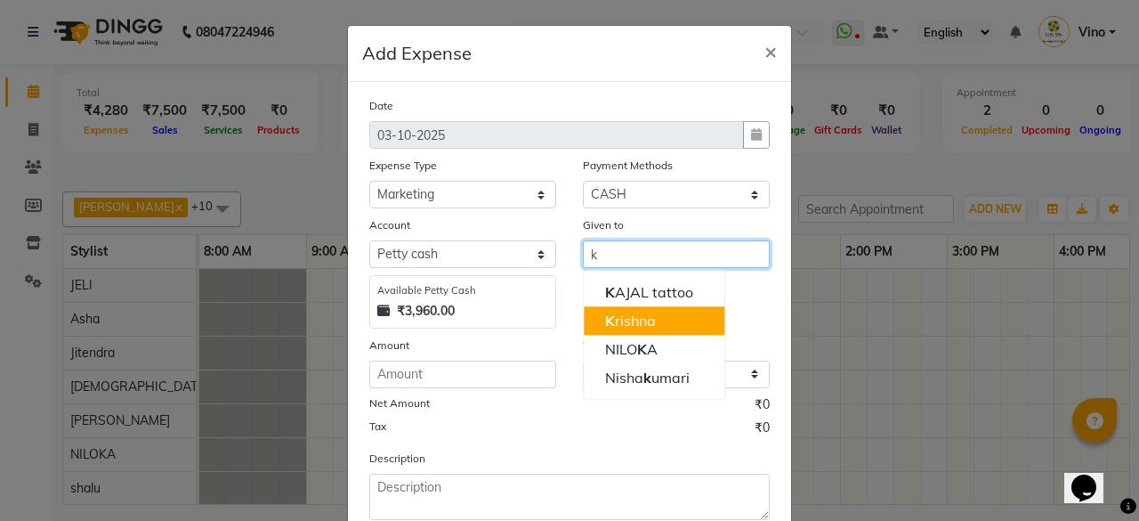
click at [639, 317] on ngb-highlight "K rishna" at bounding box center [630, 321] width 51 height 18
type input "[DEMOGRAPHIC_DATA]"
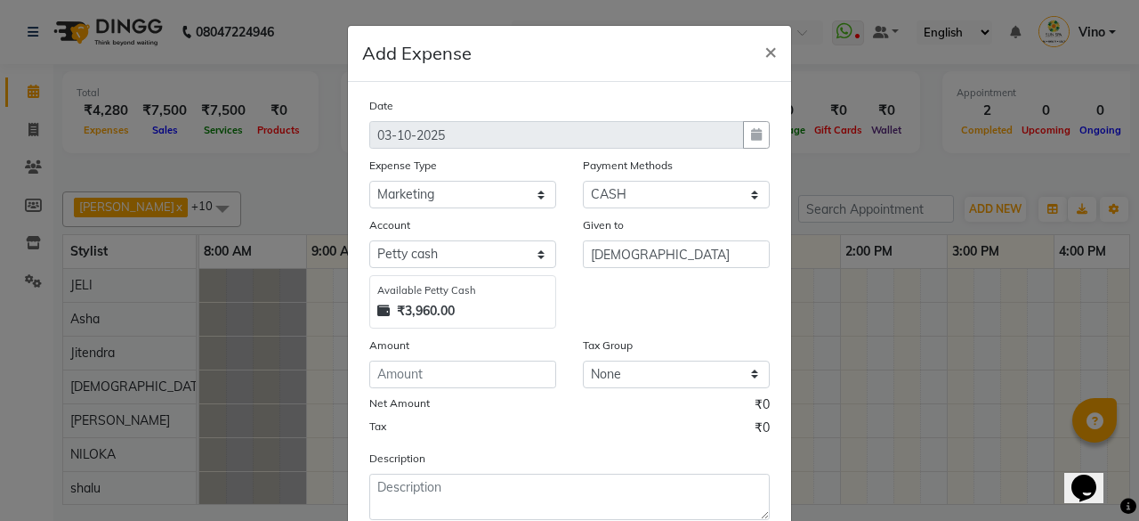
click at [639, 317] on div "Given to [DEMOGRAPHIC_DATA]" at bounding box center [677, 271] width 214 height 113
click at [441, 378] on input "number" at bounding box center [462, 374] width 187 height 28
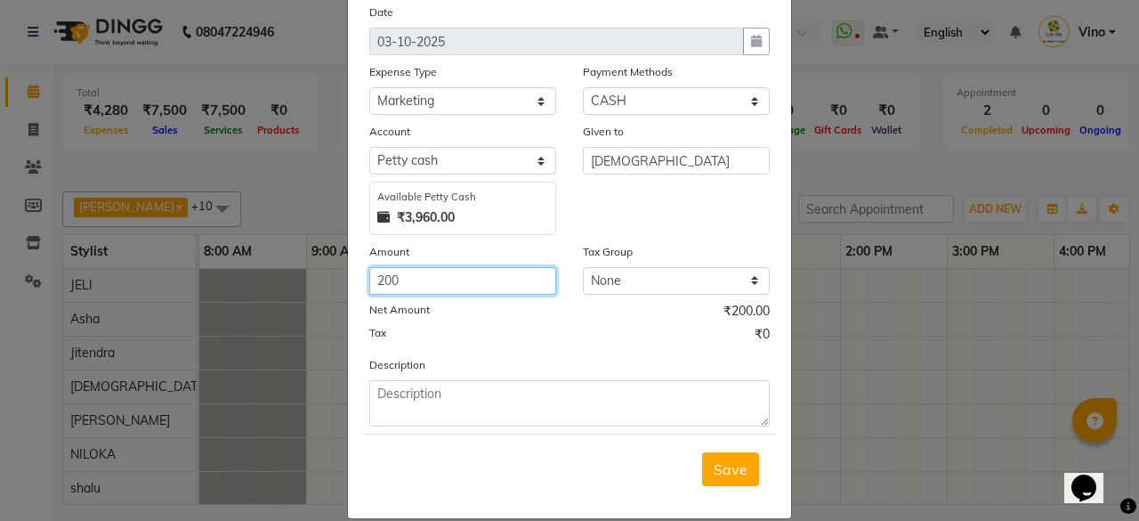
scroll to position [113, 0]
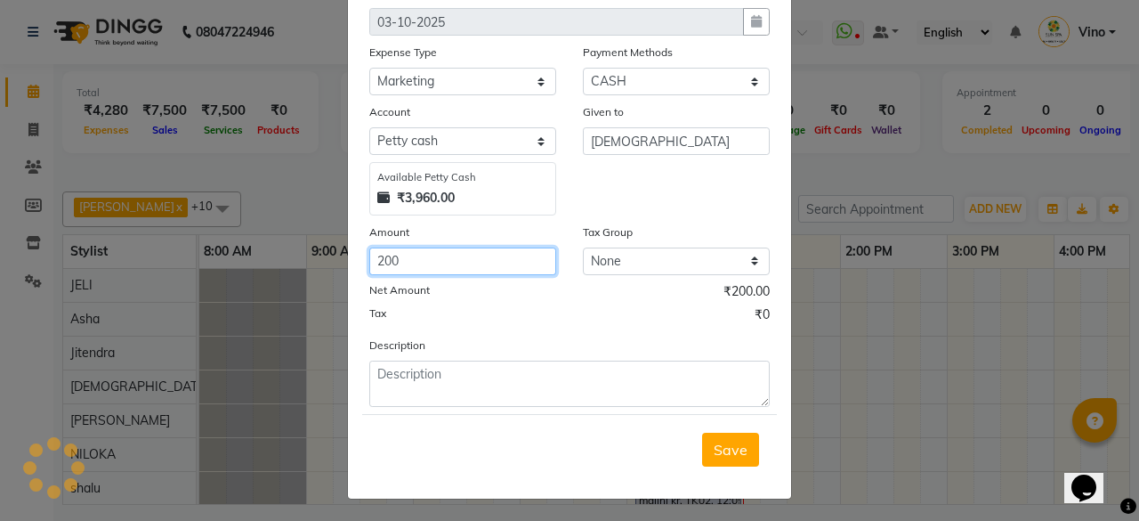
type input "200"
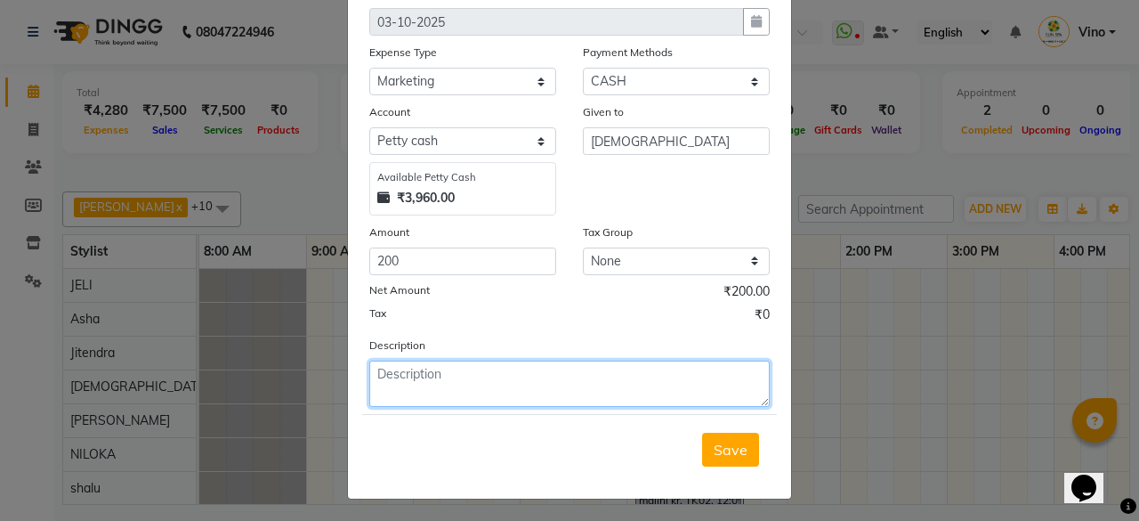
click at [466, 372] on textarea at bounding box center [569, 383] width 401 height 46
type textarea "witer"
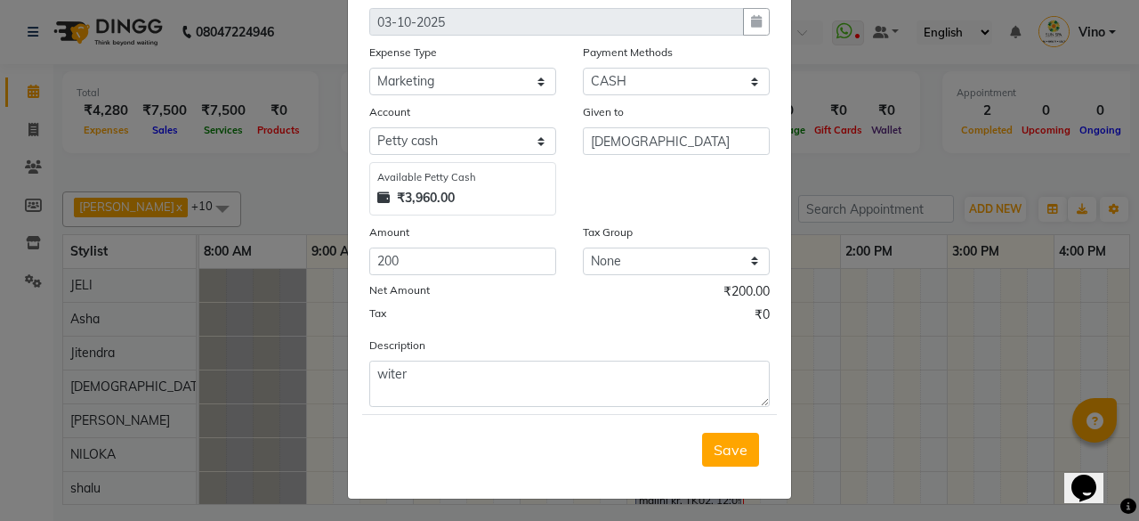
click at [737, 442] on span "Save" at bounding box center [731, 450] width 34 height 18
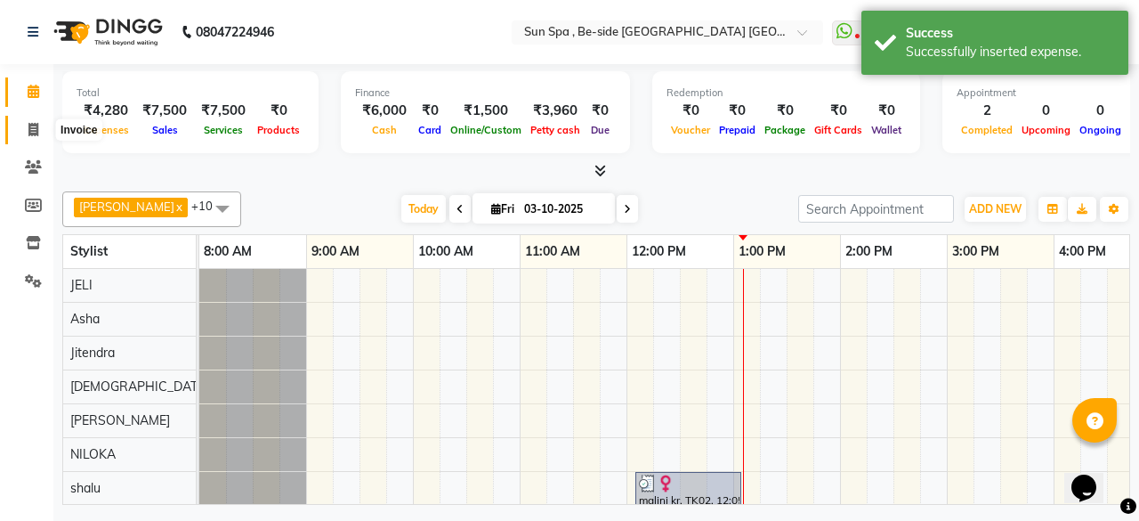
click at [34, 131] on icon at bounding box center [33, 129] width 10 height 13
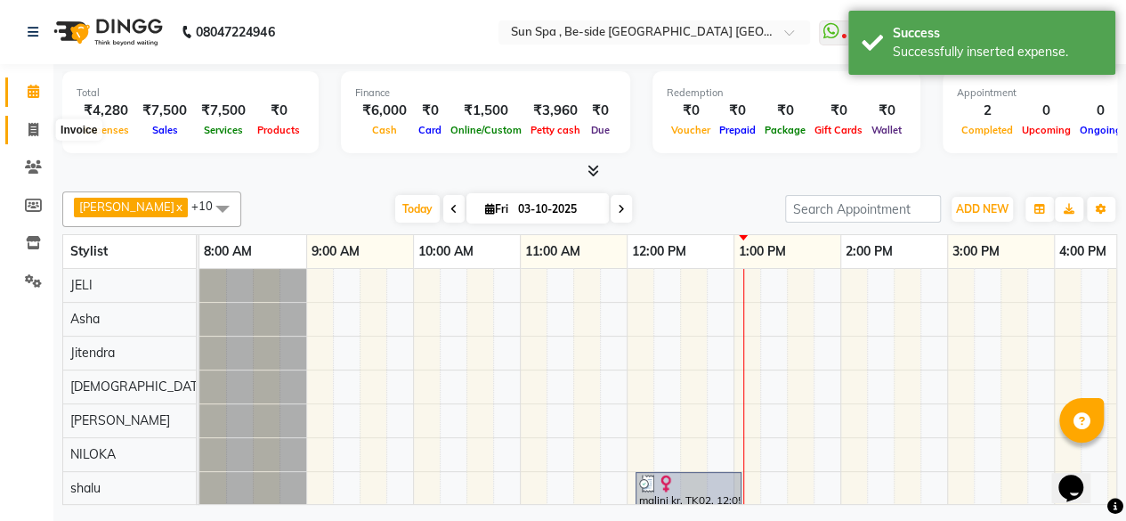
select select "5782"
select select "service"
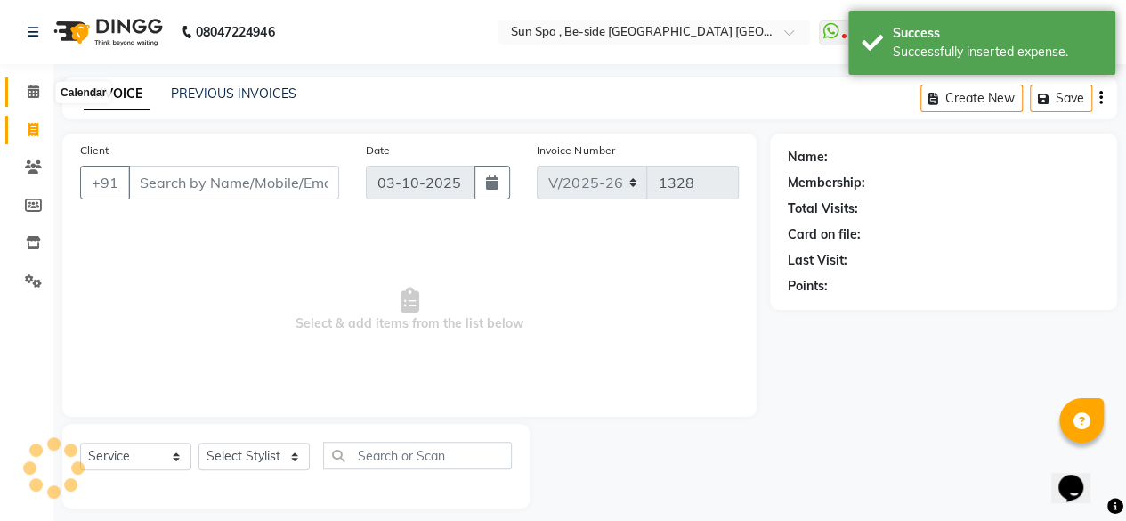
click at [30, 88] on icon at bounding box center [34, 91] width 12 height 13
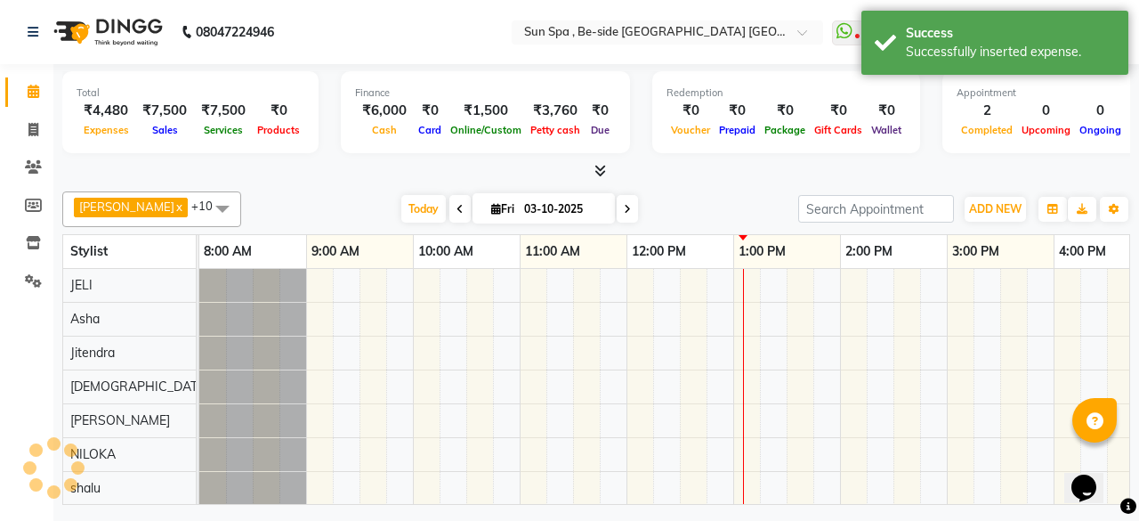
scroll to position [0, 535]
